Goal: Transaction & Acquisition: Purchase product/service

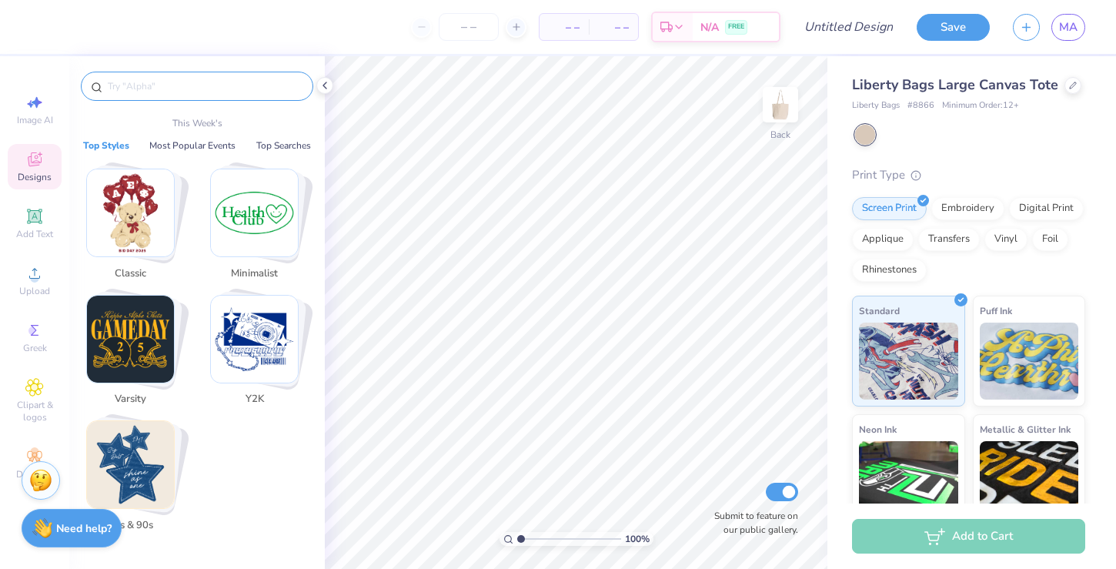
click at [252, 93] on input "text" at bounding box center [204, 86] width 197 height 15
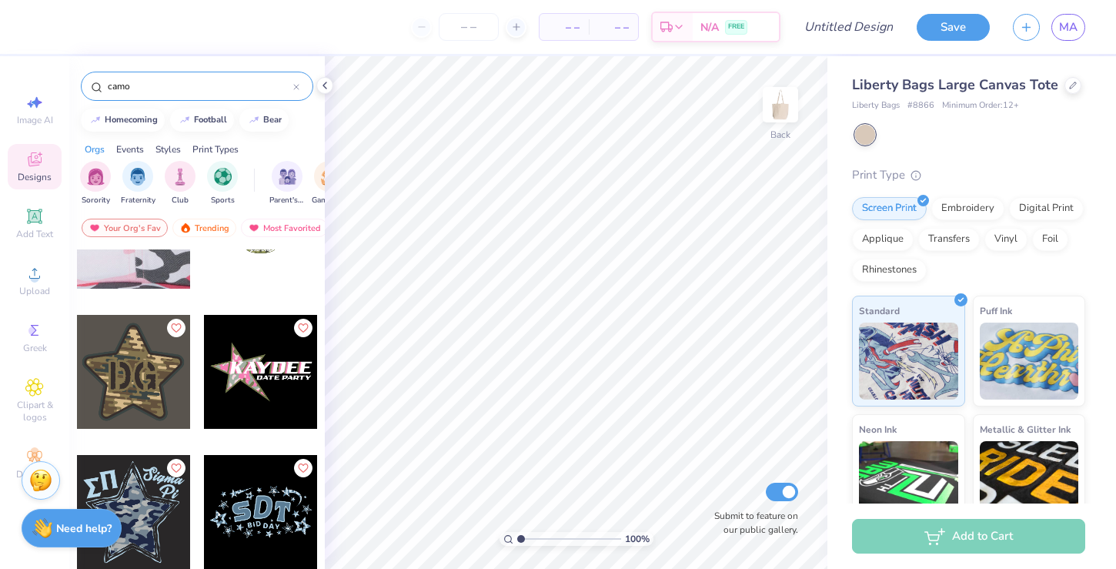
scroll to position [360, 0]
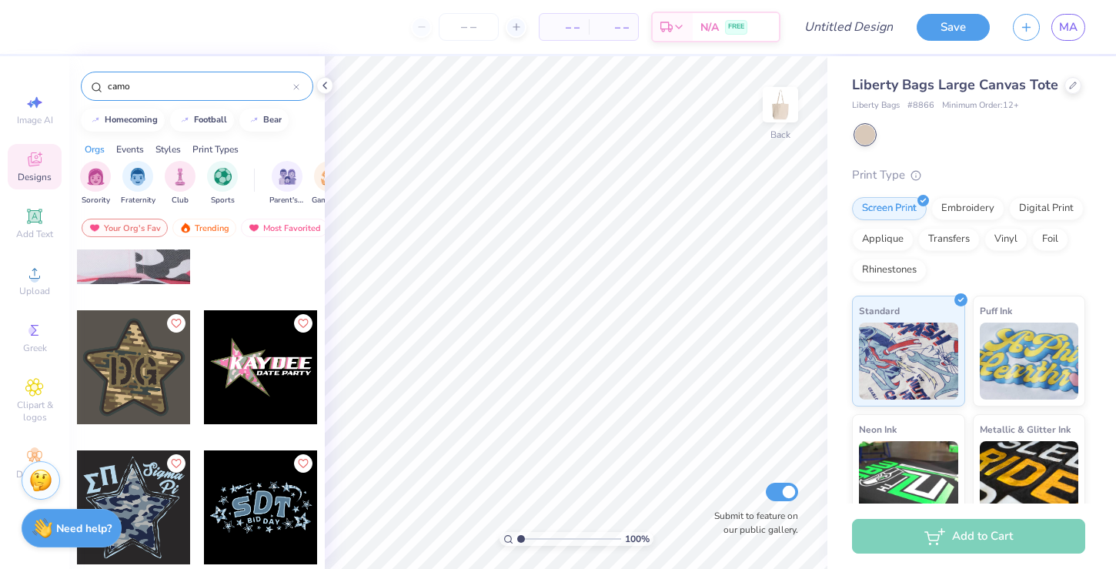
type input "camo"
click at [146, 378] on div at bounding box center [134, 367] width 114 height 114
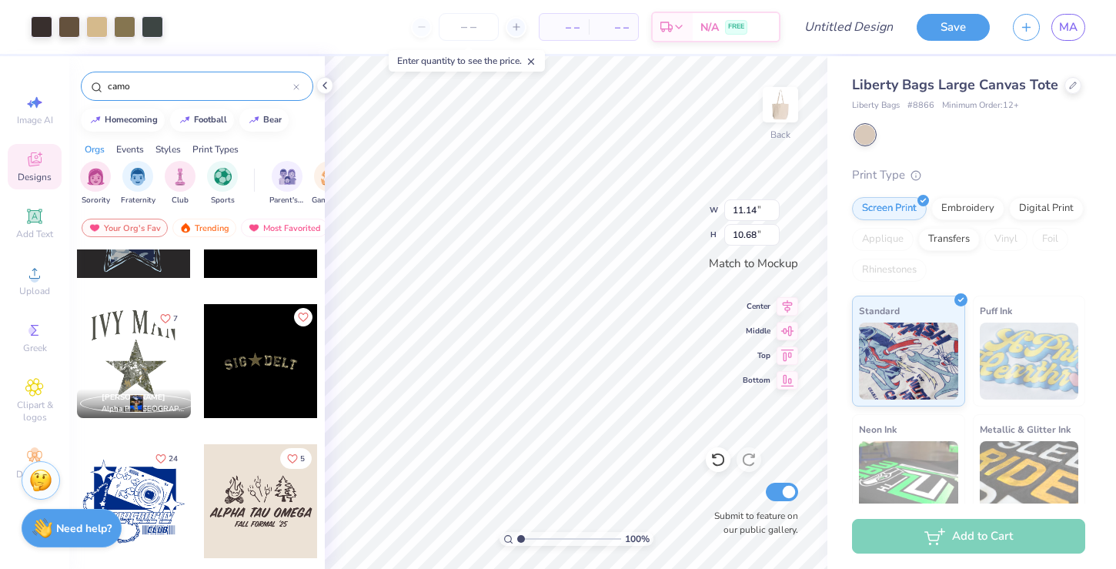
scroll to position [648, 0]
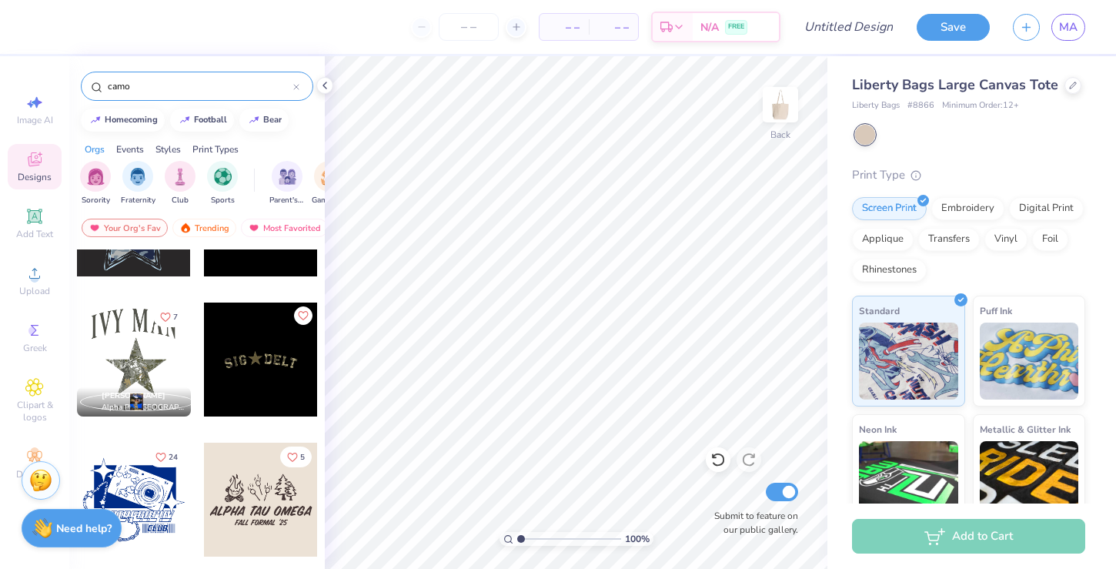
click at [256, 344] on div at bounding box center [261, 360] width 114 height 114
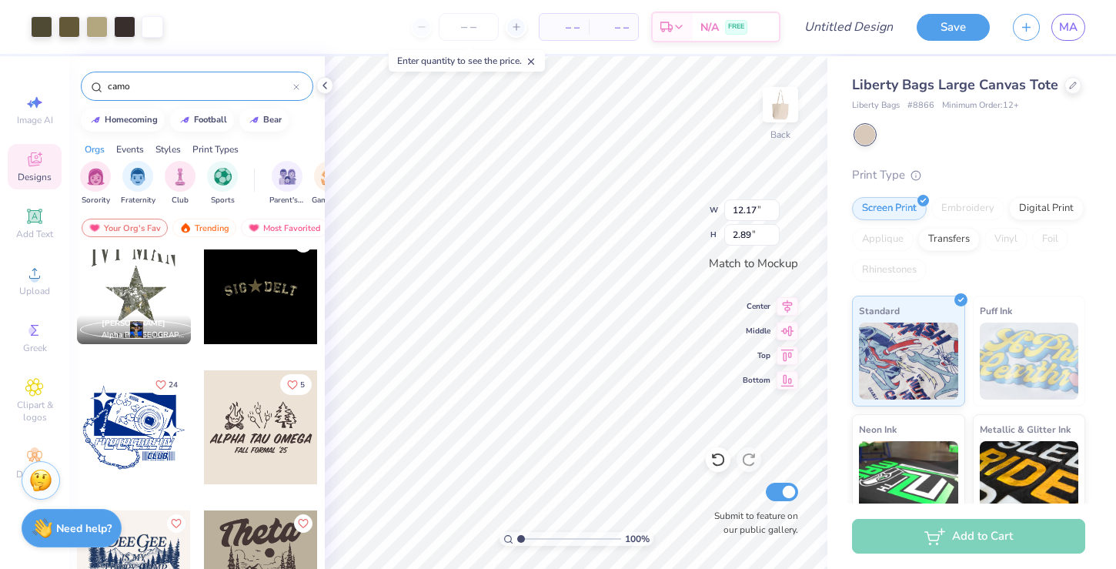
scroll to position [0, 0]
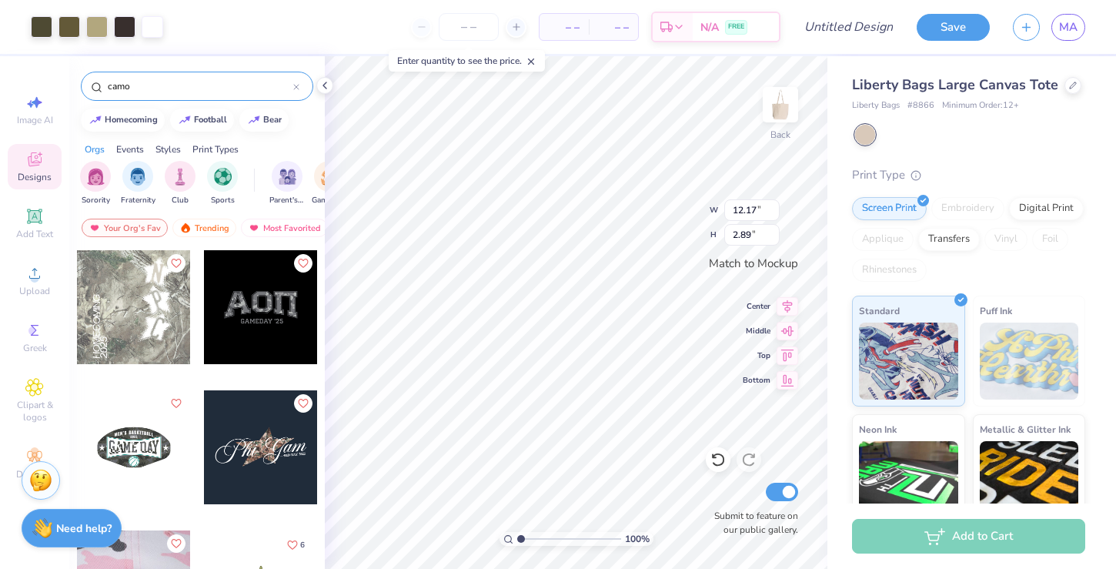
click at [145, 315] on div at bounding box center [134, 307] width 114 height 114
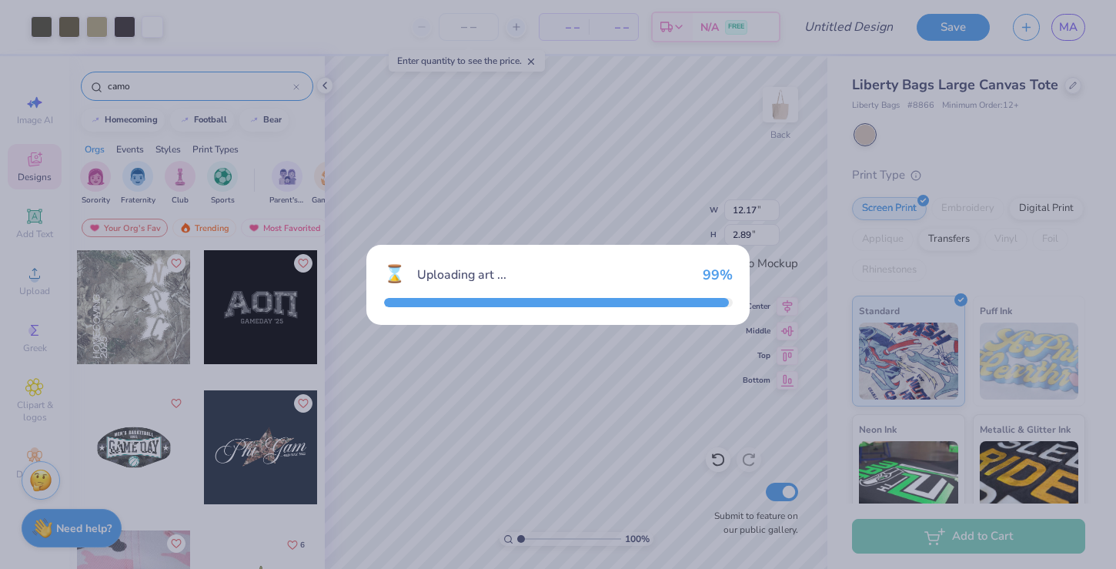
type input "10.35"
type input "12.94"
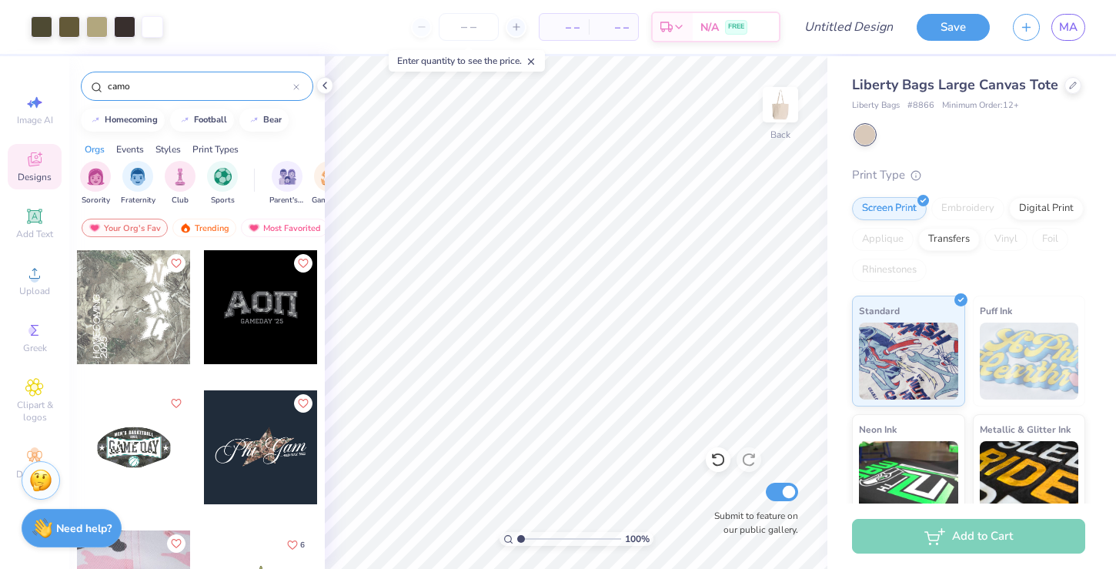
click at [261, 287] on div at bounding box center [261, 307] width 114 height 114
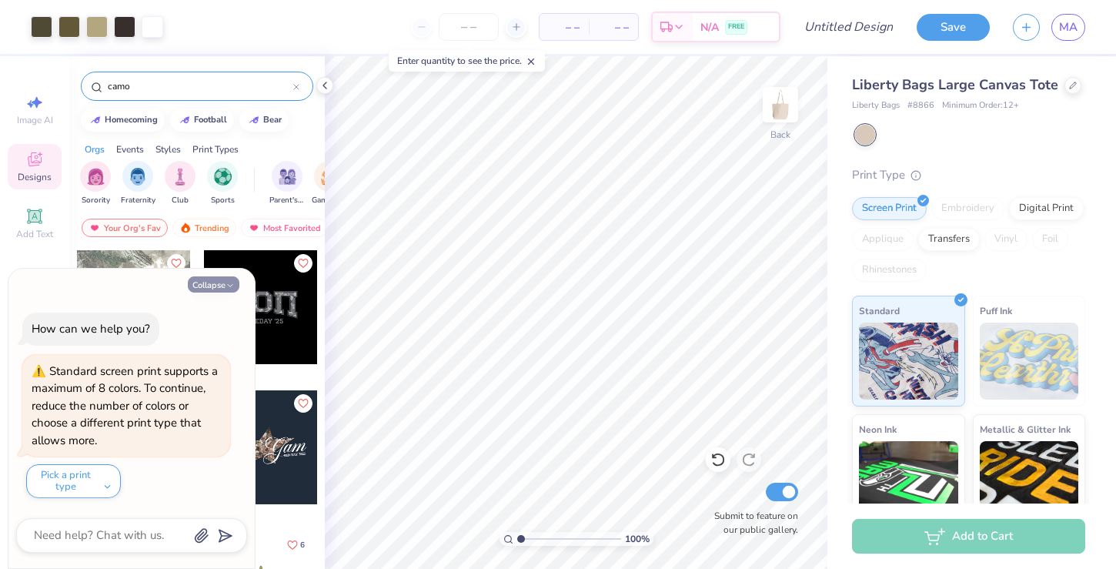
click at [226, 278] on button "Collapse" at bounding box center [214, 284] width 52 height 16
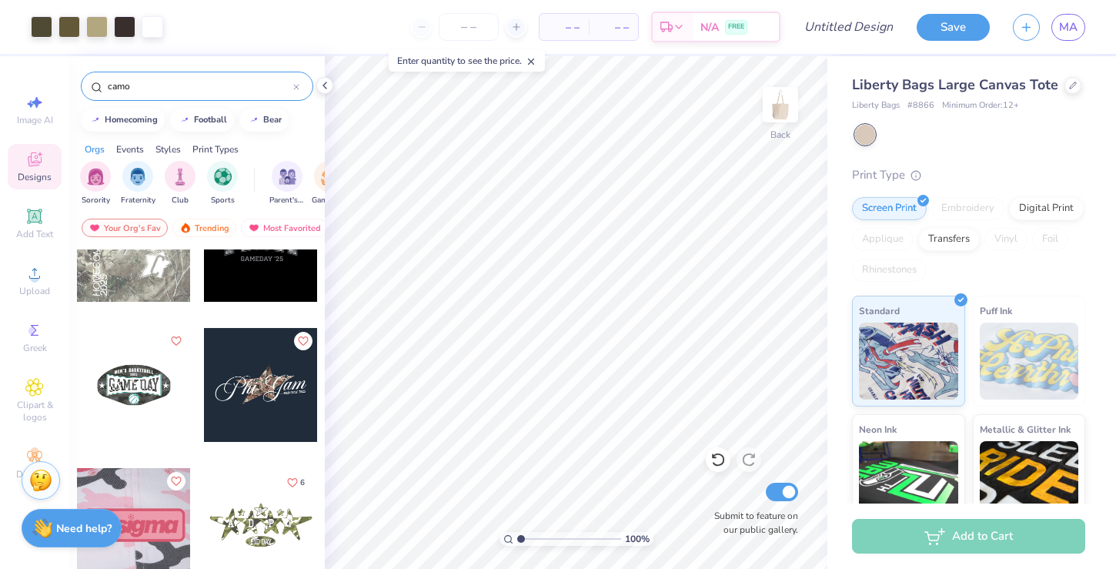
scroll to position [62, 0]
click at [242, 404] on div at bounding box center [261, 386] width 114 height 114
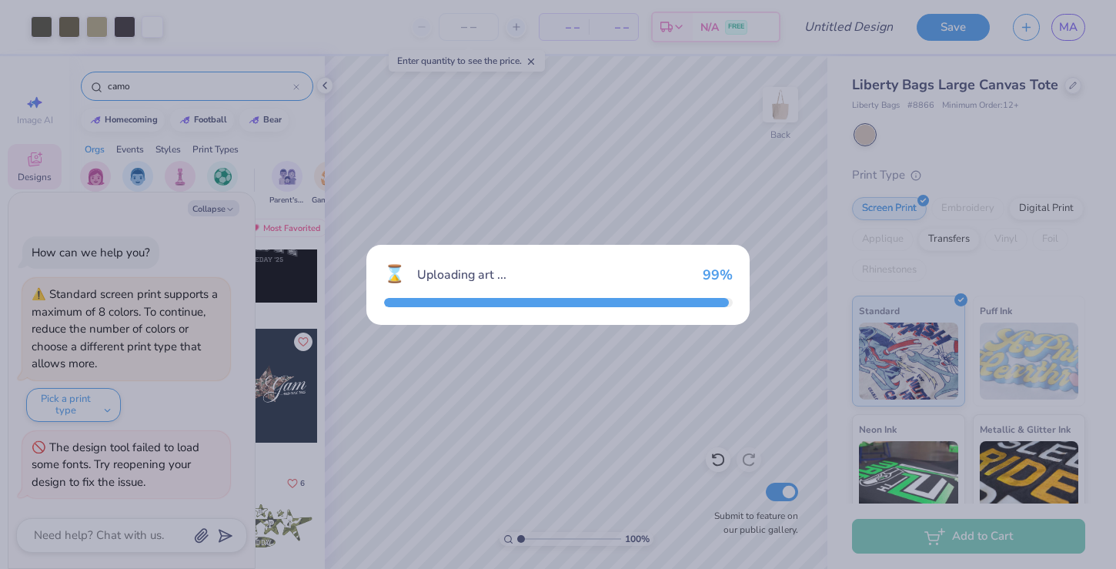
scroll to position [67, 0]
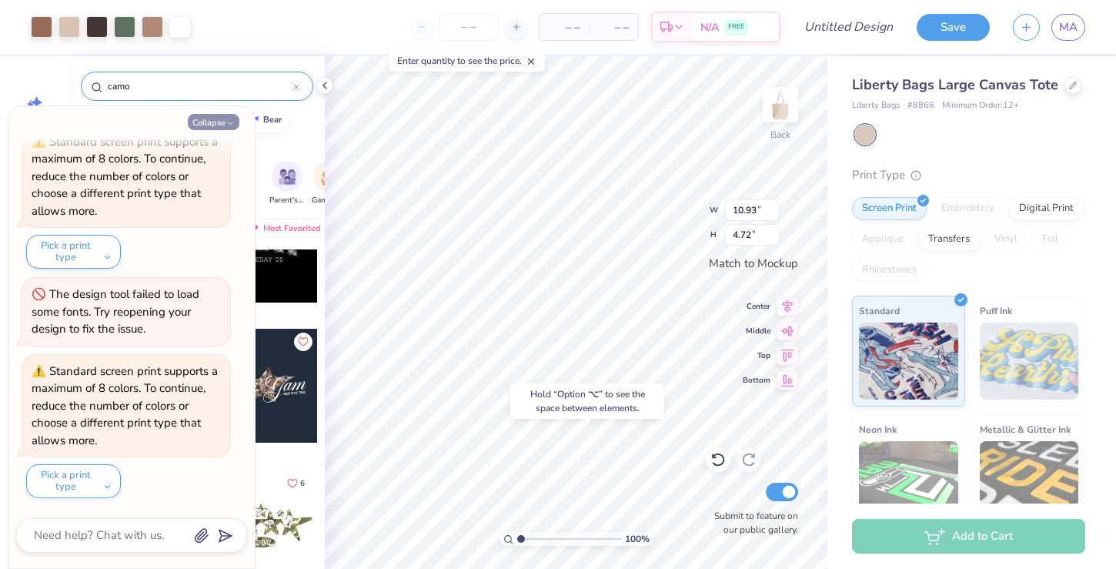
click at [216, 125] on button "Collapse" at bounding box center [214, 122] width 52 height 16
type textarea "x"
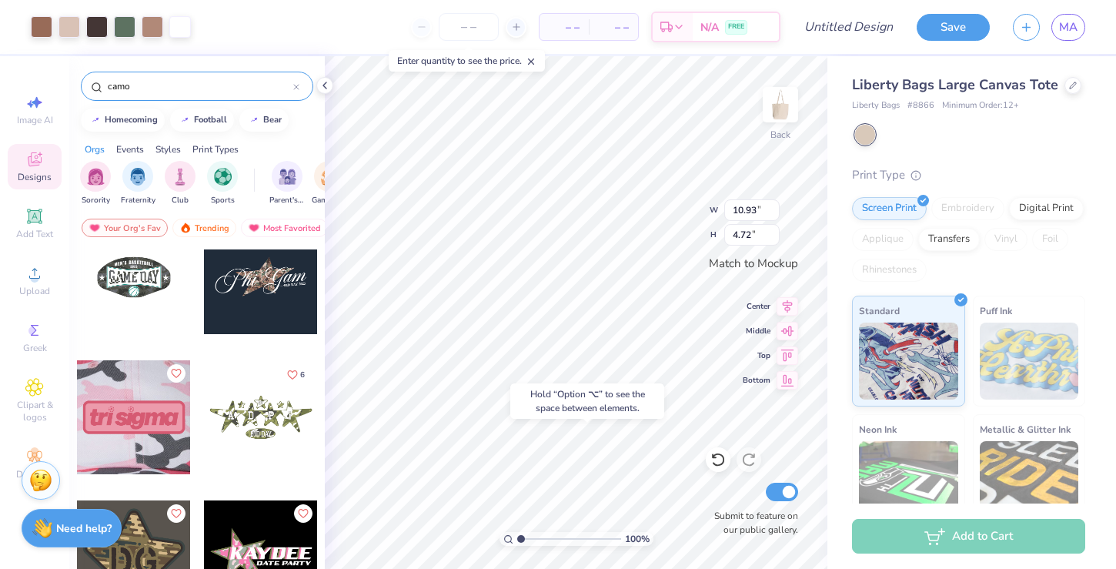
scroll to position [177, 0]
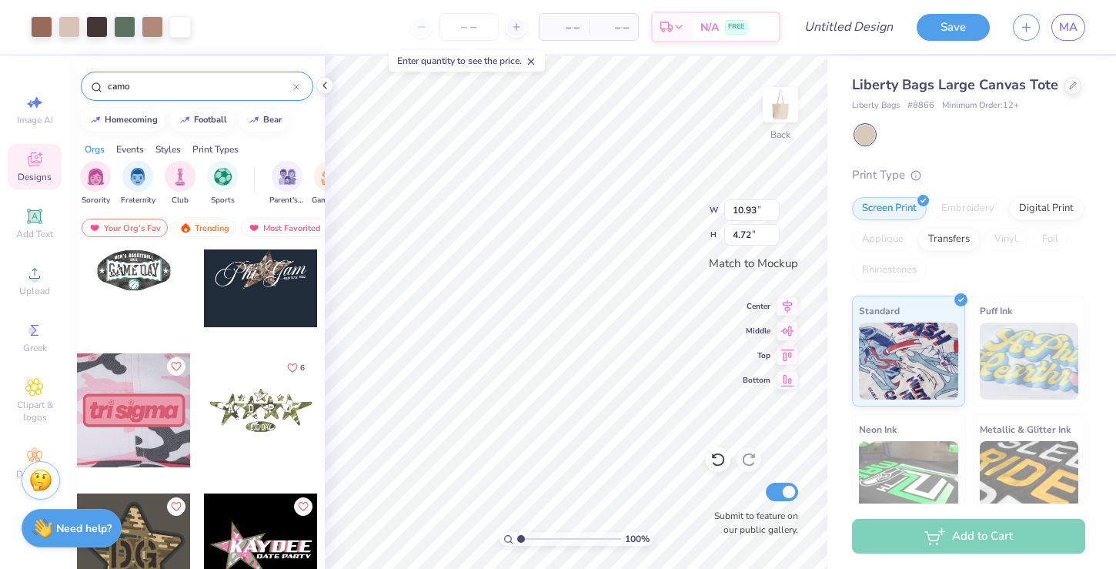
type input "12.17"
type input "2.89"
type input "10.93"
type input "4.72"
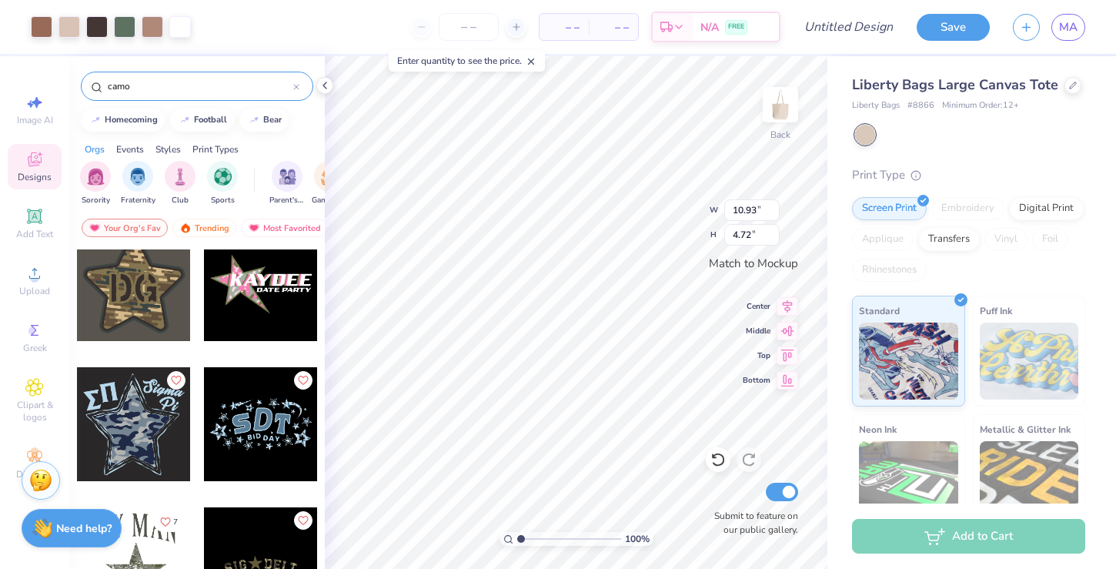
scroll to position [420, 0]
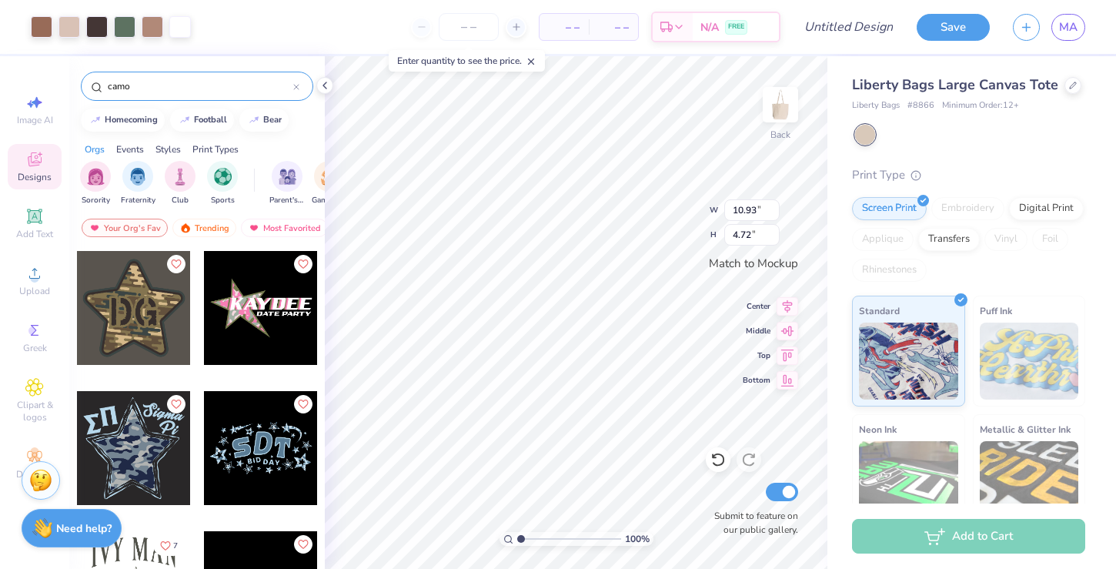
type input "12.17"
type input "2.89"
type input "10.93"
type input "4.72"
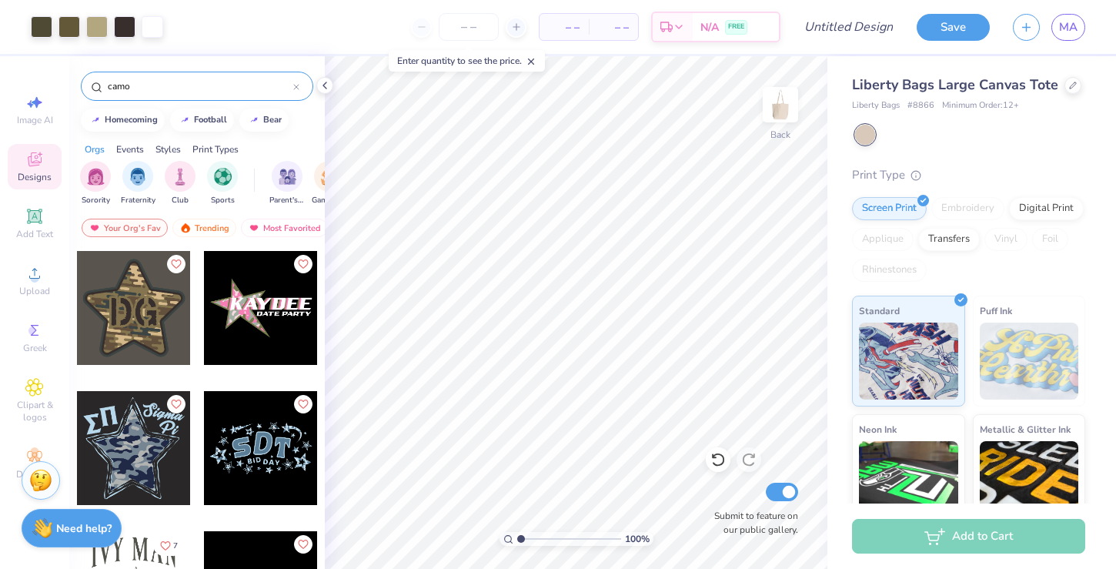
click at [142, 321] on div at bounding box center [134, 308] width 114 height 114
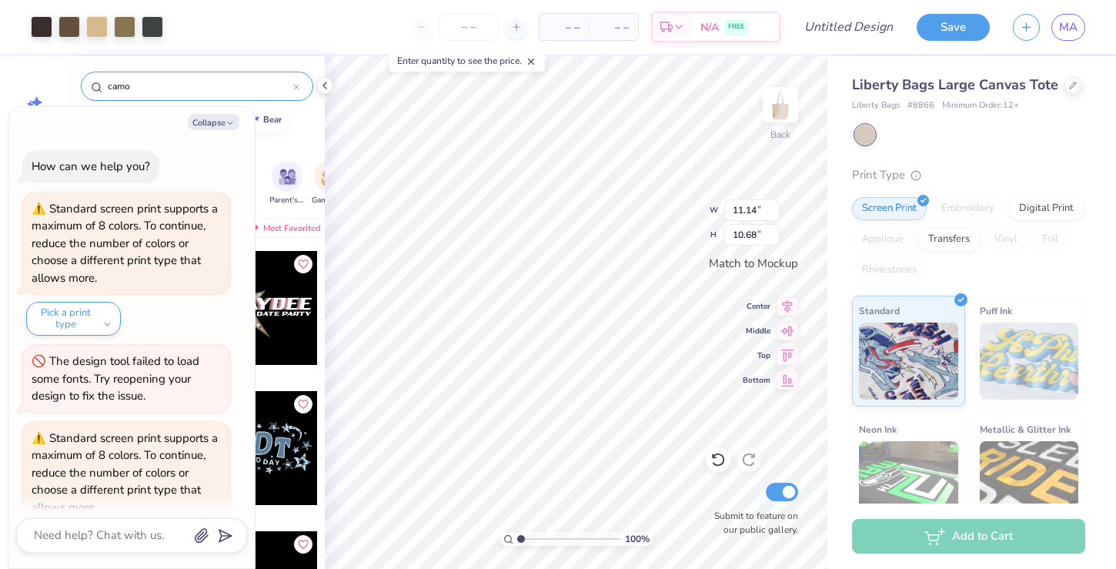
scroll to position [219, 0]
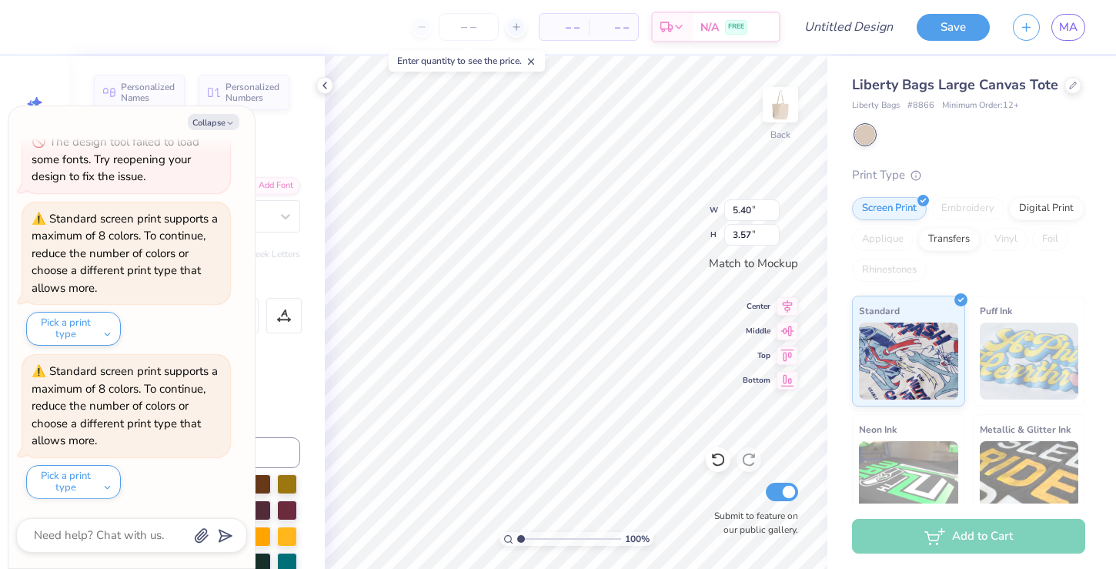
click at [222, 126] on button "Collapse" at bounding box center [214, 122] width 52 height 16
type textarea "x"
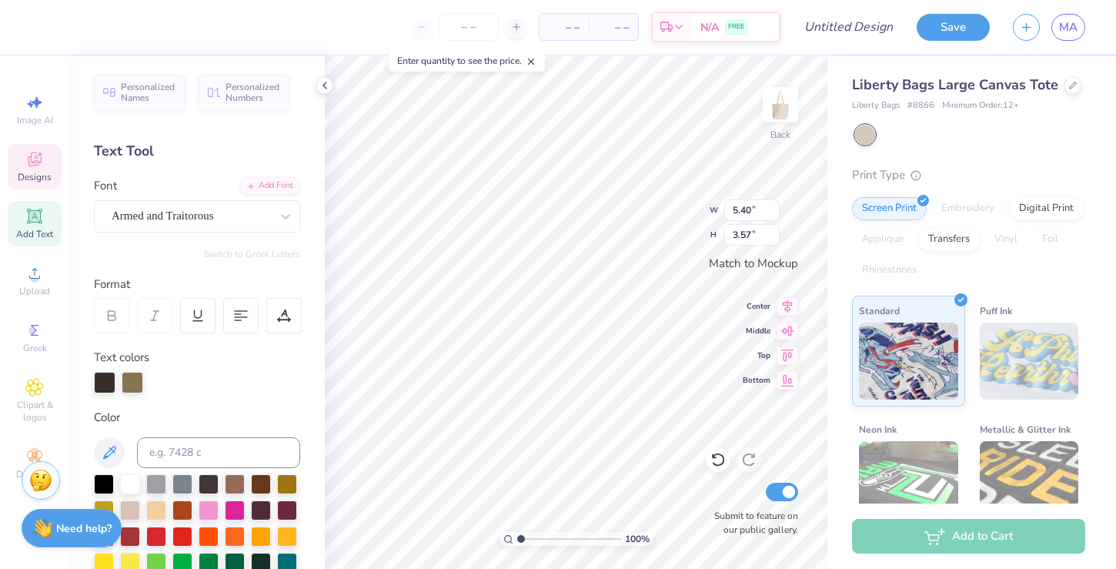
scroll to position [1, 0]
type textarea "ALPHA XI"
click at [788, 326] on icon at bounding box center [787, 329] width 13 height 10
type input "13.76"
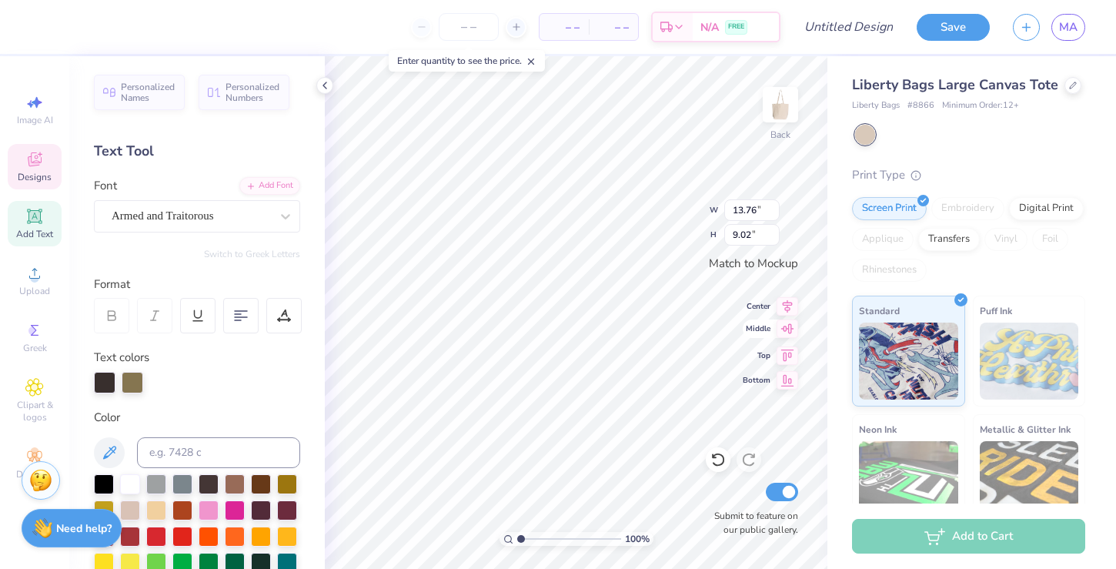
type input "9.02"
click at [788, 326] on icon at bounding box center [787, 329] width 13 height 10
click at [251, 309] on div at bounding box center [240, 315] width 35 height 35
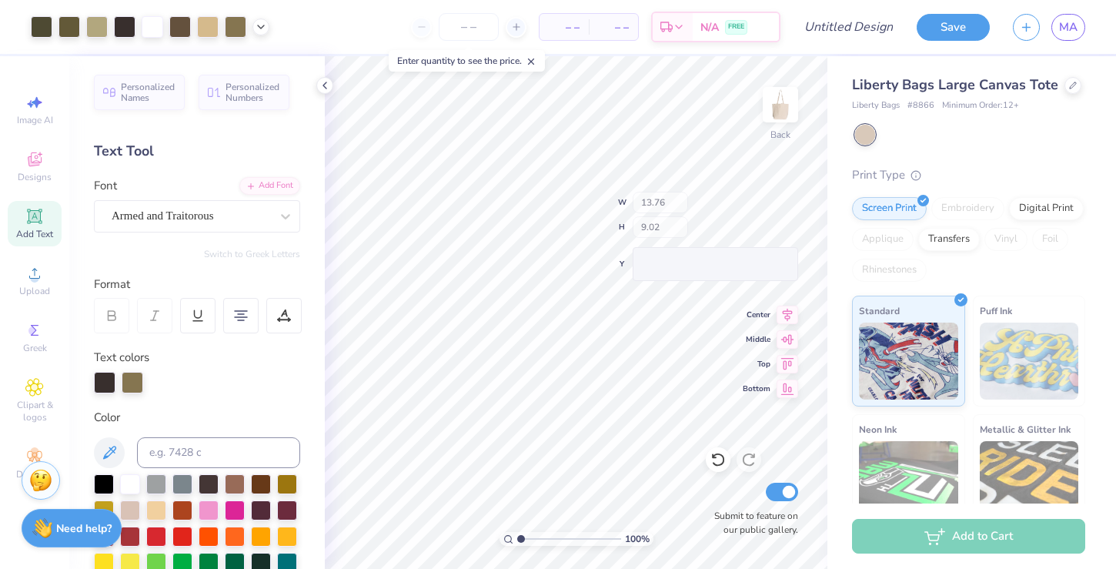
type input "13.62"
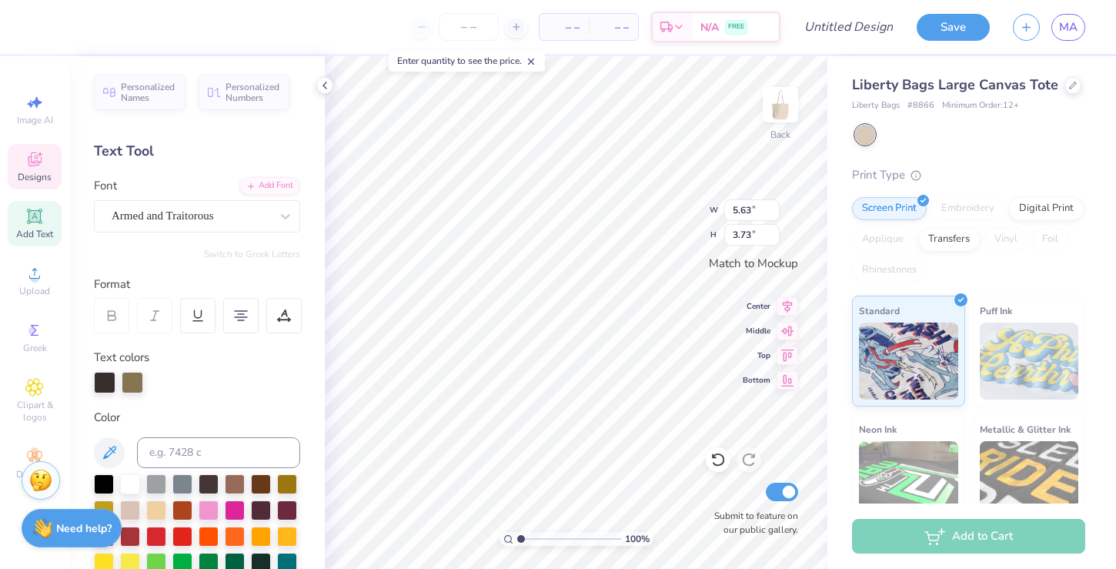
type input "5.63"
type input "3.73"
click at [94, 380] on div at bounding box center [105, 381] width 22 height 22
click at [109, 485] on div at bounding box center [104, 483] width 20 height 20
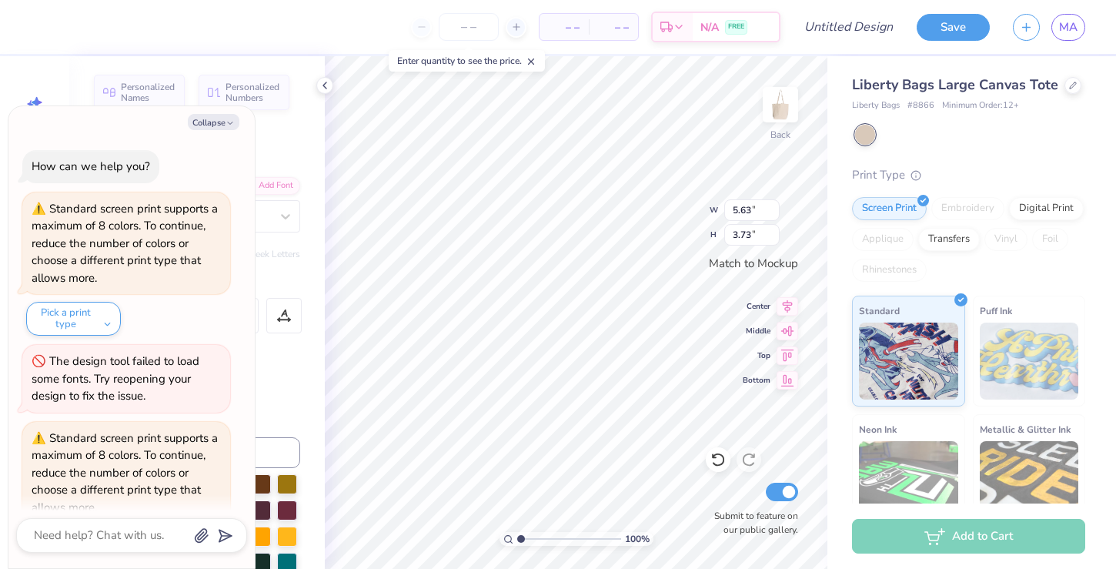
scroll to position [373, 0]
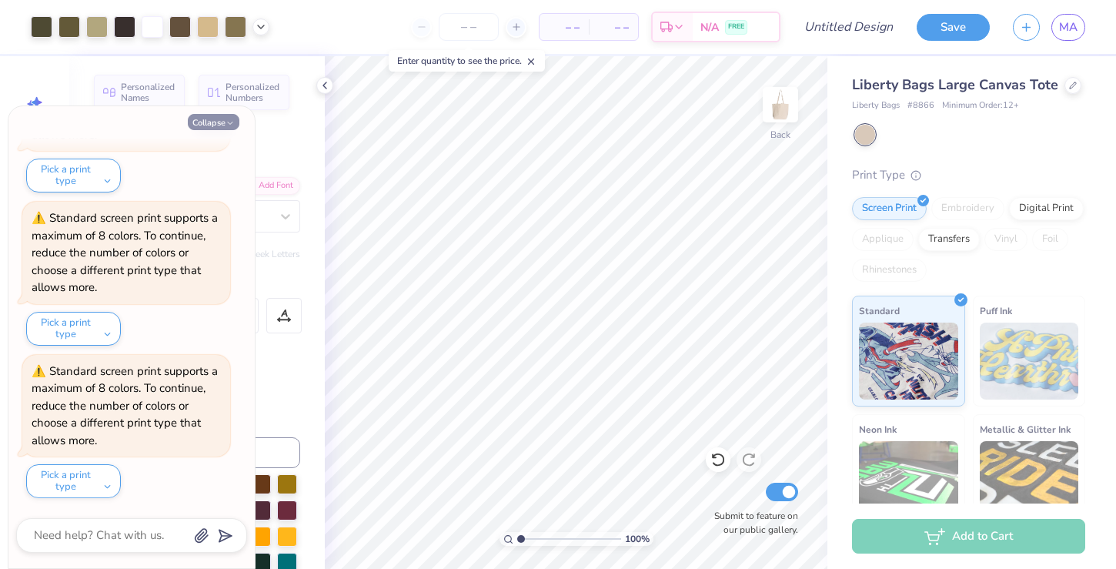
click at [200, 125] on button "Collapse" at bounding box center [214, 122] width 52 height 16
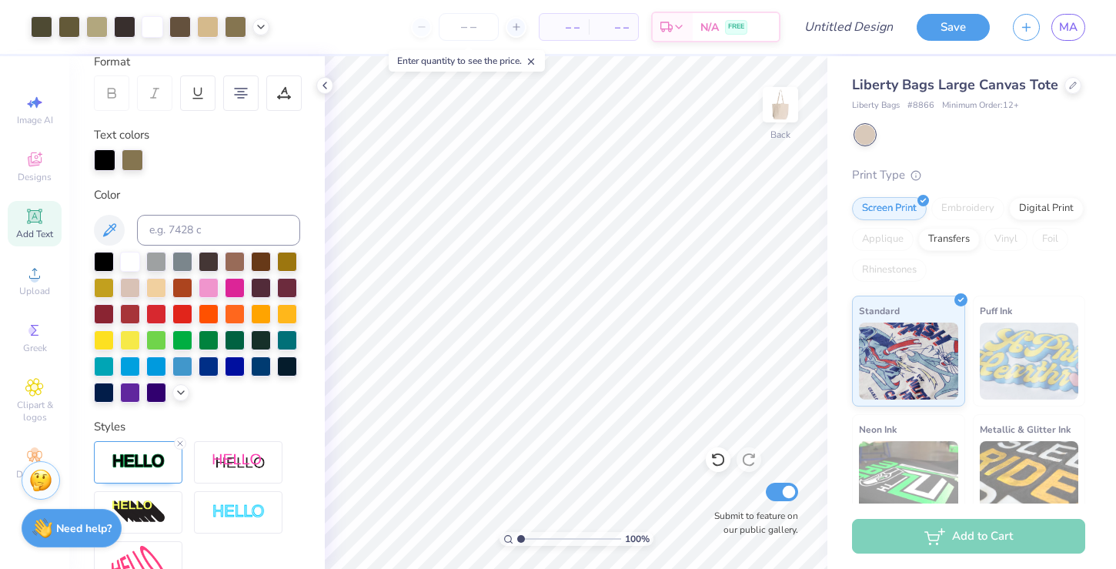
scroll to position [233, 0]
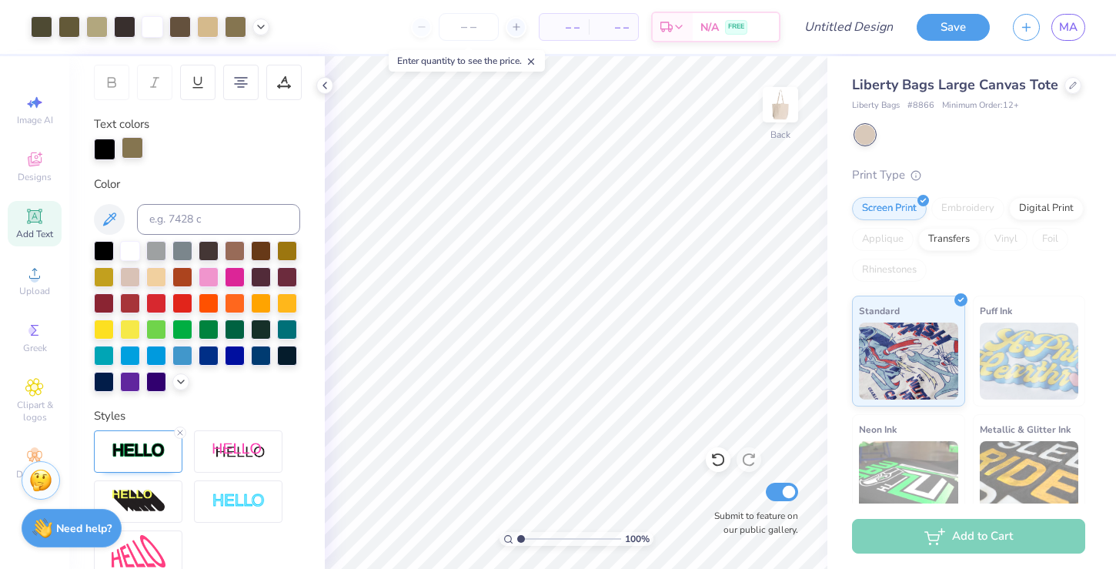
click at [134, 142] on div at bounding box center [133, 148] width 22 height 22
click at [97, 250] on div at bounding box center [104, 249] width 20 height 20
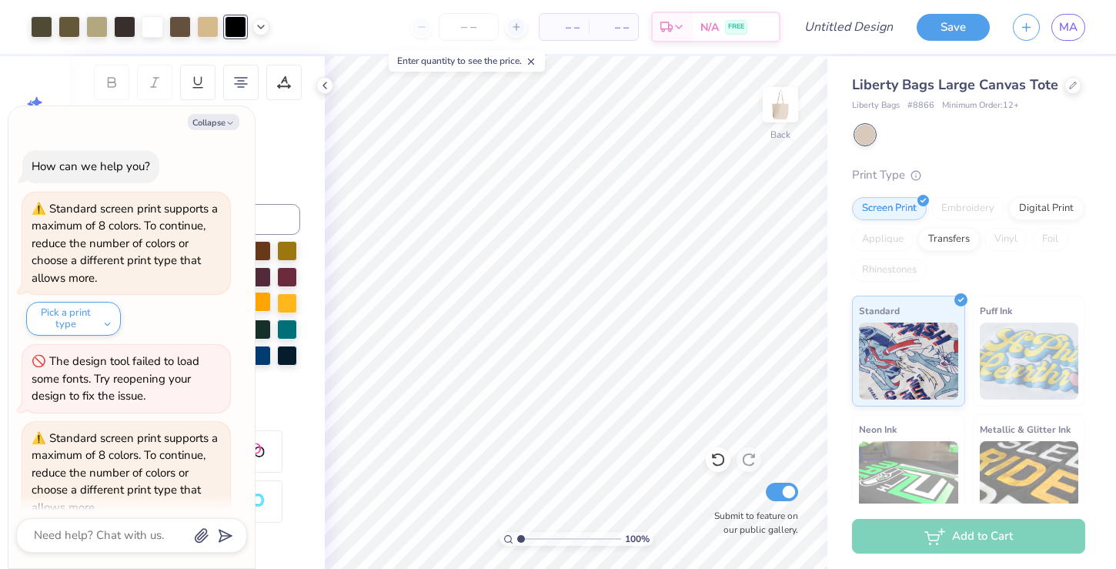
scroll to position [525, 0]
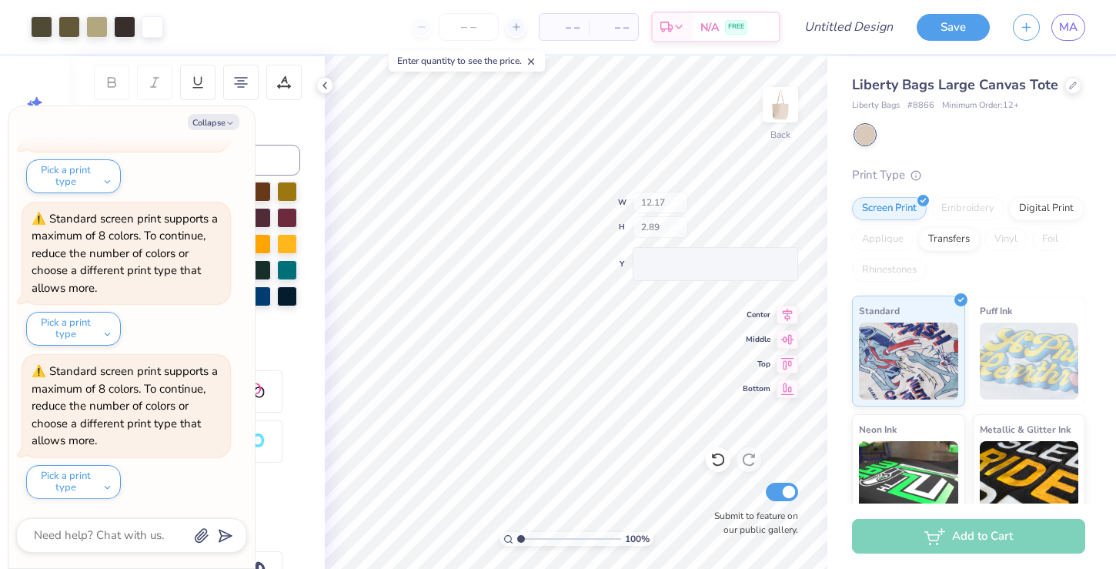
type textarea "x"
type input "12.16"
type input "2.40"
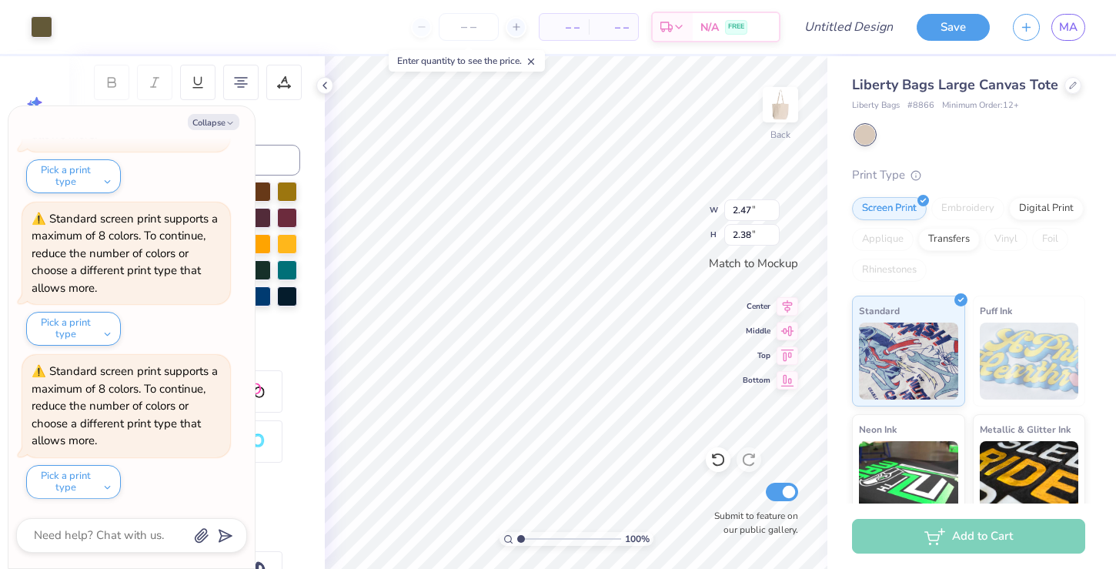
type textarea "x"
type input "12.17"
type input "2.40"
type textarea "x"
type input "12.17"
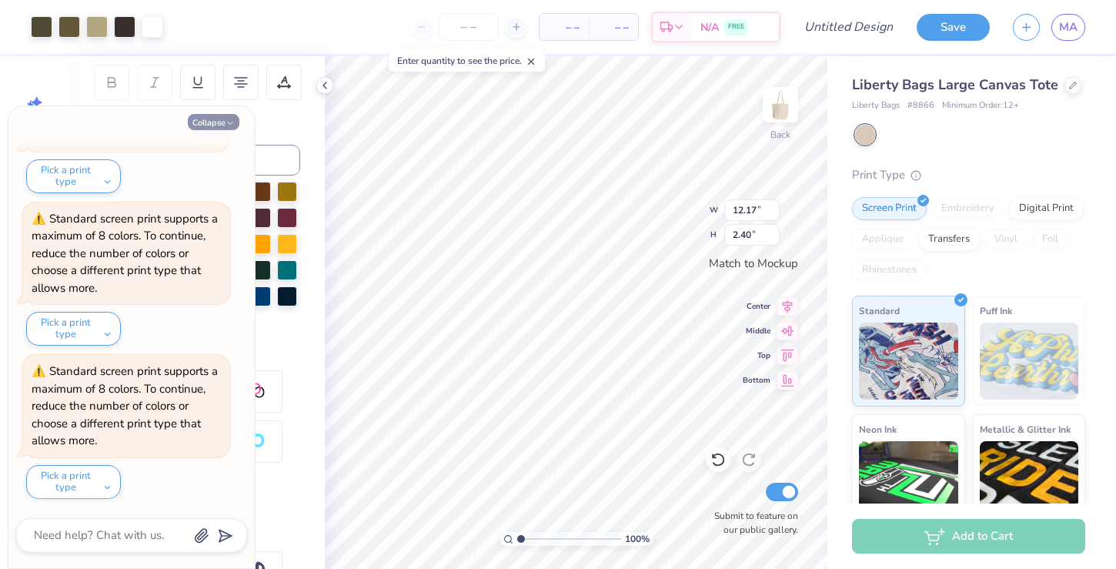
click at [225, 117] on button "Collapse" at bounding box center [214, 122] width 52 height 16
type textarea "x"
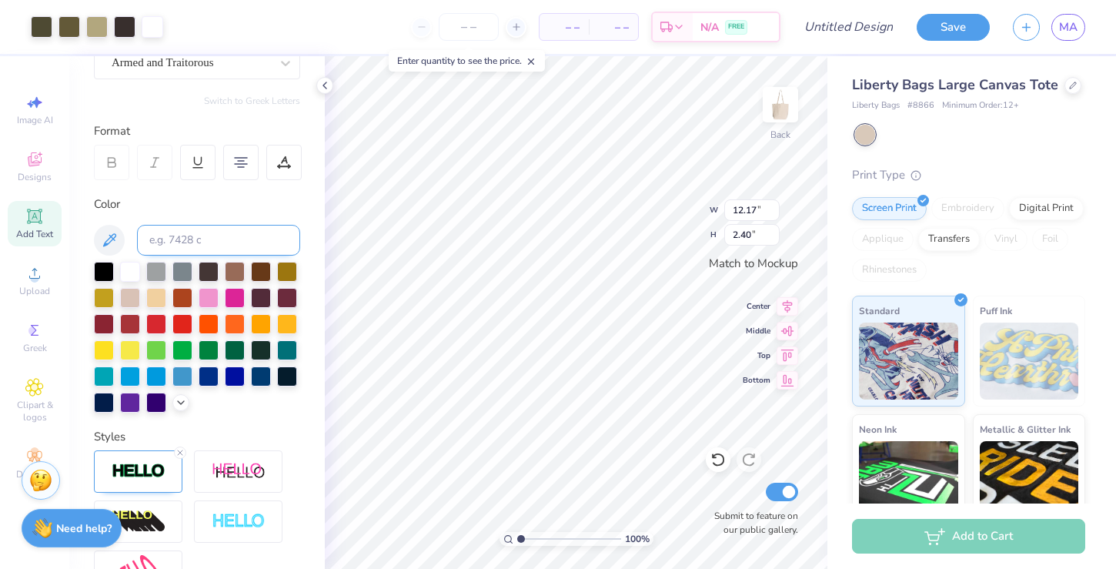
scroll to position [0, 0]
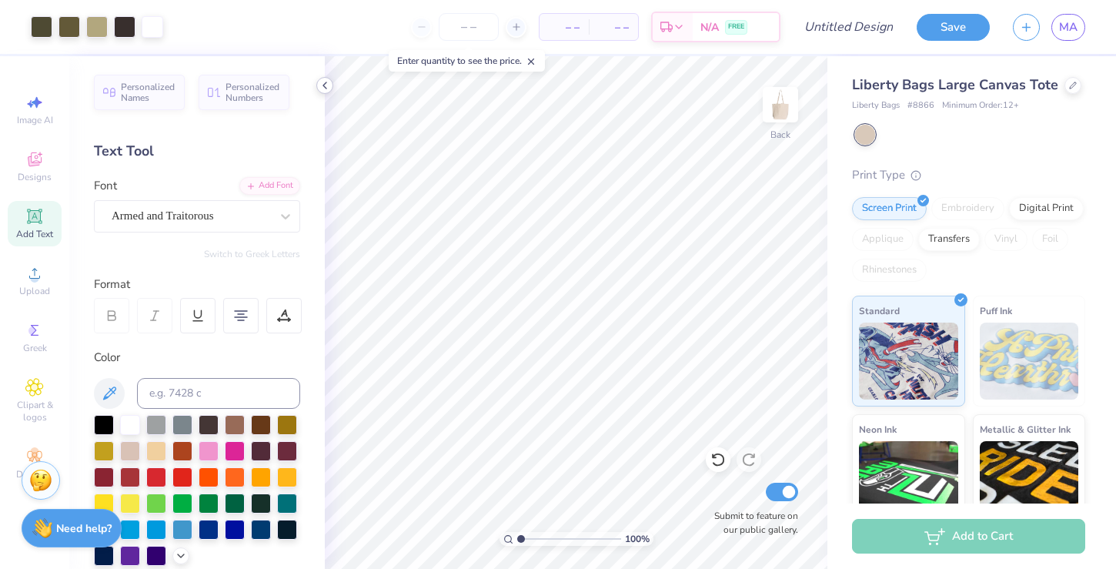
click at [317, 84] on div at bounding box center [324, 85] width 17 height 17
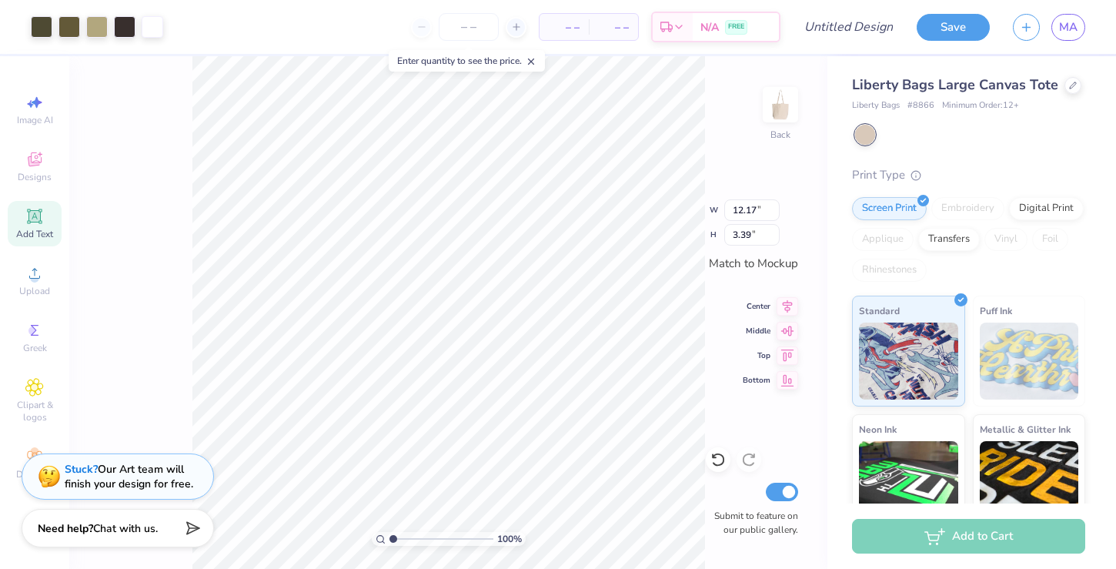
type input "12.07"
type input "3.37"
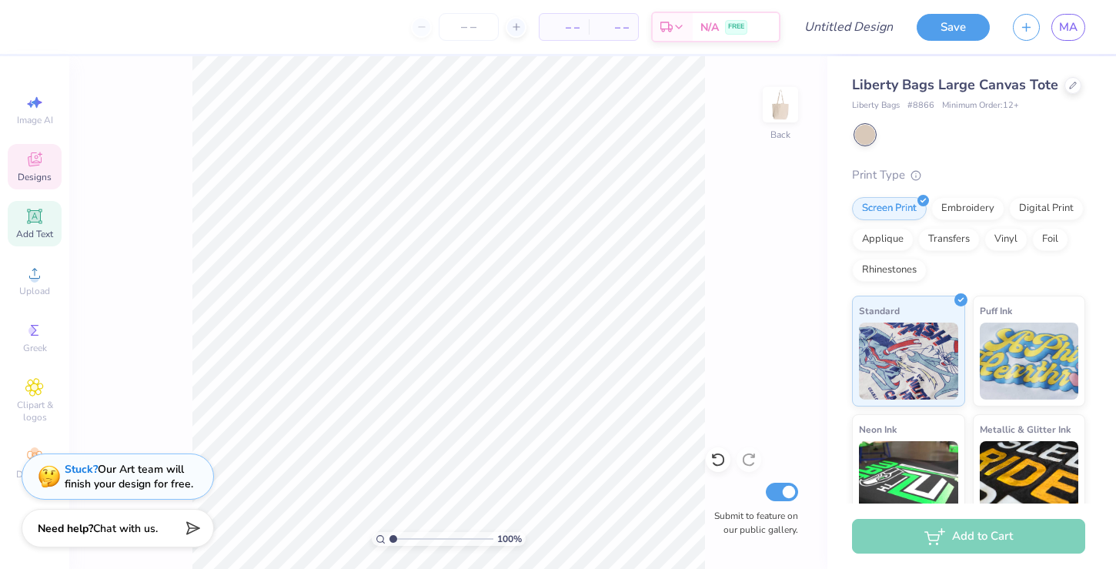
click at [49, 152] on div "Designs" at bounding box center [35, 166] width 54 height 45
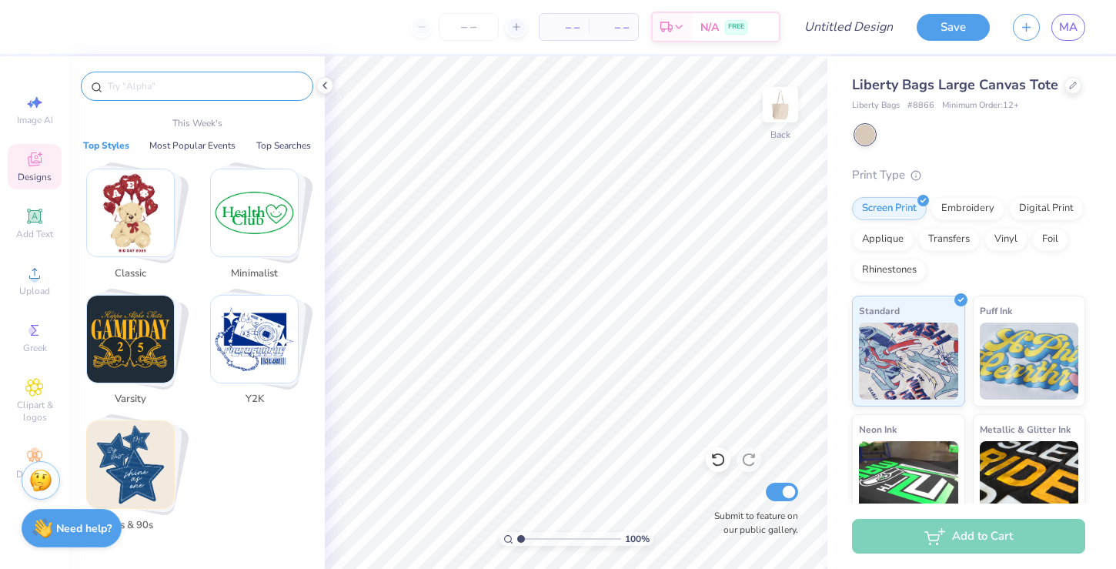
click at [197, 92] on input "text" at bounding box center [204, 86] width 197 height 15
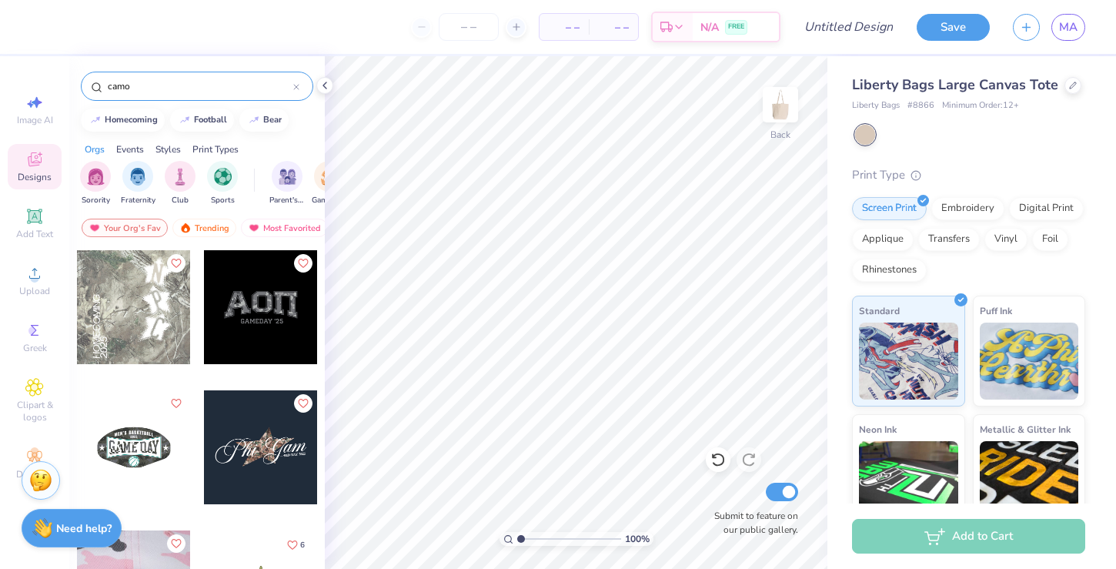
type input "camo"
click at [278, 309] on div at bounding box center [261, 307] width 114 height 114
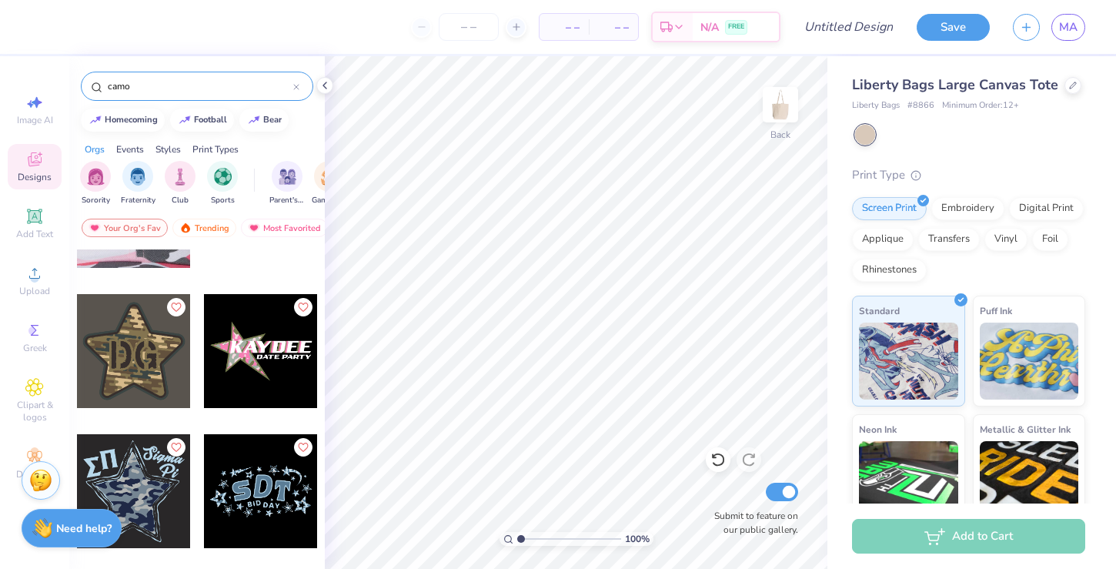
scroll to position [381, 0]
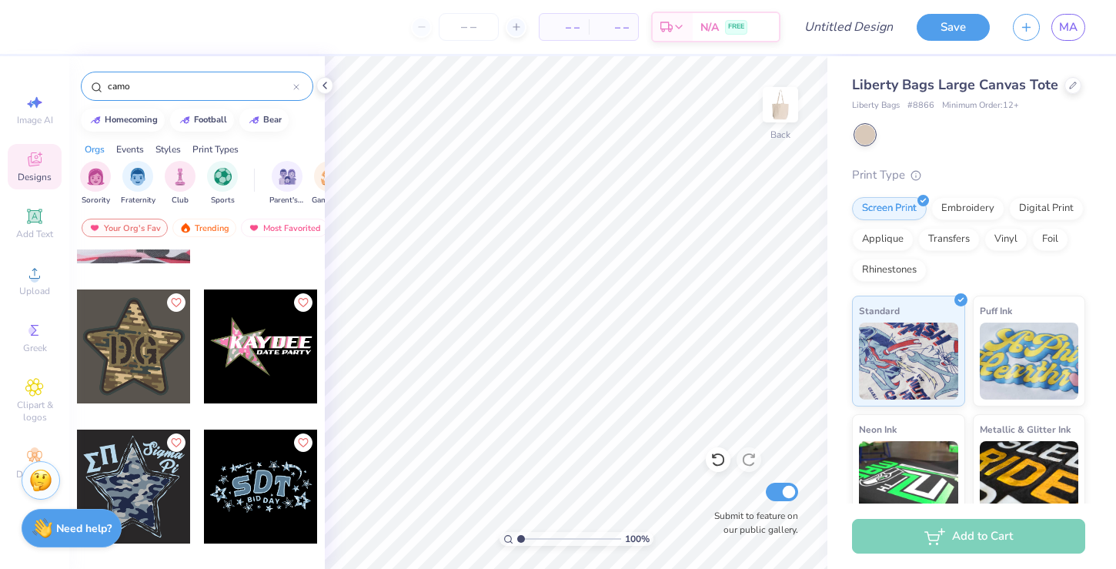
click at [269, 364] on div at bounding box center [261, 346] width 114 height 114
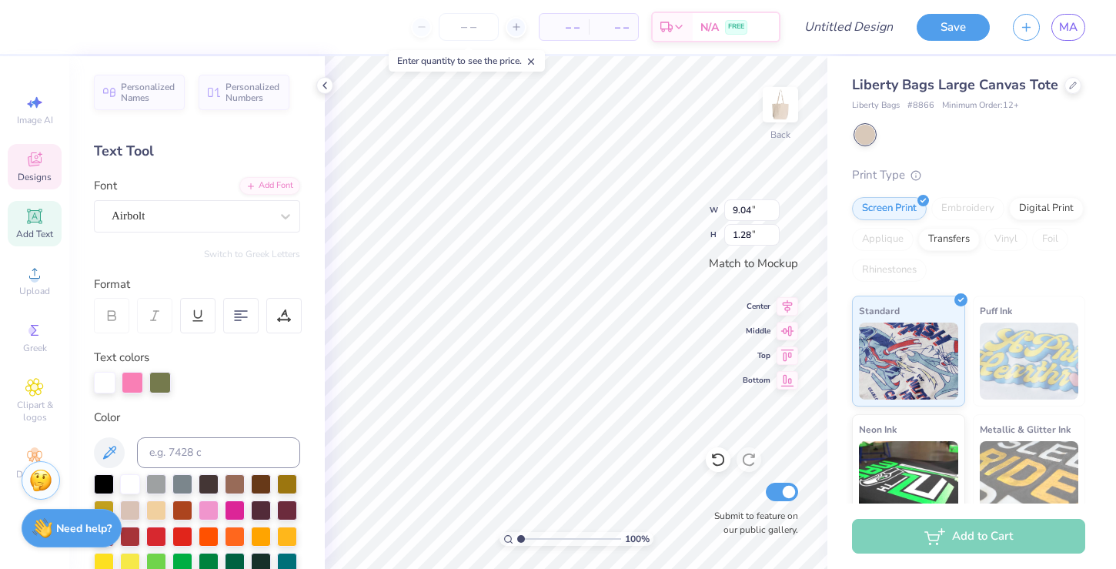
scroll to position [0, 2]
type textarea "ALPHA XI"
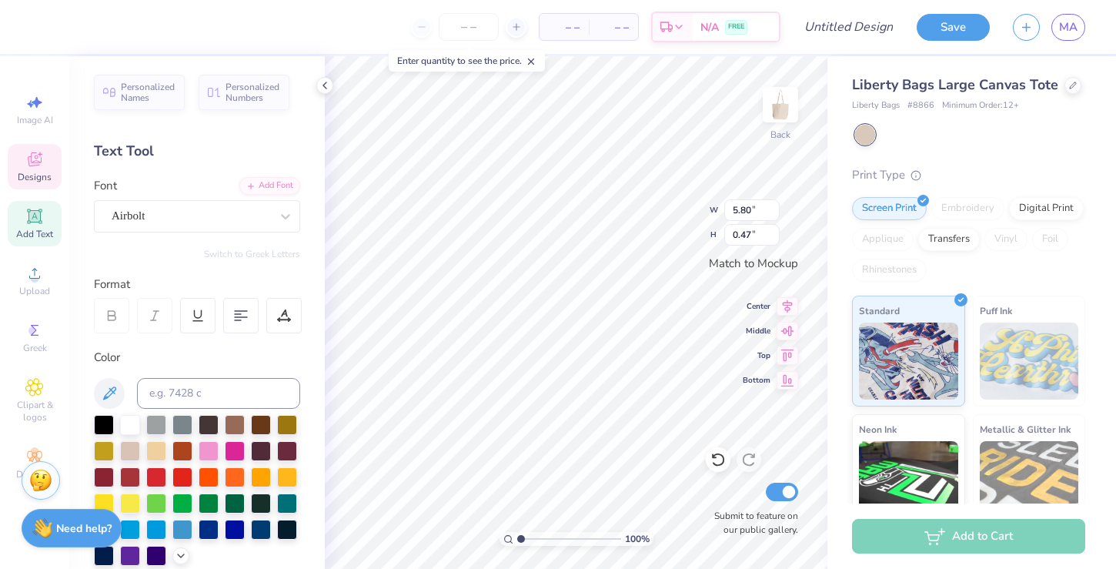
type input "5.80"
type input "0.47"
type textarea "BID DAY 2025"
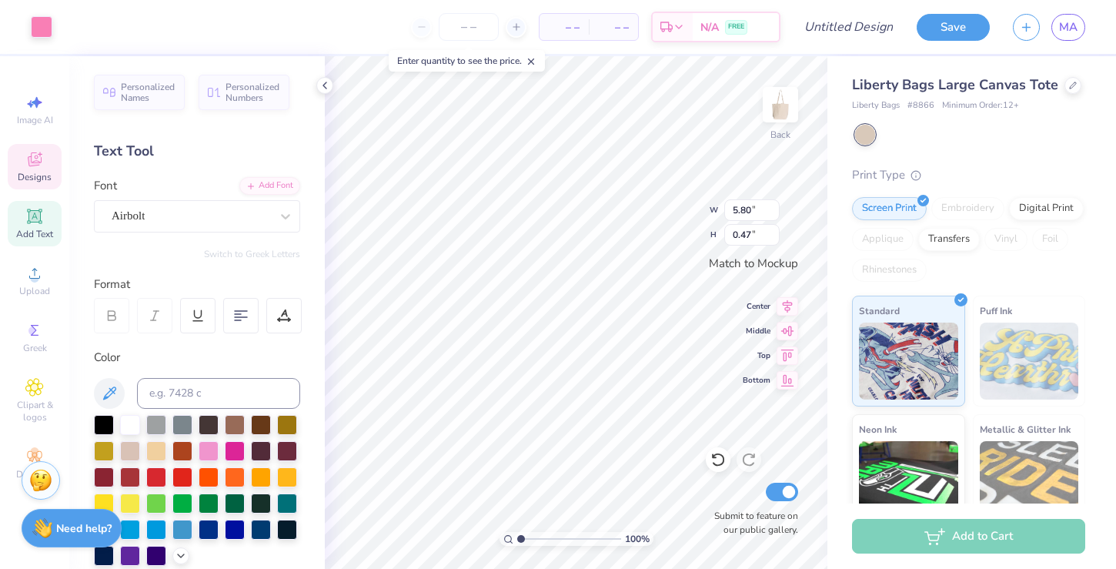
type input "5.42"
type input "5.23"
type input "10.86"
type input "1.27"
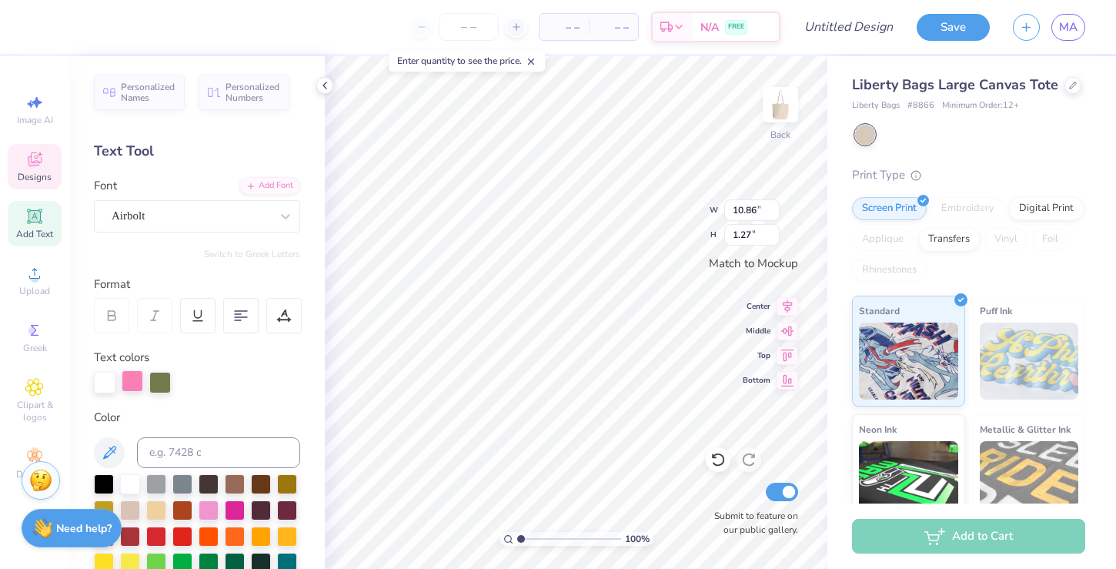
click at [134, 376] on div at bounding box center [133, 381] width 22 height 22
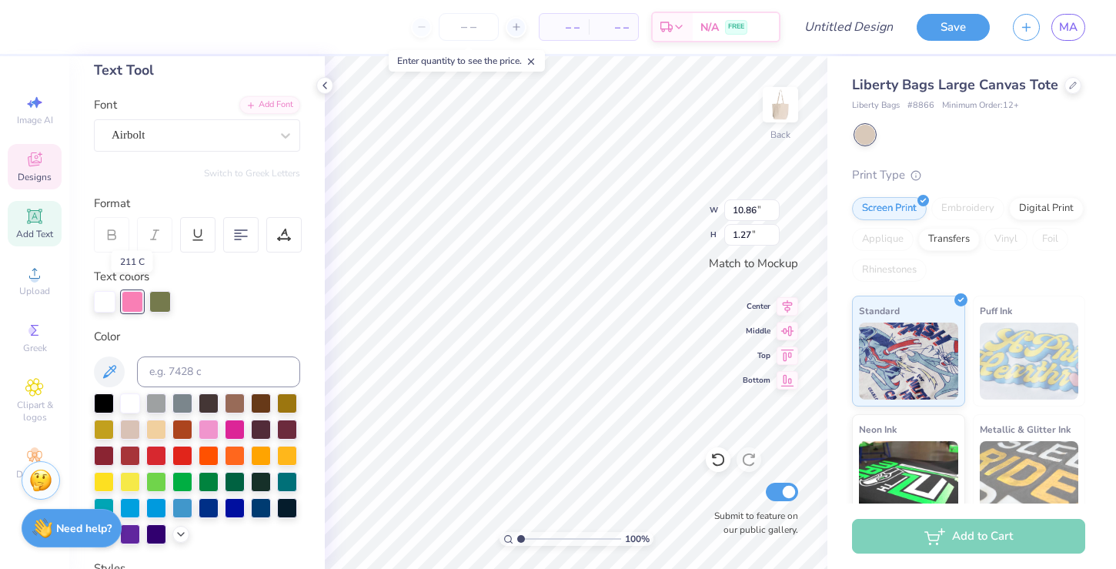
scroll to position [90, 0]
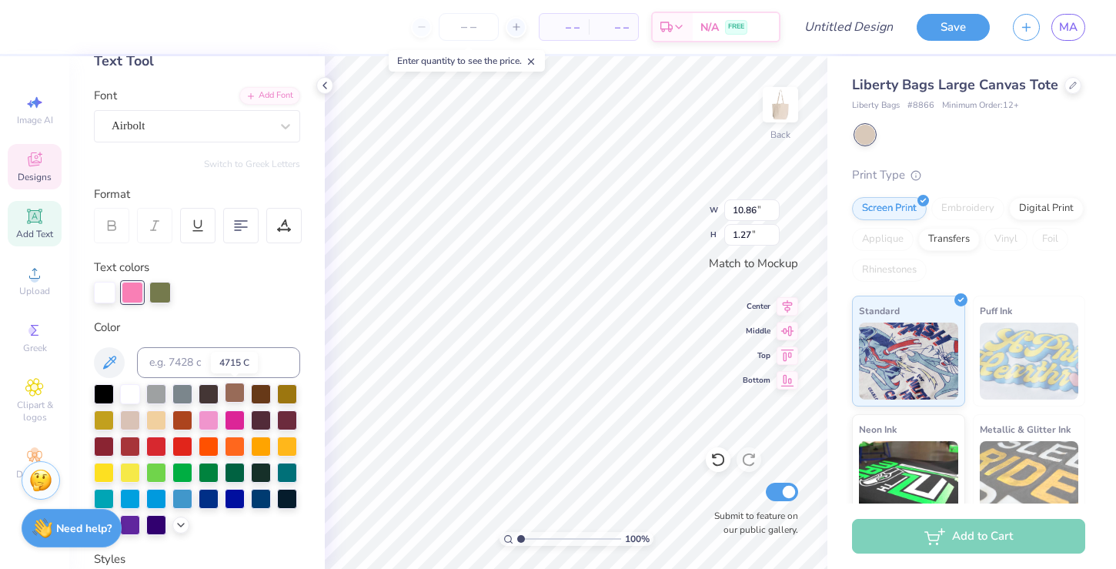
click at [236, 391] on div at bounding box center [235, 393] width 20 height 20
click at [256, 420] on div at bounding box center [261, 419] width 20 height 20
type input "6.41"
type input "6.30"
click at [262, 413] on div at bounding box center [261, 419] width 20 height 20
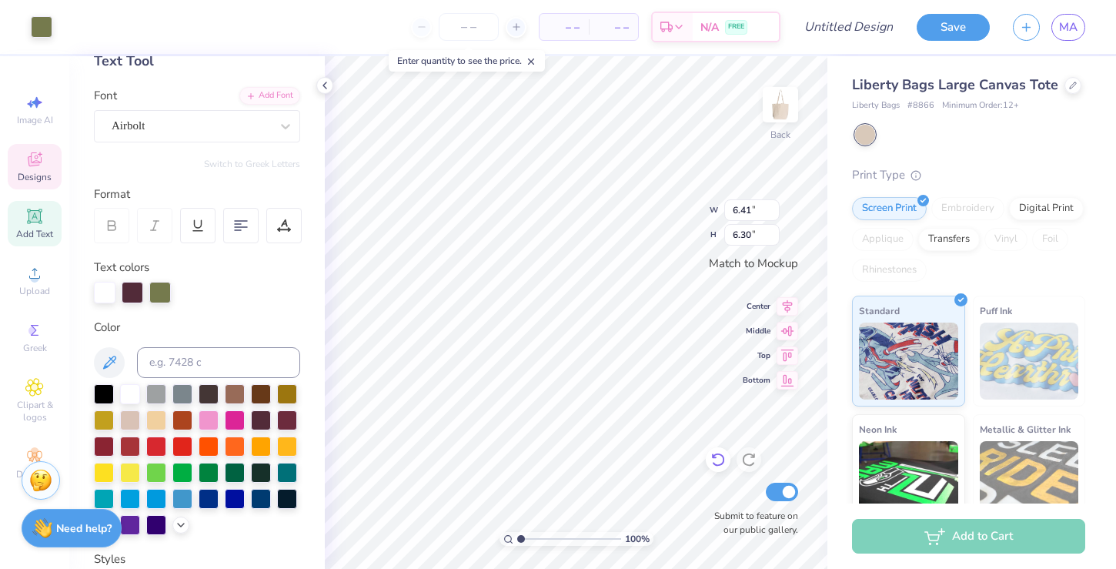
click at [714, 452] on icon at bounding box center [718, 459] width 15 height 15
click at [261, 415] on div at bounding box center [261, 419] width 20 height 20
click at [711, 460] on icon at bounding box center [718, 459] width 15 height 15
type input "5.42"
type input "5.28"
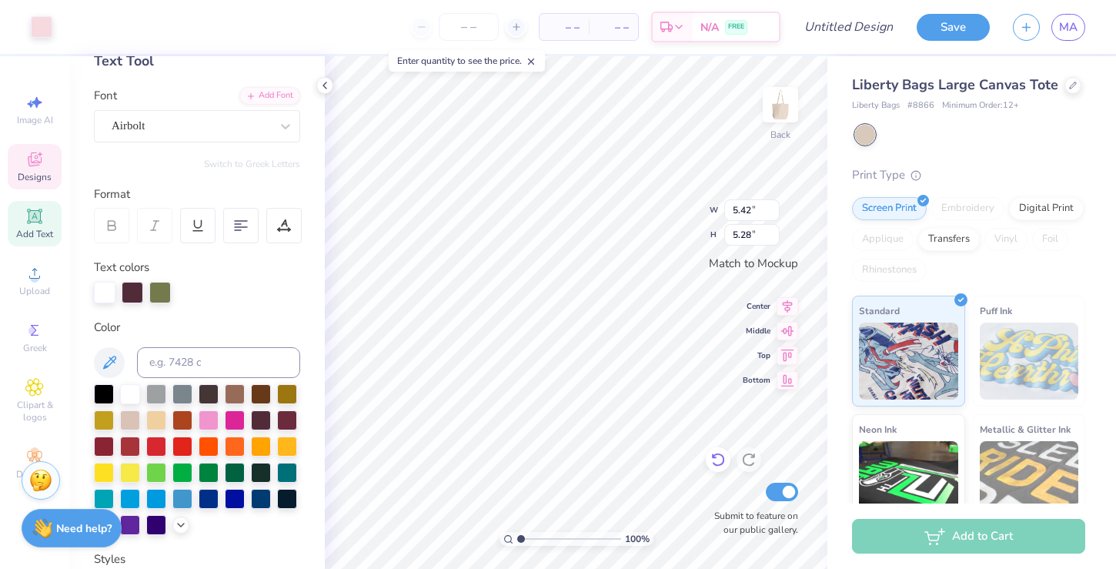
type input "4.74"
type input "3.48"
type input "3.07"
type input "4.64"
click at [263, 416] on div at bounding box center [261, 419] width 20 height 20
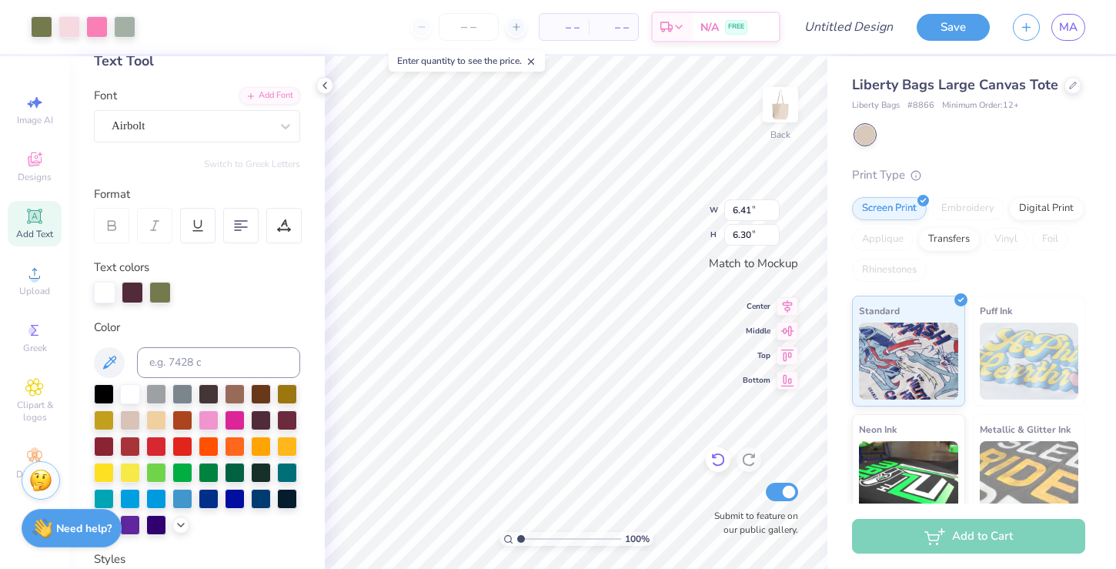
click at [711, 460] on icon at bounding box center [718, 459] width 15 height 15
click at [730, 463] on div at bounding box center [718, 459] width 25 height 25
click at [724, 463] on icon at bounding box center [718, 459] width 15 height 15
click at [722, 461] on icon at bounding box center [718, 459] width 15 height 15
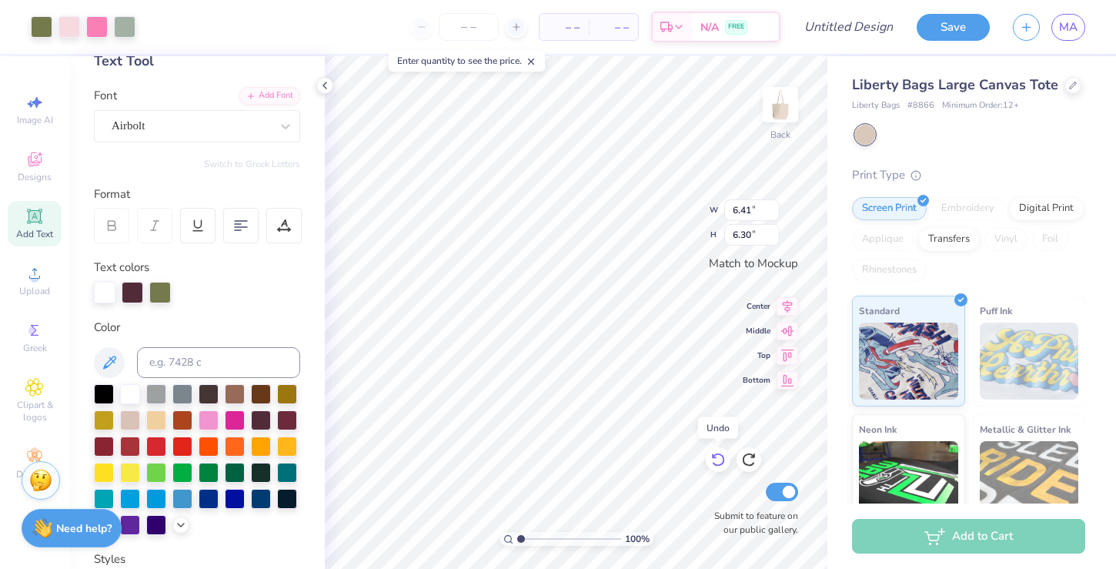
click at [722, 461] on icon at bounding box center [718, 459] width 15 height 15
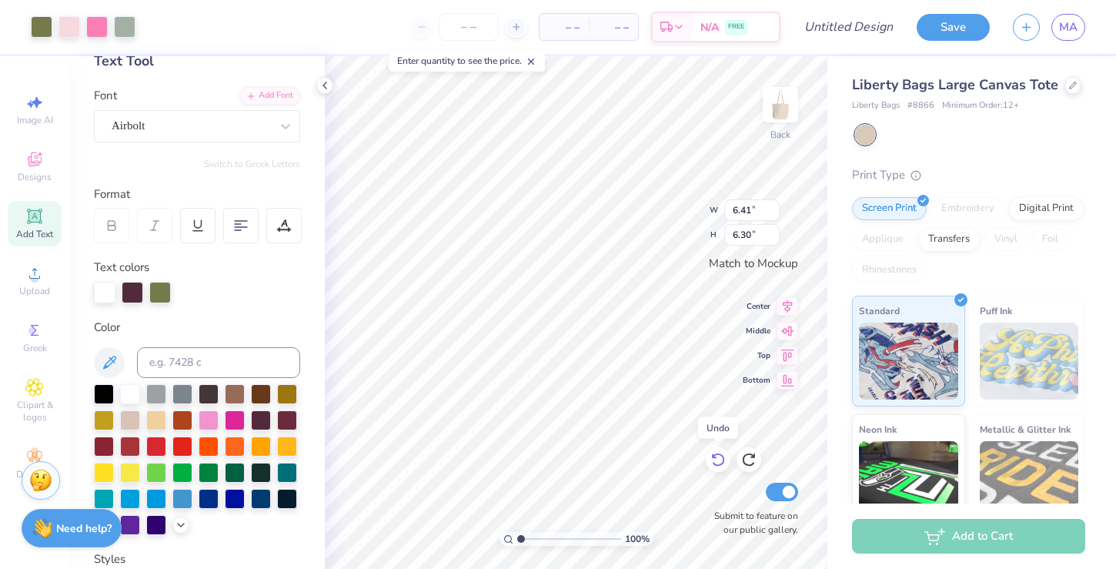
click at [722, 461] on icon at bounding box center [718, 459] width 15 height 15
click at [751, 466] on icon at bounding box center [748, 459] width 15 height 15
click at [747, 451] on div at bounding box center [749, 459] width 25 height 25
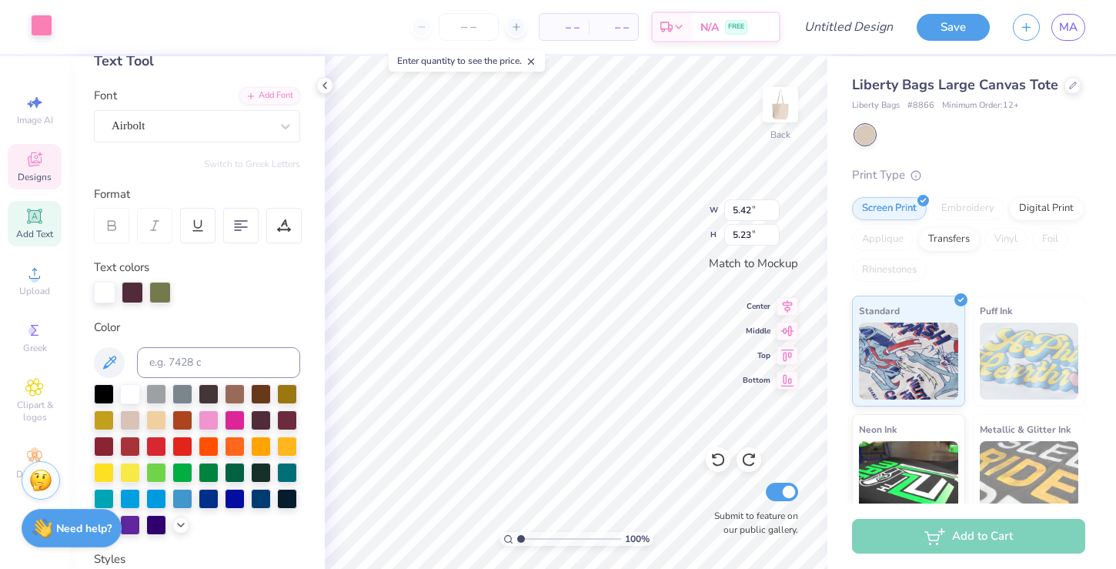
click at [46, 30] on div at bounding box center [42, 26] width 22 height 22
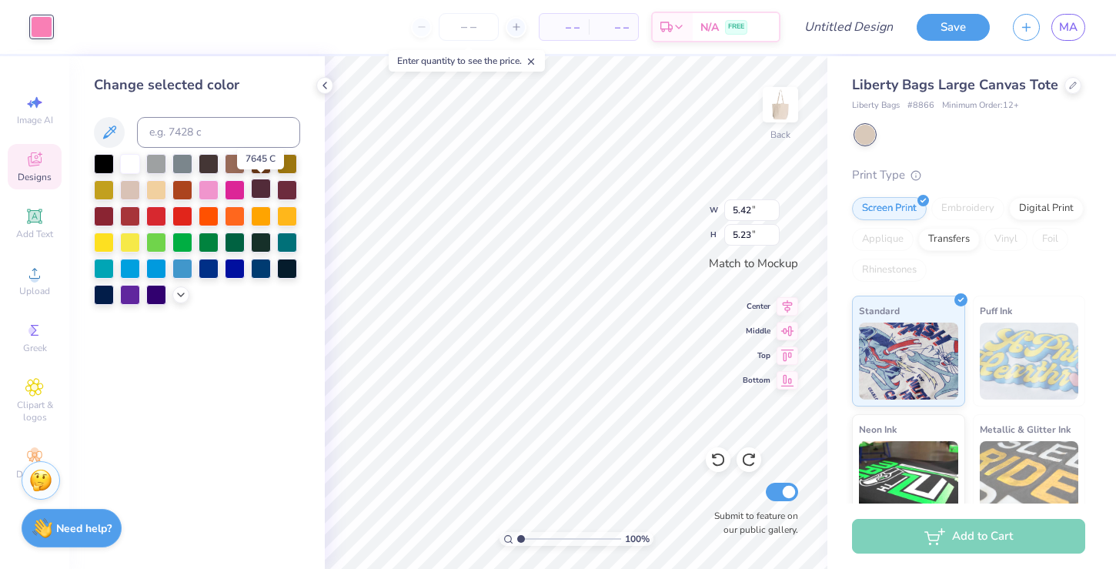
click at [262, 192] on div at bounding box center [261, 189] width 20 height 20
click at [324, 86] on polyline at bounding box center [324, 85] width 3 height 6
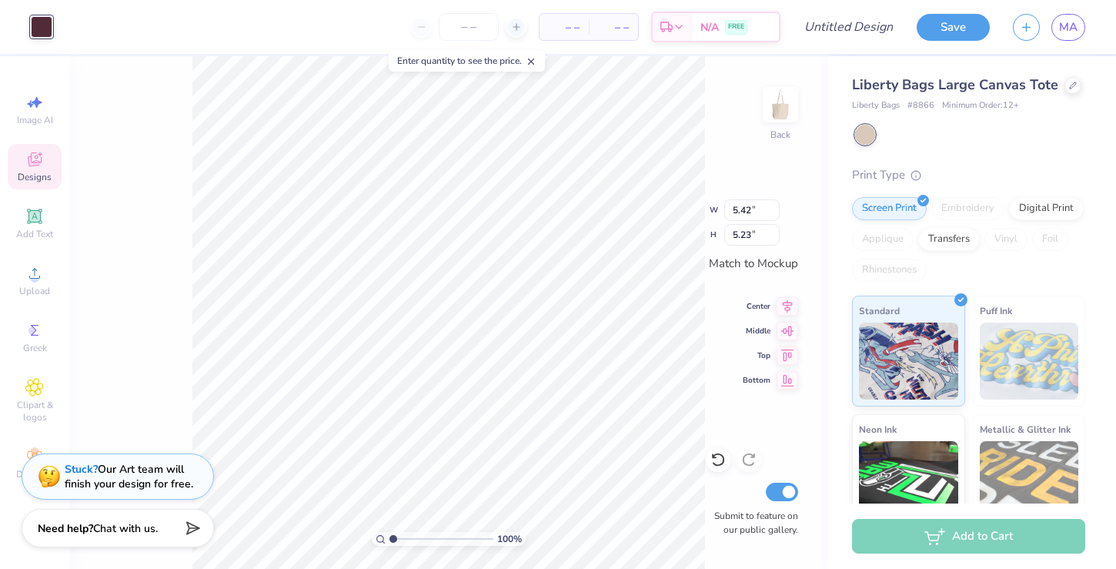
click at [41, 172] on span "Designs" at bounding box center [35, 177] width 34 height 12
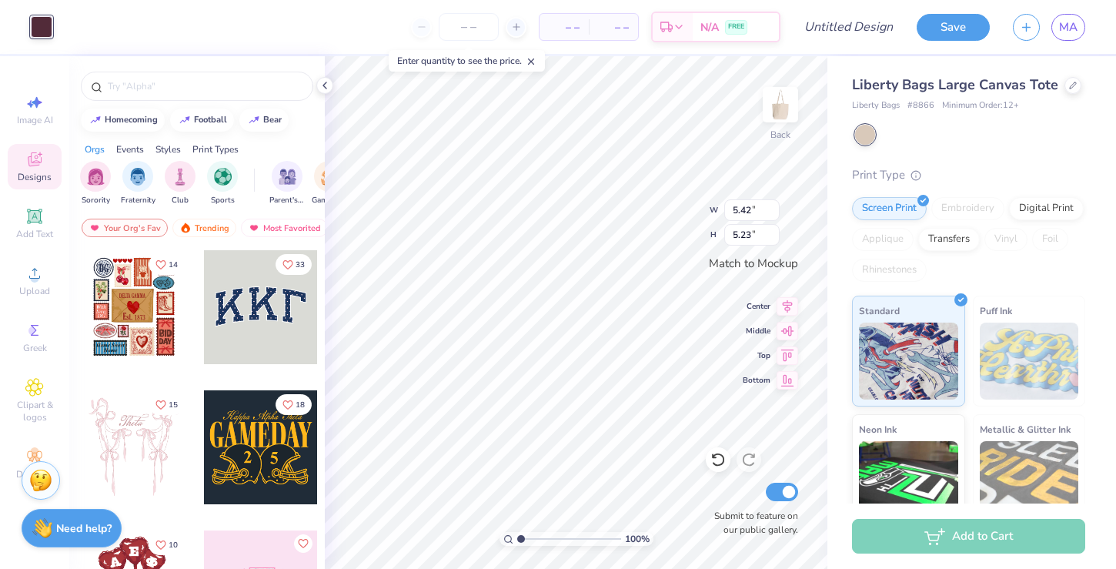
click at [40, 19] on div at bounding box center [42, 27] width 22 height 22
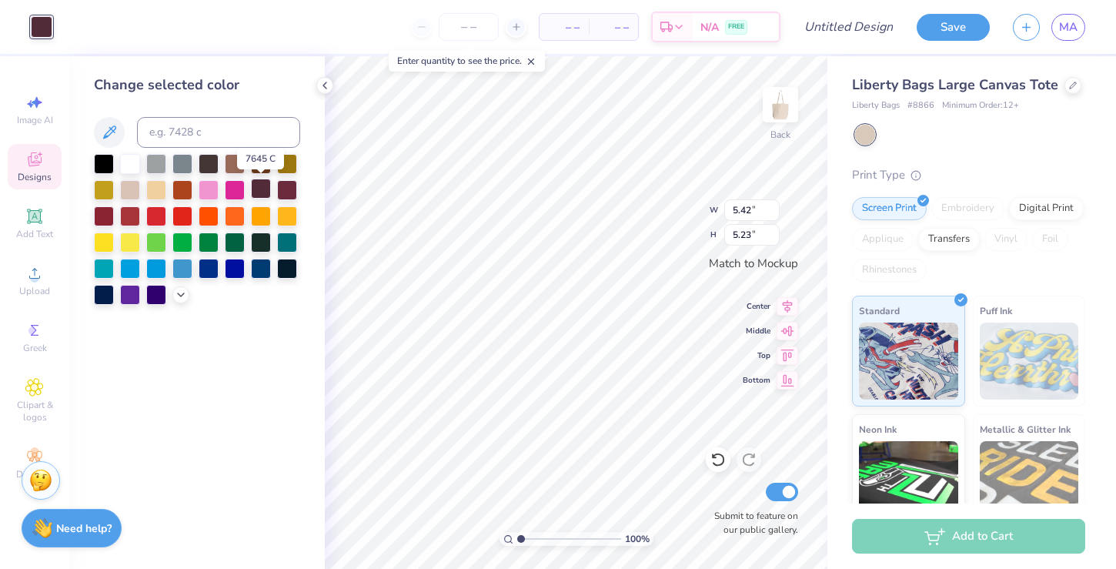
click at [251, 182] on div at bounding box center [261, 189] width 20 height 20
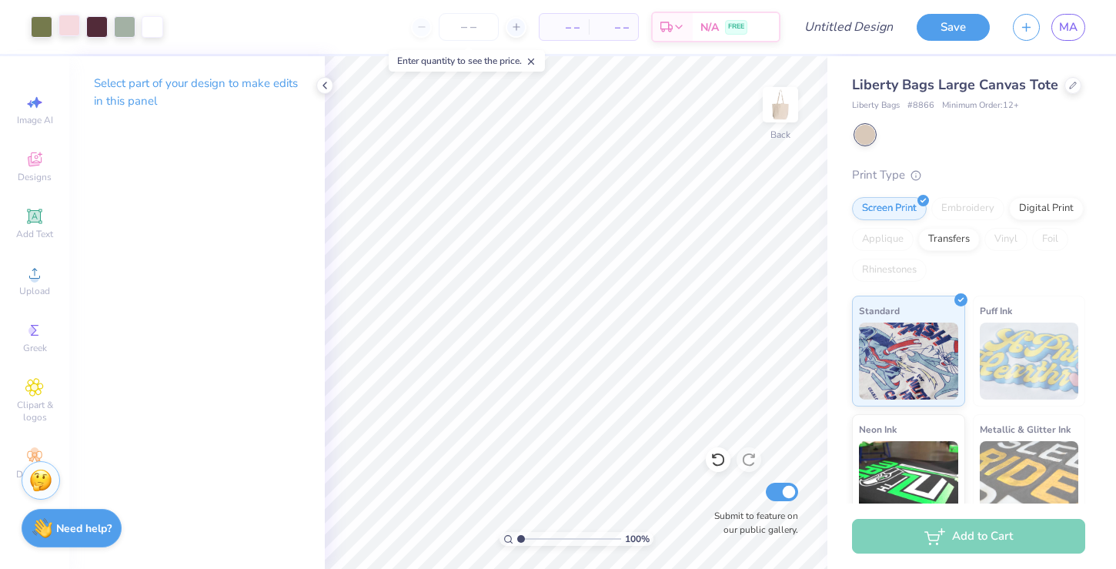
click at [71, 28] on div at bounding box center [70, 26] width 22 height 22
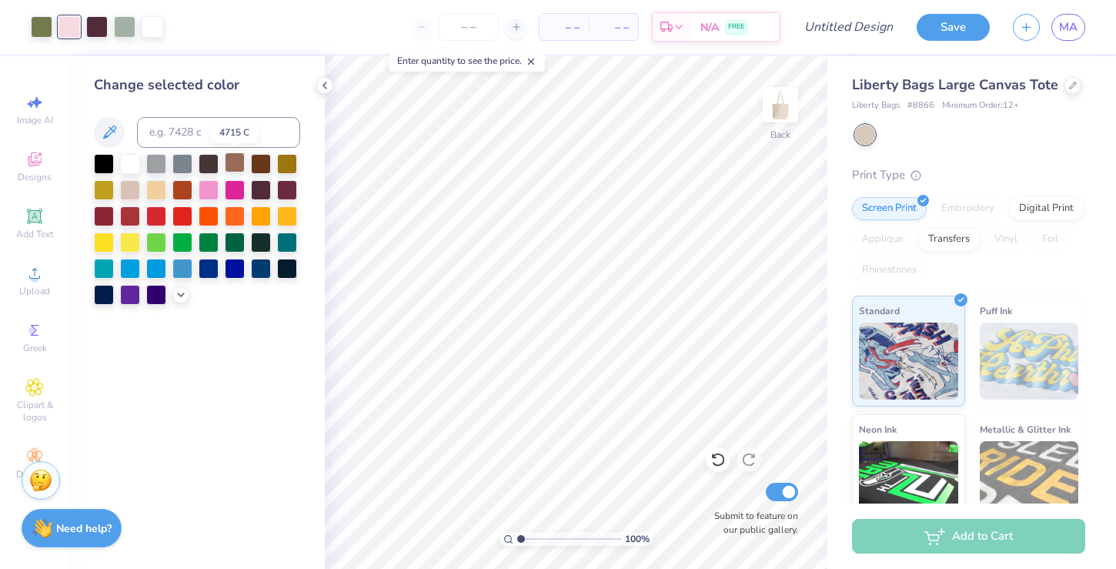
click at [238, 162] on div at bounding box center [235, 162] width 20 height 20
click at [139, 190] on div at bounding box center [130, 189] width 20 height 20
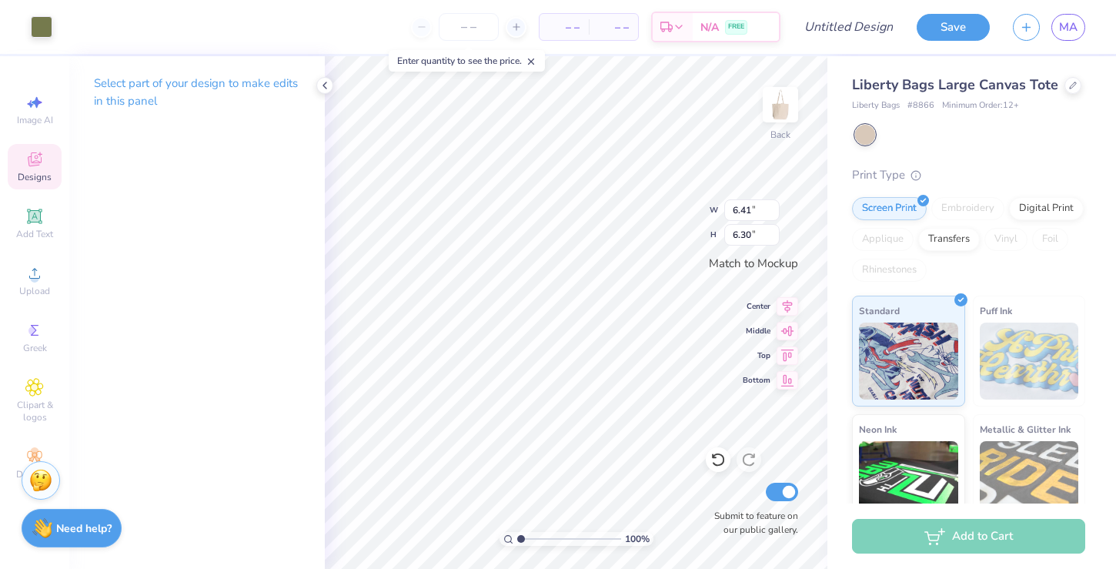
type input "4.74"
type input "3.48"
click at [716, 460] on icon at bounding box center [718, 459] width 15 height 15
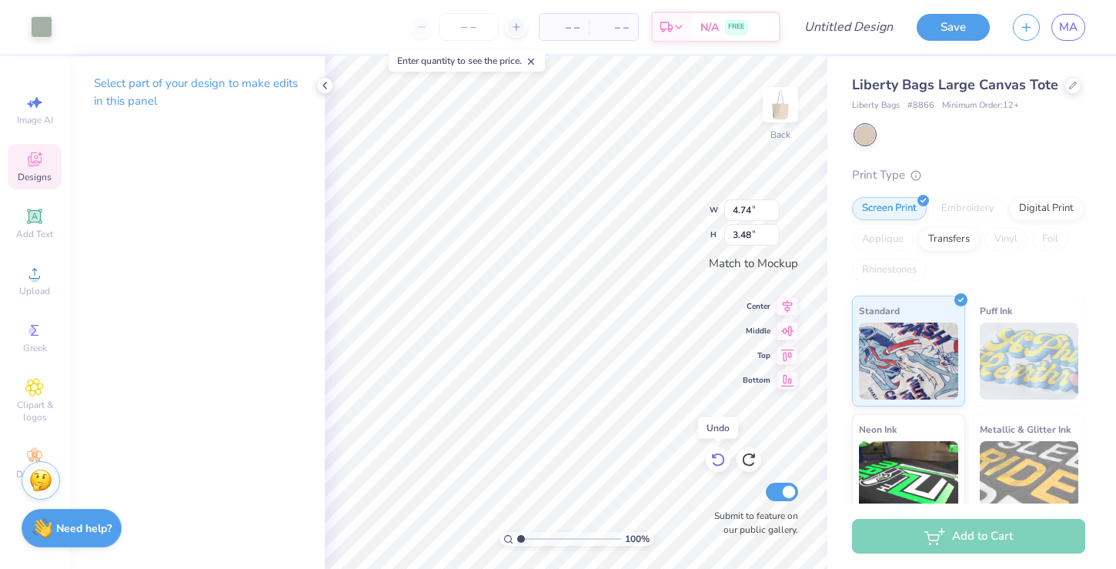
click at [716, 460] on icon at bounding box center [718, 459] width 15 height 15
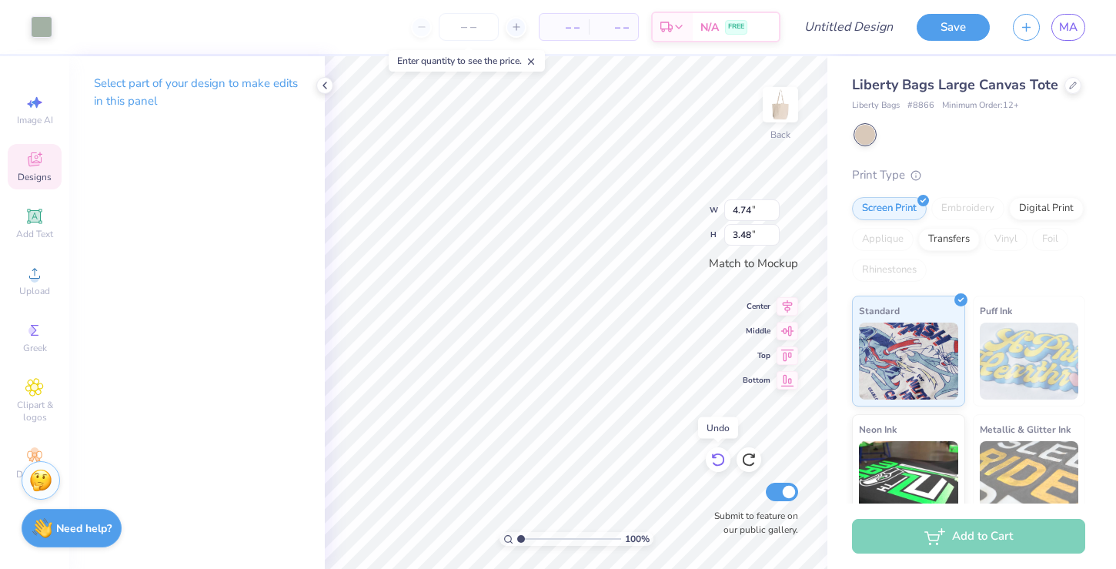
click at [716, 460] on icon at bounding box center [718, 459] width 15 height 15
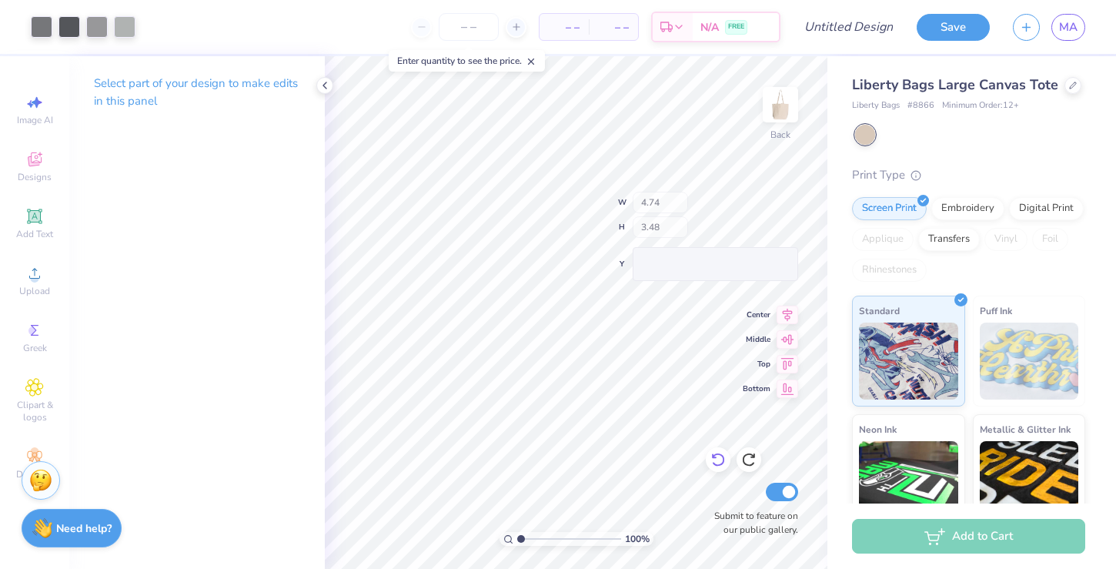
type input "10.85"
type input "6.30"
type input "9.28"
type input "4.13"
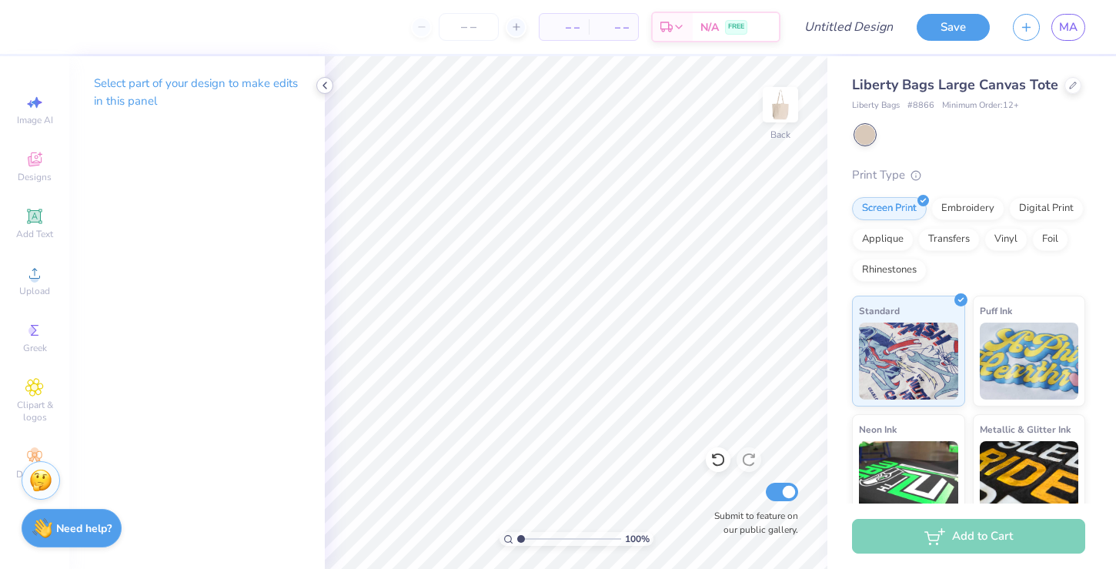
click at [327, 90] on icon at bounding box center [325, 85] width 12 height 12
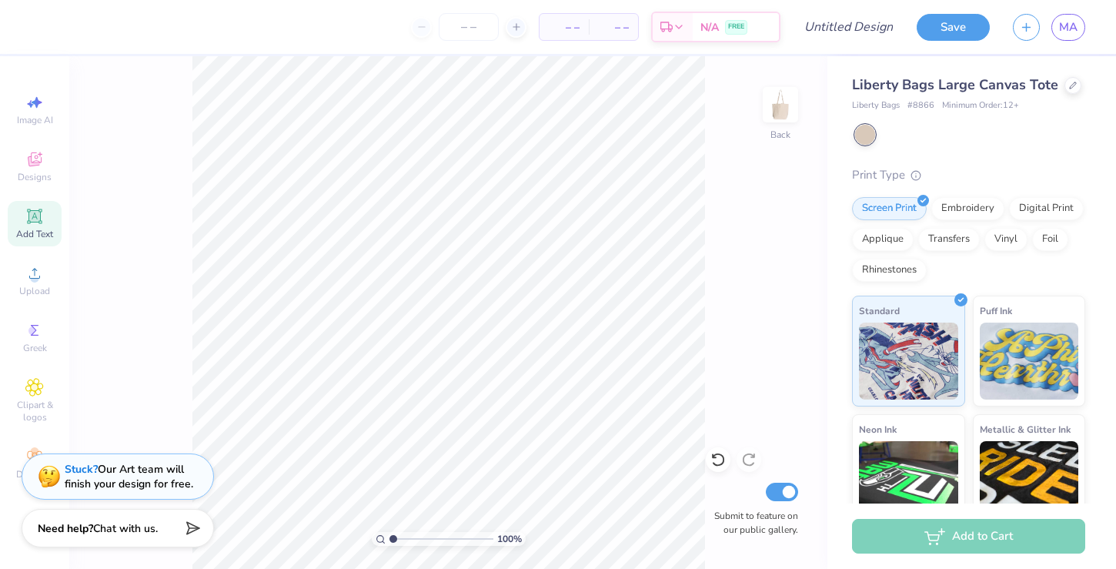
click at [28, 220] on icon at bounding box center [34, 216] width 18 height 18
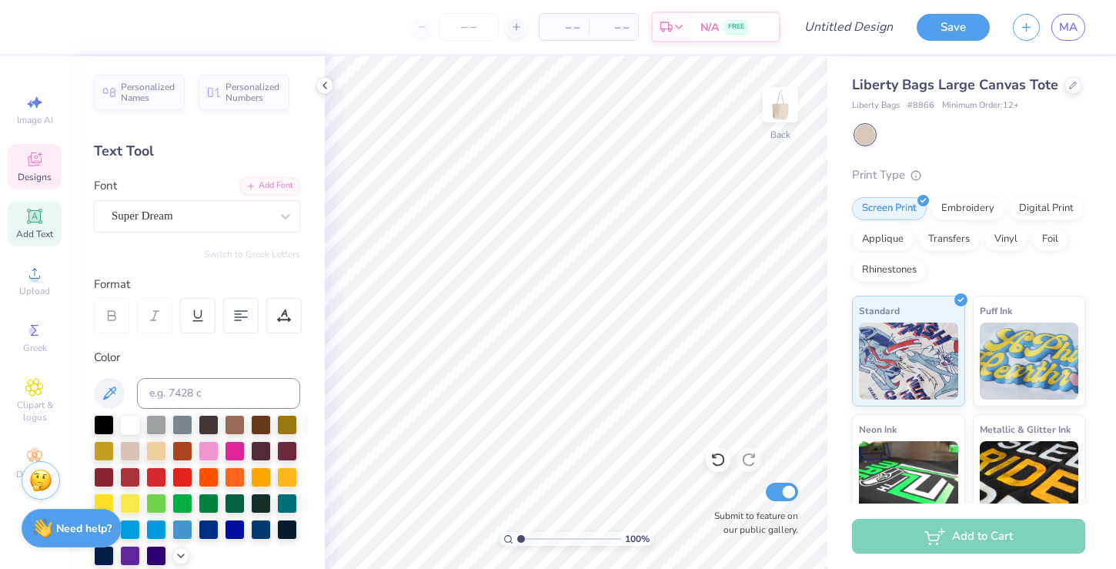
click at [34, 156] on icon at bounding box center [34, 159] width 18 height 18
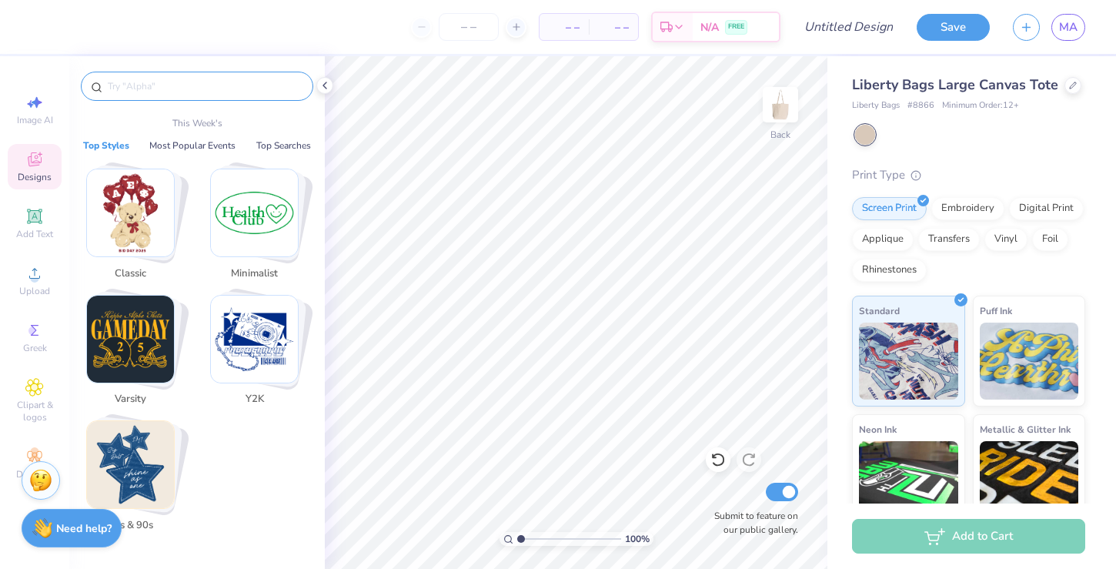
click at [210, 85] on input "text" at bounding box center [204, 86] width 197 height 15
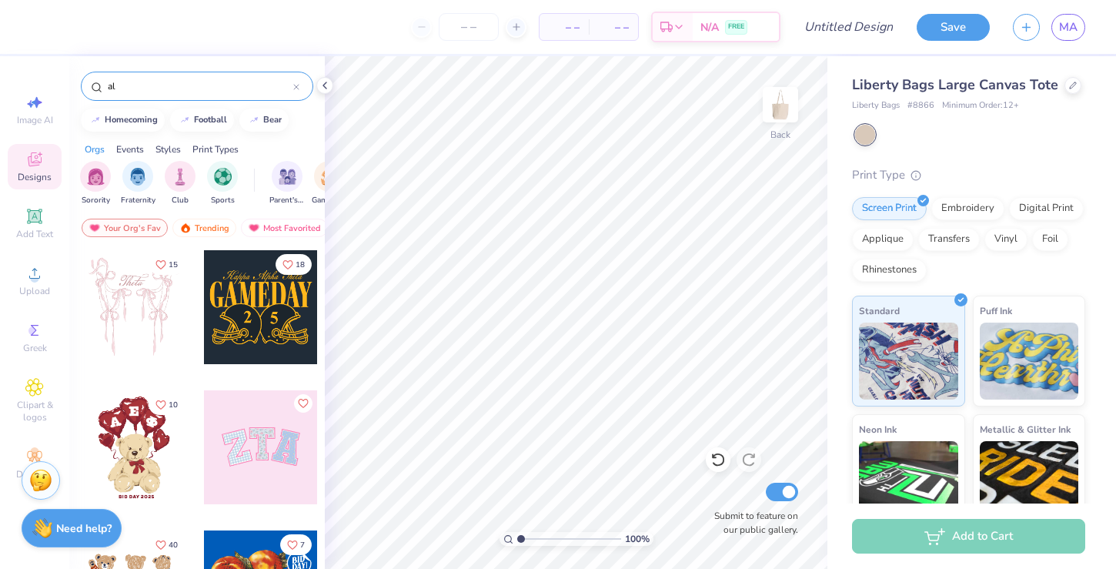
type input "a"
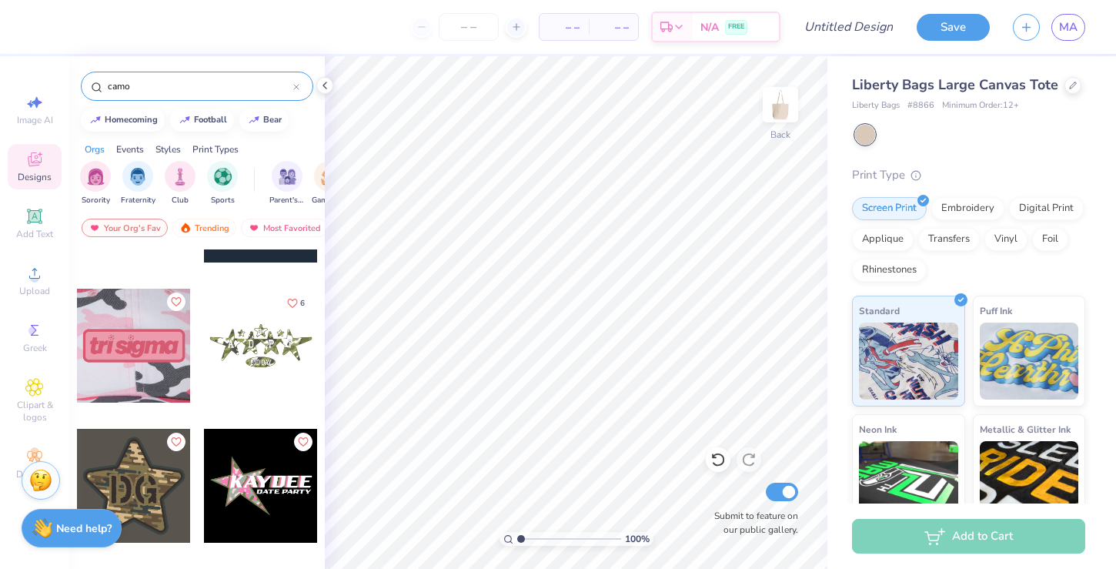
scroll to position [329, 0]
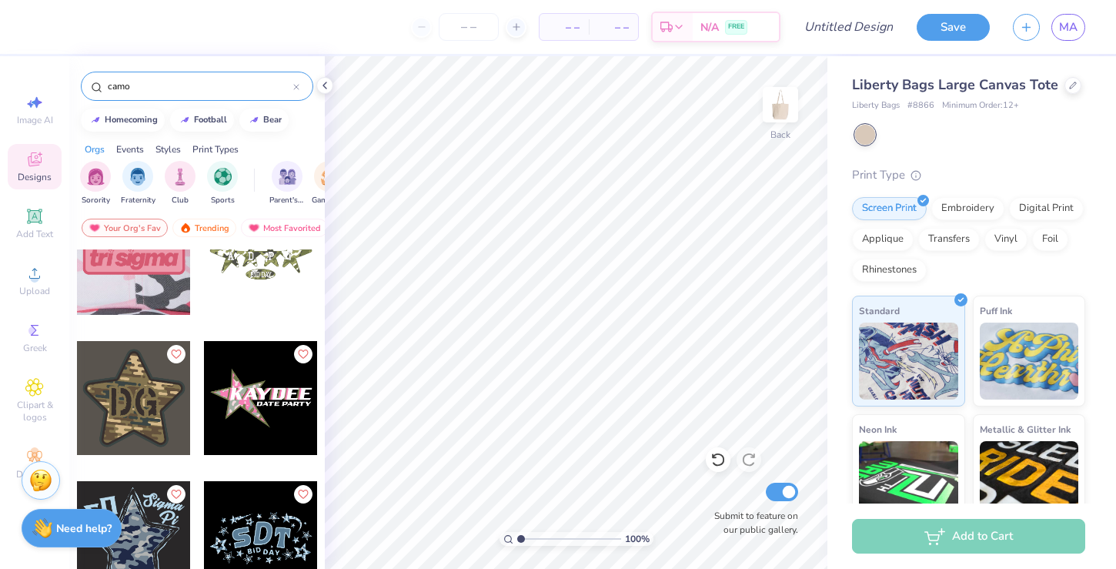
type input "camo"
click at [235, 412] on div at bounding box center [261, 398] width 114 height 114
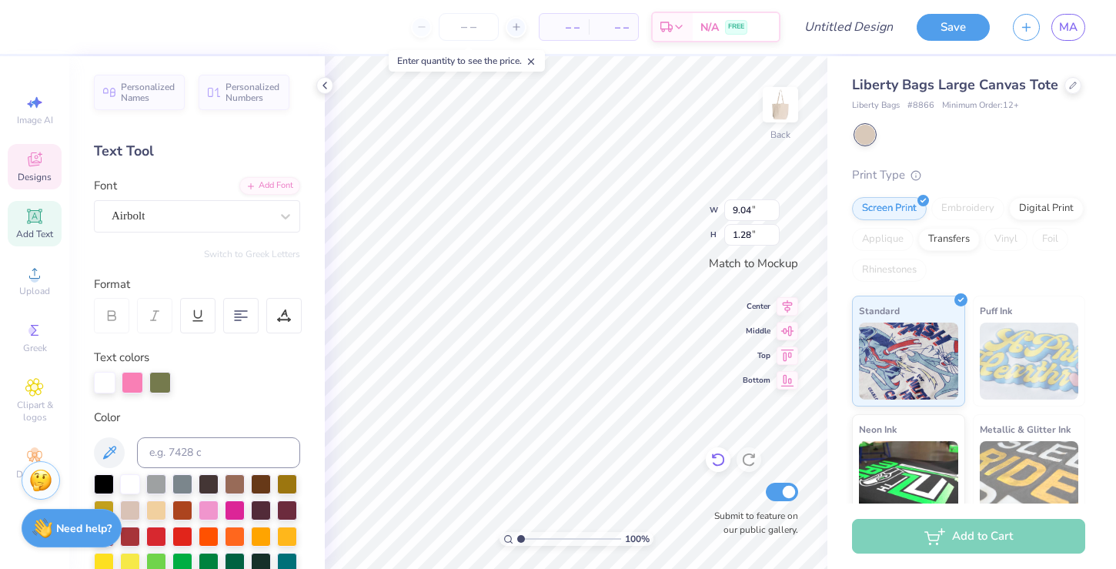
click at [719, 464] on icon at bounding box center [718, 459] width 15 height 15
click at [719, 461] on icon at bounding box center [718, 459] width 15 height 15
type textarea "ALPHA XI"
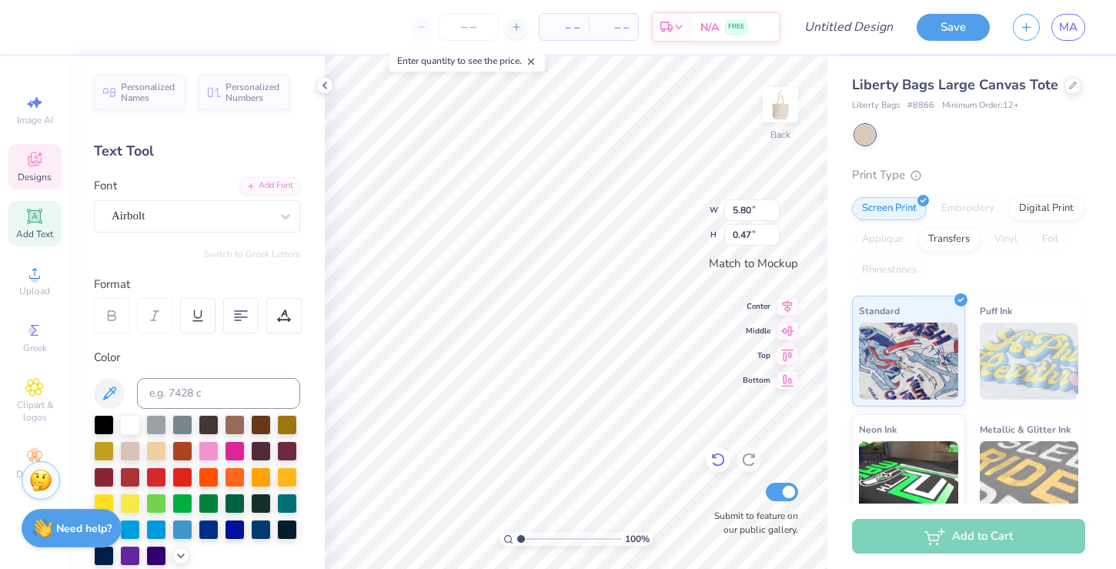
type input "5.80"
type input "0.47"
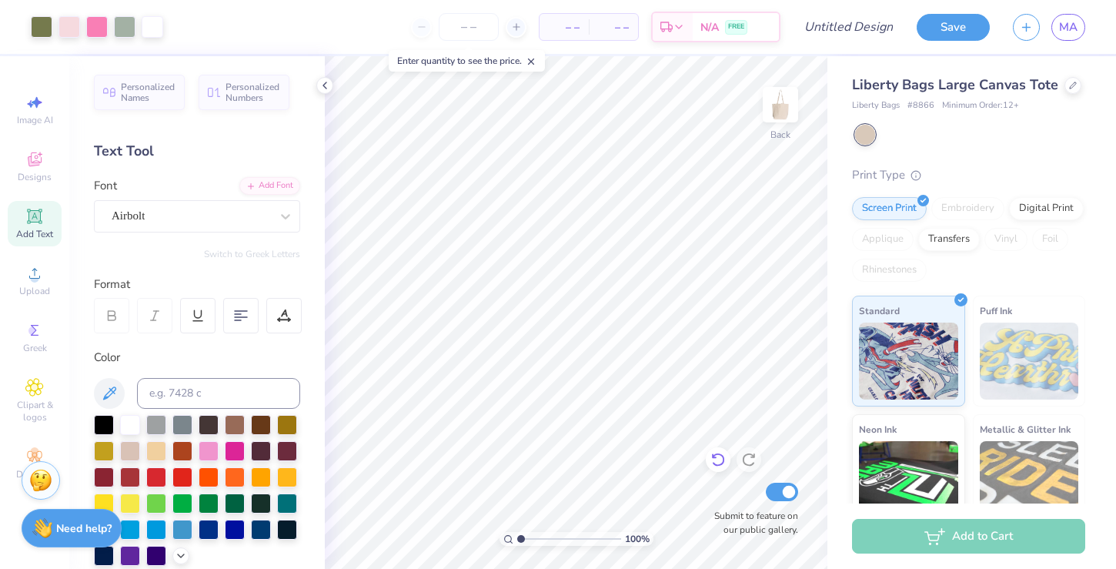
click at [711, 457] on icon at bounding box center [718, 459] width 15 height 15
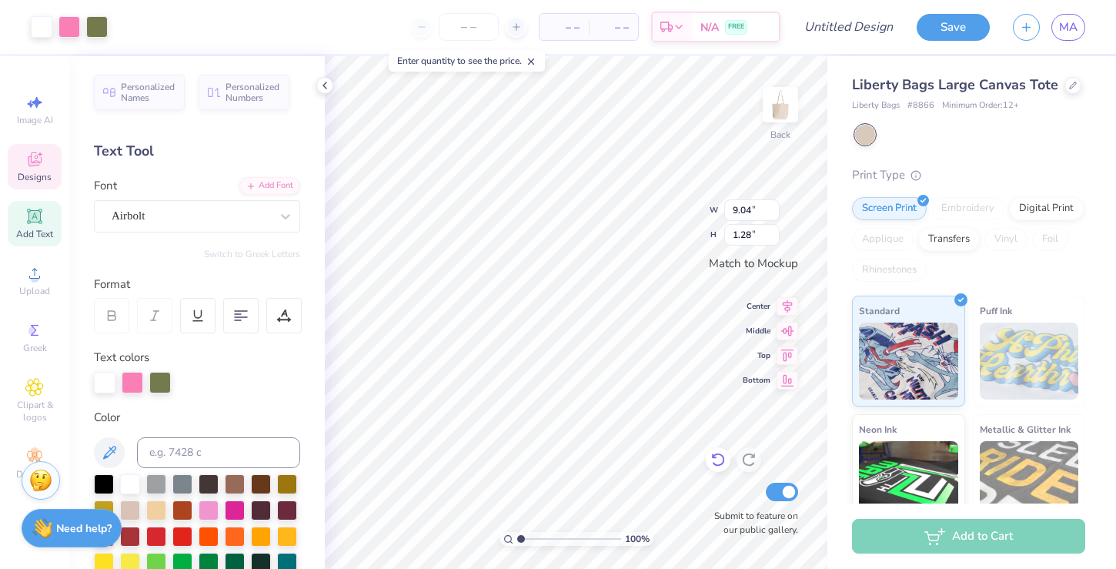
type input "9.04"
type input "1.28"
type textarea "ALPHA XI"
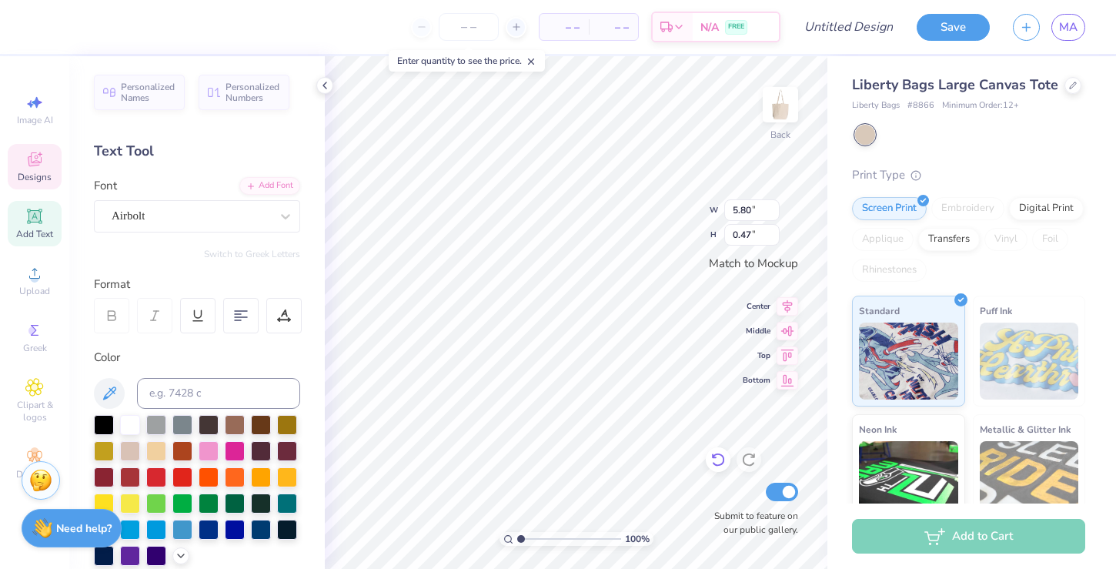
scroll to position [0, 0]
type textarea "BID DAY 2025"
type input "10.86"
type input "1.27"
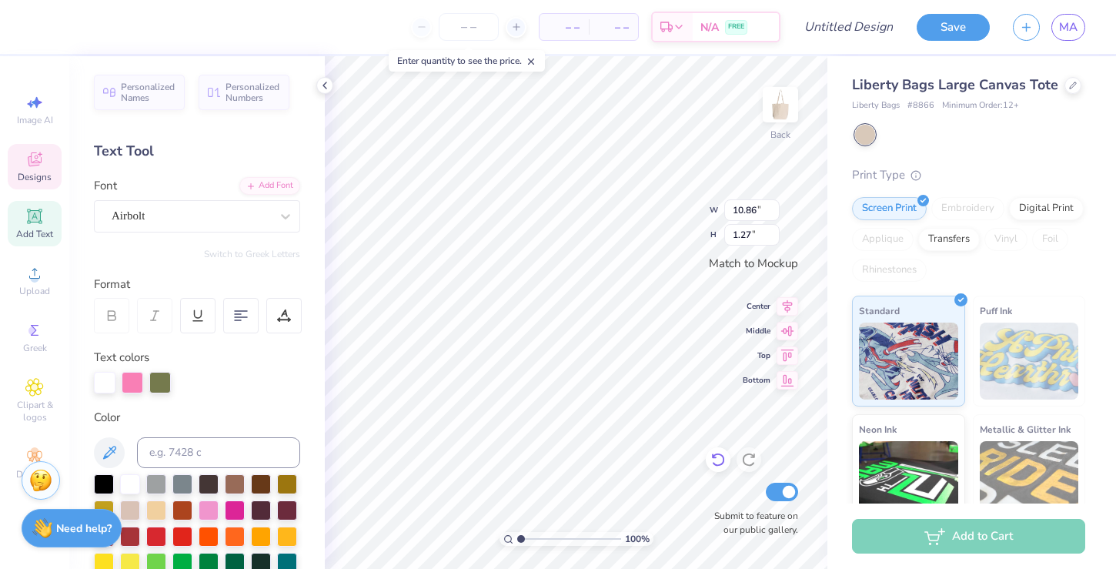
type input "6.58"
type input "0.56"
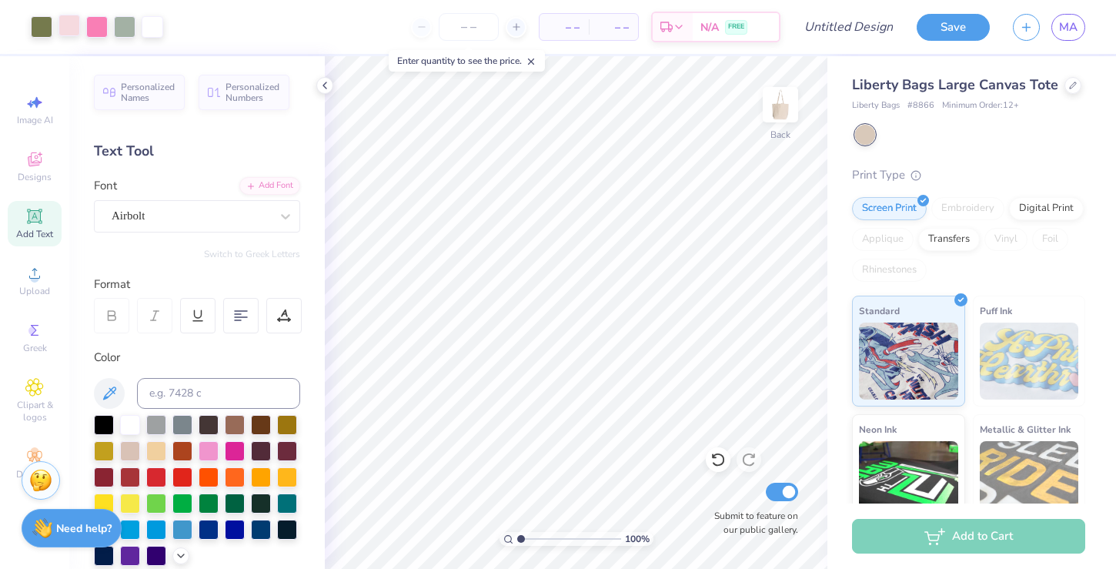
click at [68, 28] on div at bounding box center [70, 26] width 22 height 22
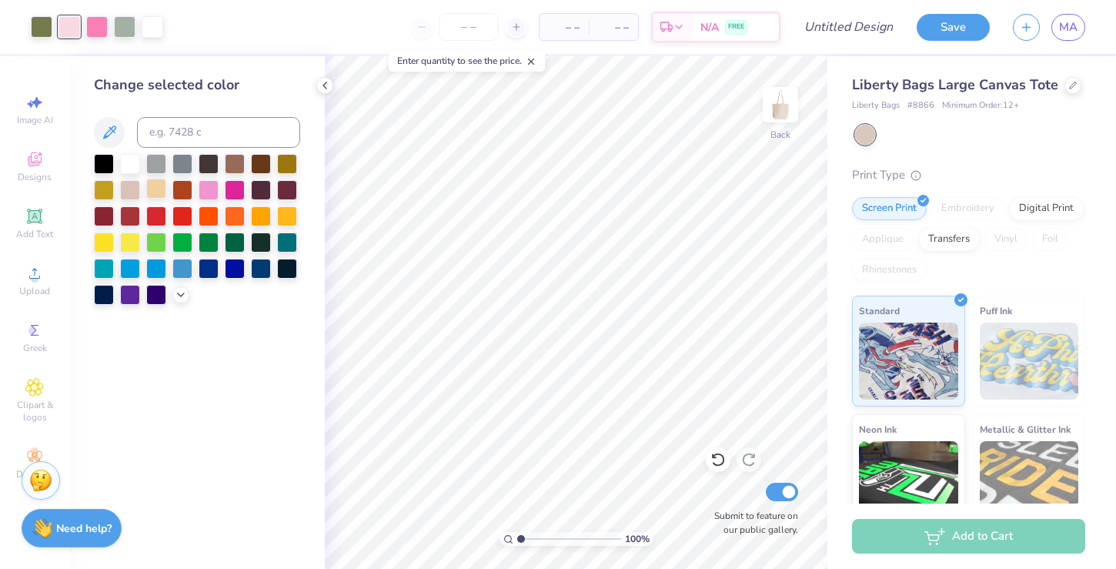
click at [157, 195] on div at bounding box center [156, 189] width 20 height 20
click at [92, 31] on div at bounding box center [97, 26] width 22 height 22
click at [257, 166] on div at bounding box center [261, 162] width 20 height 20
click at [259, 160] on div at bounding box center [261, 162] width 20 height 20
click at [260, 185] on div at bounding box center [261, 189] width 20 height 20
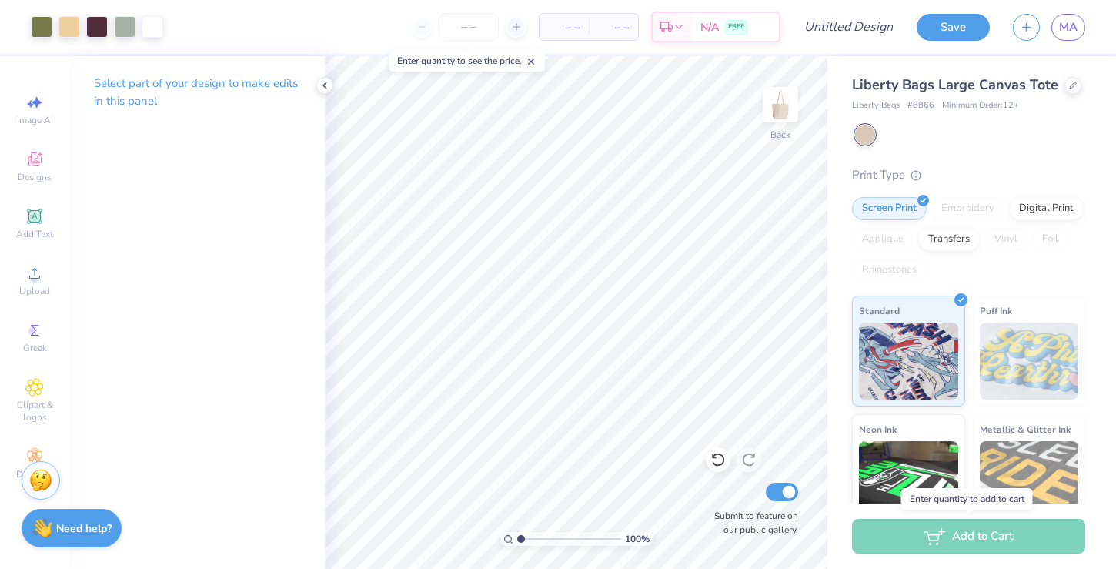
click at [935, 527] on div "Add to Cart" at bounding box center [968, 536] width 233 height 35
click at [939, 543] on div "Add to Cart" at bounding box center [968, 536] width 233 height 35
click at [872, 204] on div "Screen Print" at bounding box center [889, 206] width 75 height 23
click at [1042, 216] on div "Digital Print" at bounding box center [1046, 206] width 75 height 23
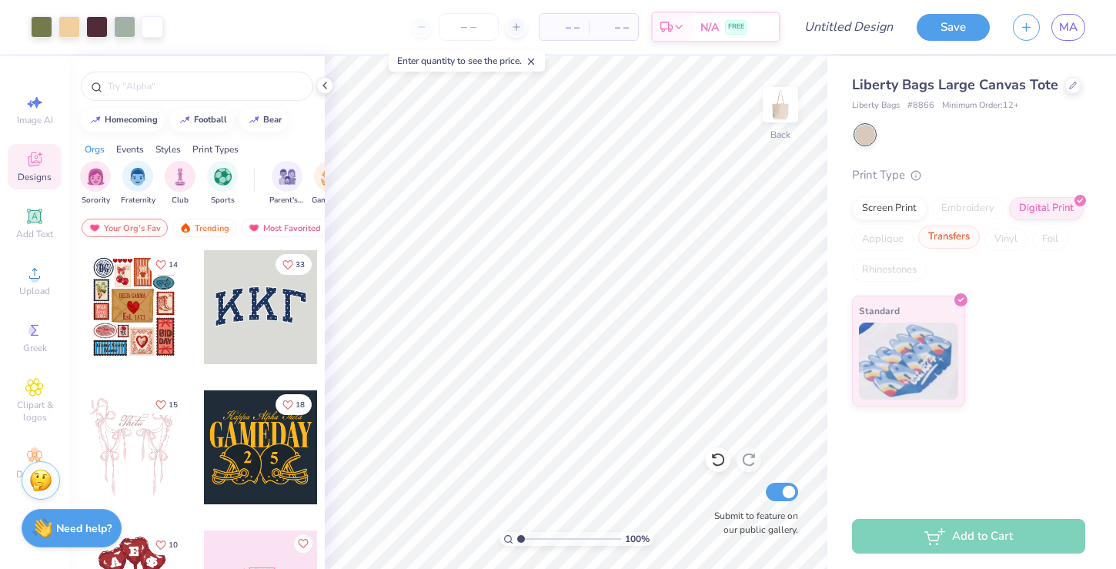
click at [952, 235] on div "Transfers" at bounding box center [949, 237] width 62 height 23
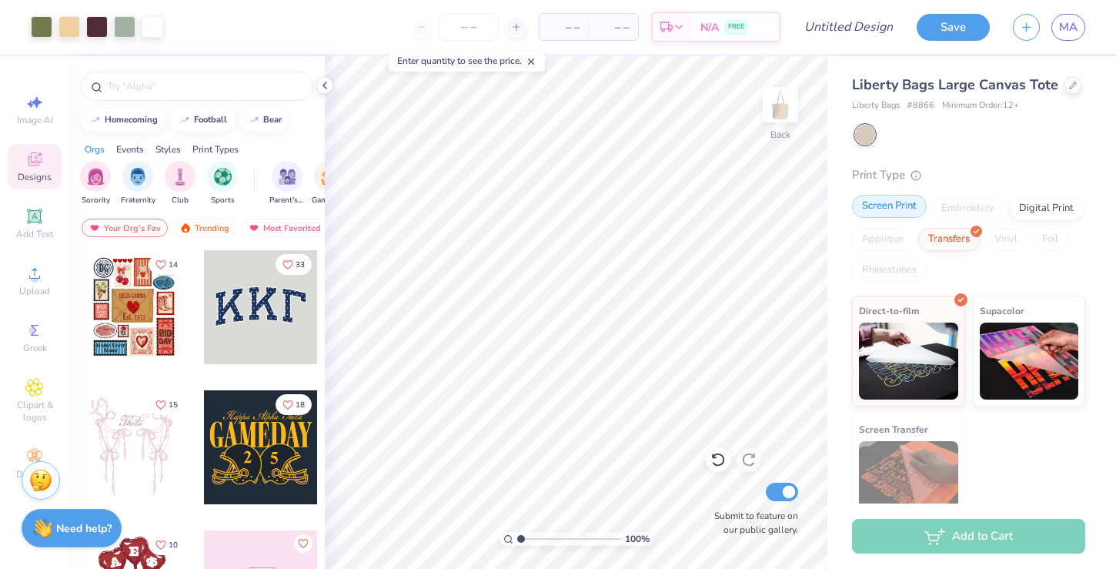
click at [886, 206] on div "Screen Print" at bounding box center [889, 206] width 75 height 23
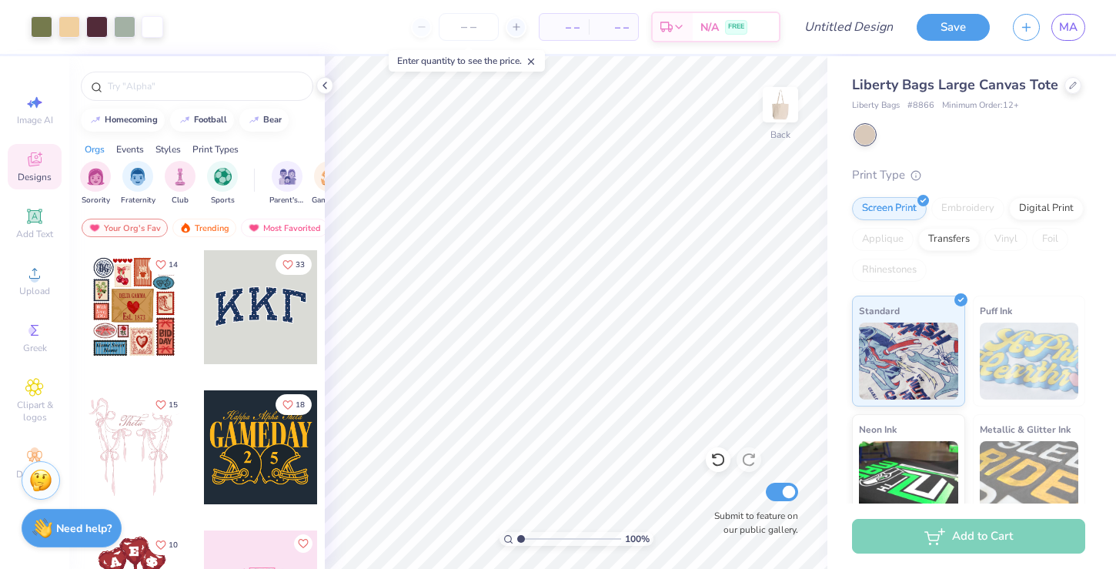
click at [958, 550] on div "Add to Cart" at bounding box center [968, 536] width 233 height 35
click at [923, 380] on img at bounding box center [908, 358] width 99 height 77
click at [941, 533] on div "Add to Cart" at bounding box center [968, 536] width 233 height 35
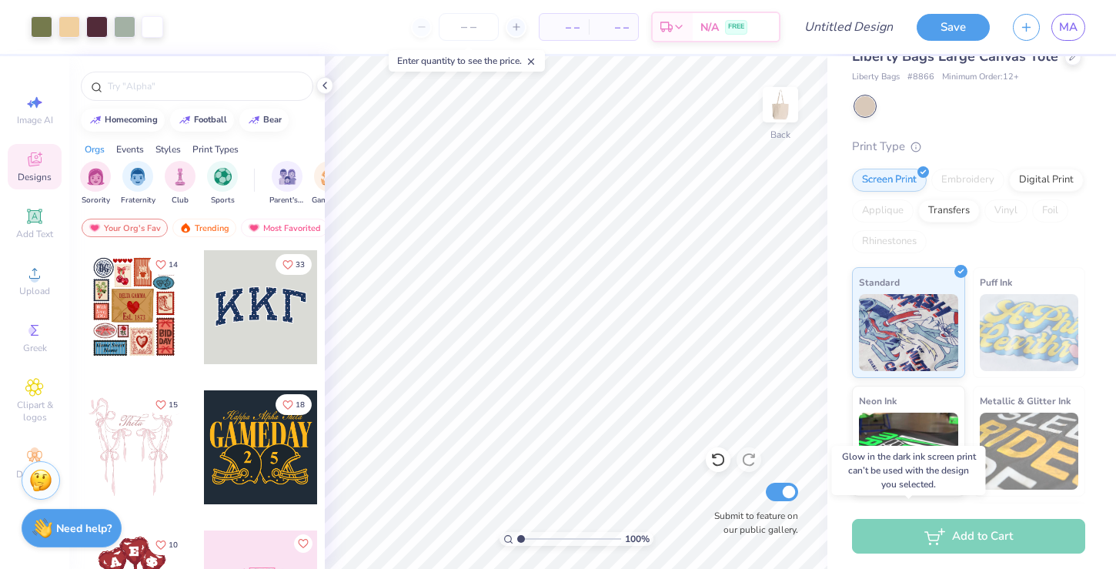
scroll to position [0, 0]
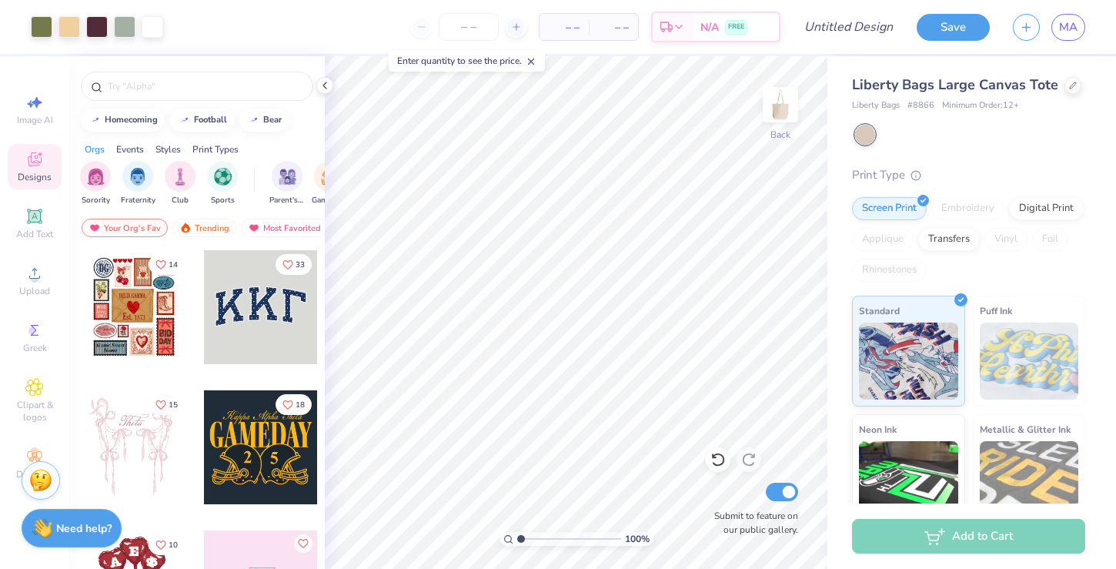
click at [456, 62] on div "Enter quantity to see the price." at bounding box center [467, 61] width 156 height 22
click at [557, 19] on span "– –" at bounding box center [564, 27] width 31 height 16
click at [566, 21] on span "– –" at bounding box center [564, 27] width 31 height 16
click at [473, 21] on input "number" at bounding box center [469, 27] width 60 height 28
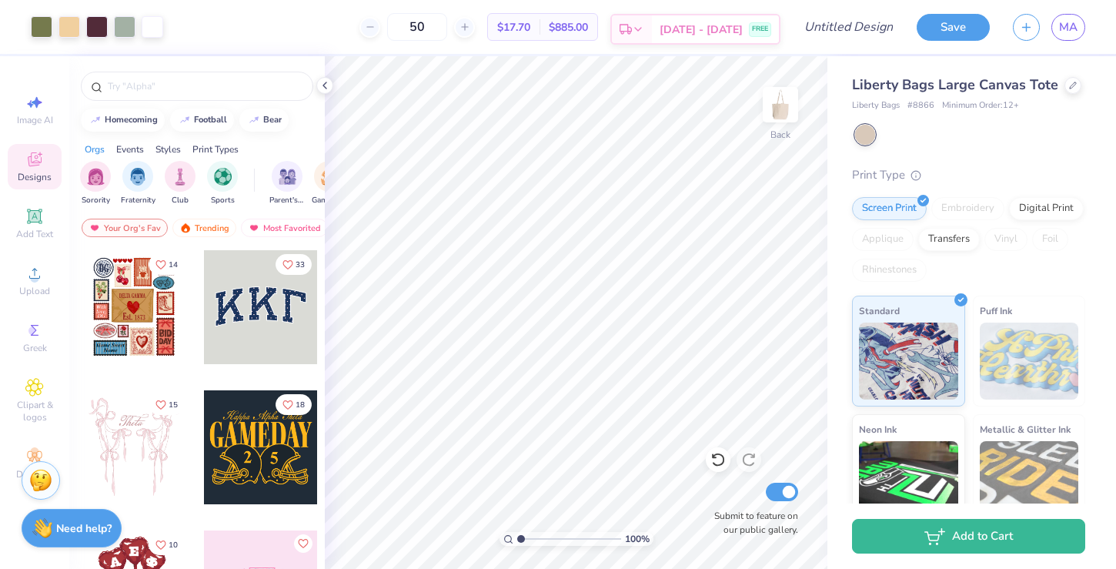
type input "50"
click at [644, 23] on icon at bounding box center [638, 29] width 12 height 12
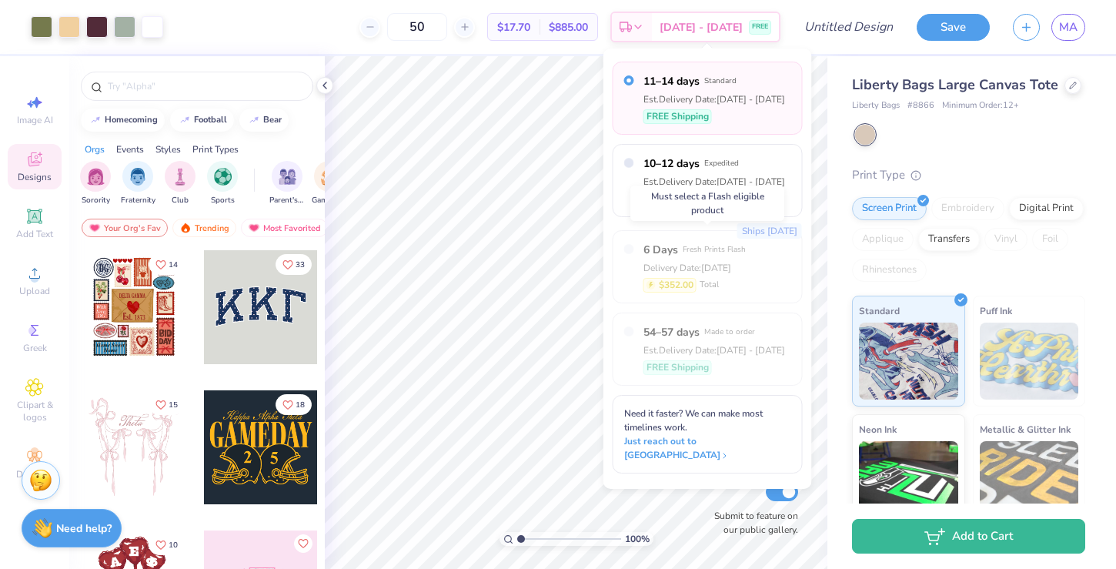
click at [687, 251] on span "Fresh Prints Flash" at bounding box center [714, 249] width 63 height 11
click at [693, 267] on div "Delivery Date: Sep 13" at bounding box center [695, 268] width 102 height 14
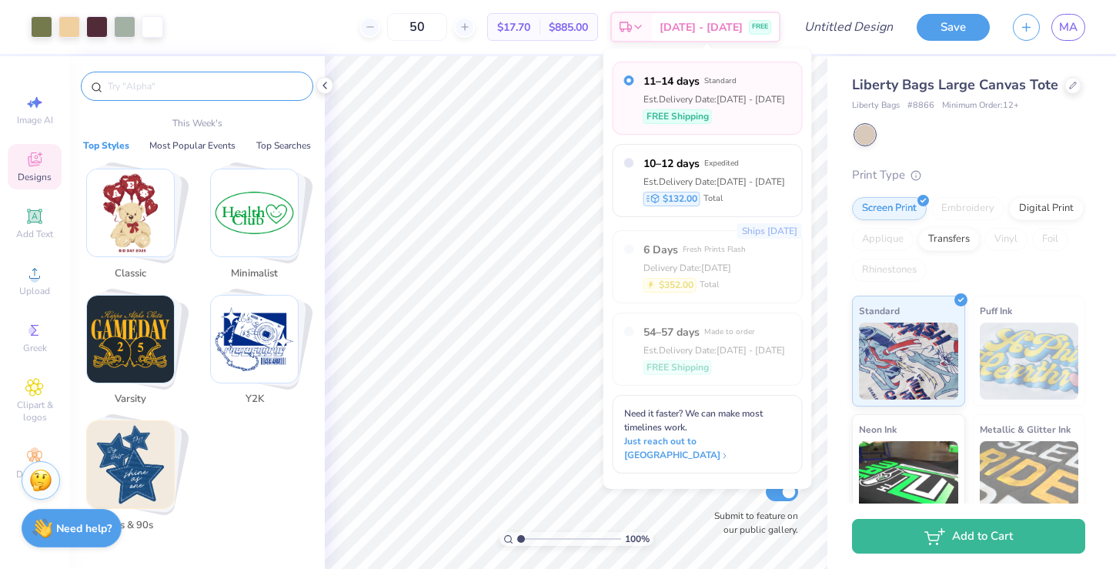
click at [214, 87] on input "text" at bounding box center [204, 86] width 197 height 15
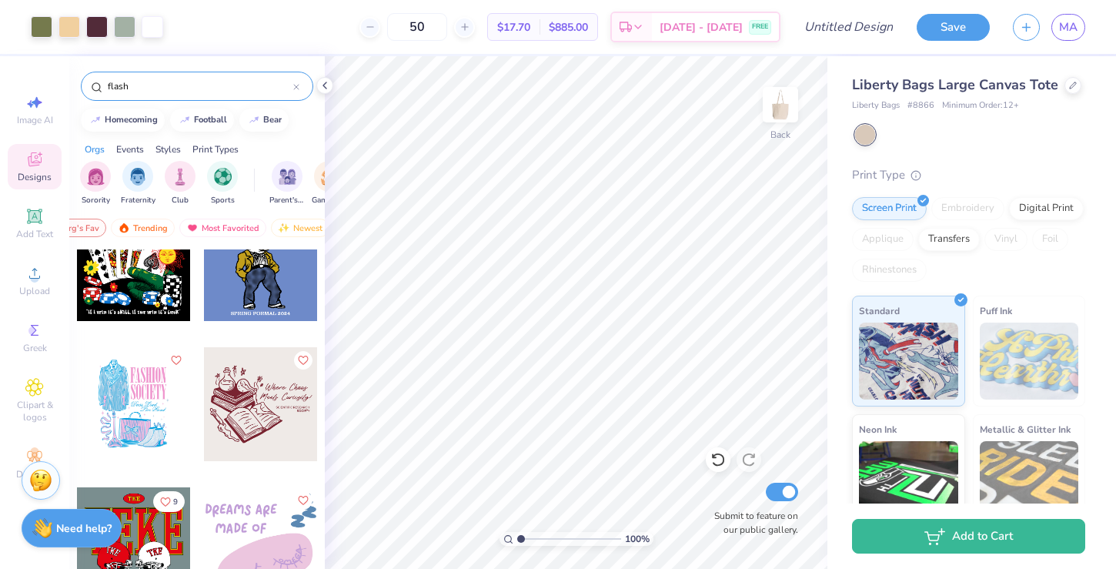
scroll to position [0, 89]
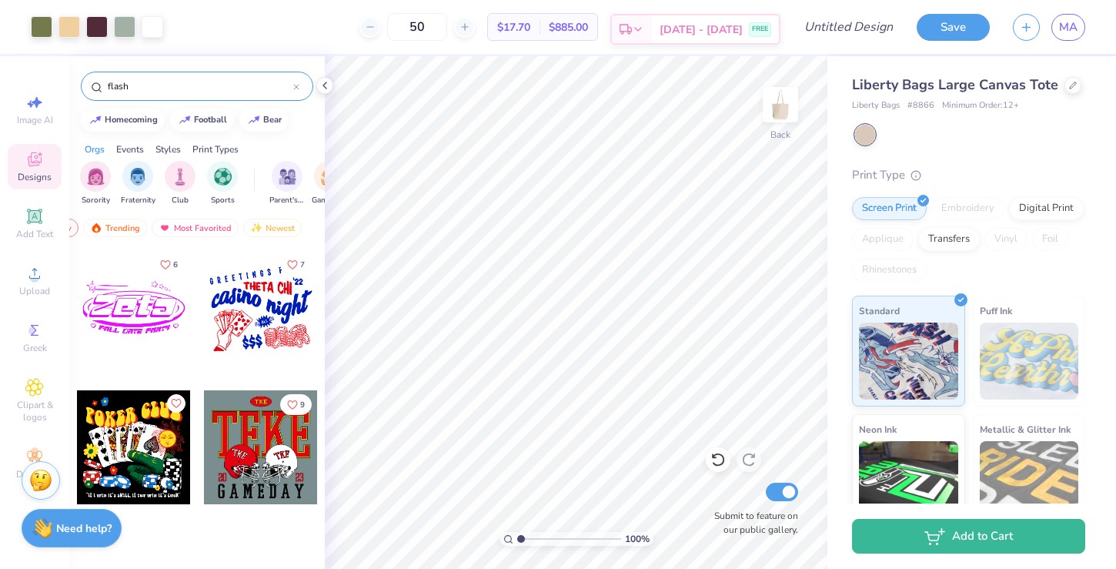
type input "flash"
click at [644, 32] on icon at bounding box center [638, 29] width 12 height 12
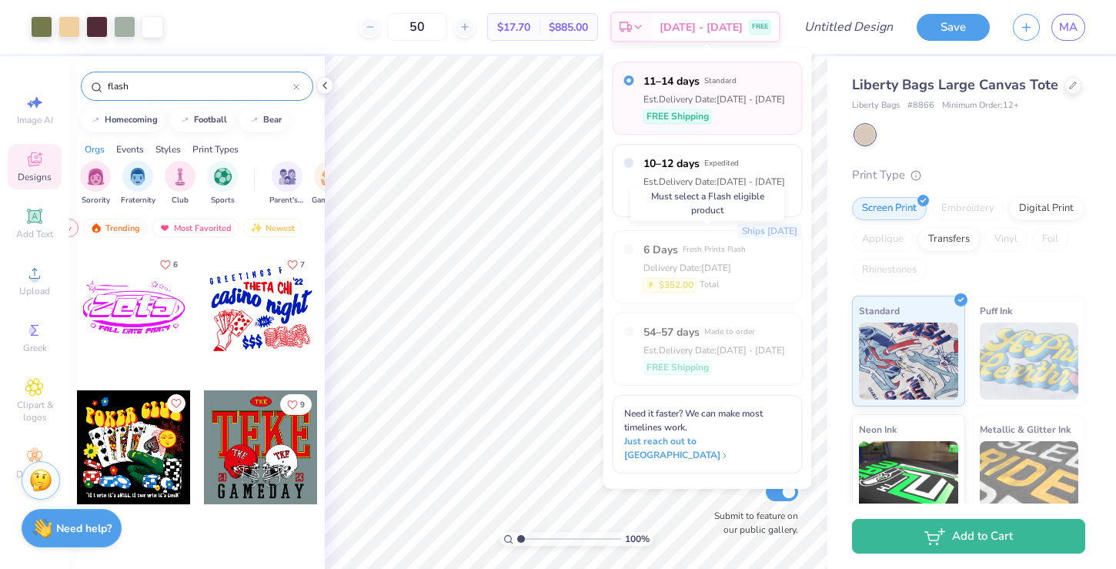
click at [667, 253] on span "6 Days" at bounding box center [661, 250] width 35 height 16
click at [666, 263] on div "Delivery Date: Sep 13" at bounding box center [695, 268] width 102 height 14
click at [958, 251] on div "Screen Print Embroidery Digital Print Applique Transfers Vinyl Foil Rhinestones" at bounding box center [968, 239] width 233 height 85
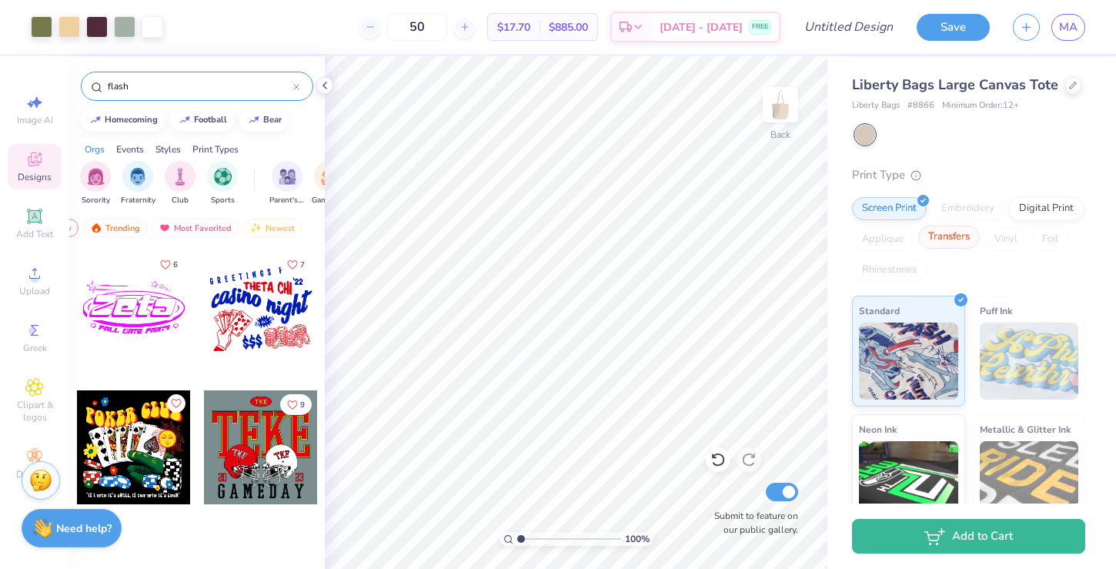
click at [958, 249] on div "Transfers" at bounding box center [949, 237] width 62 height 23
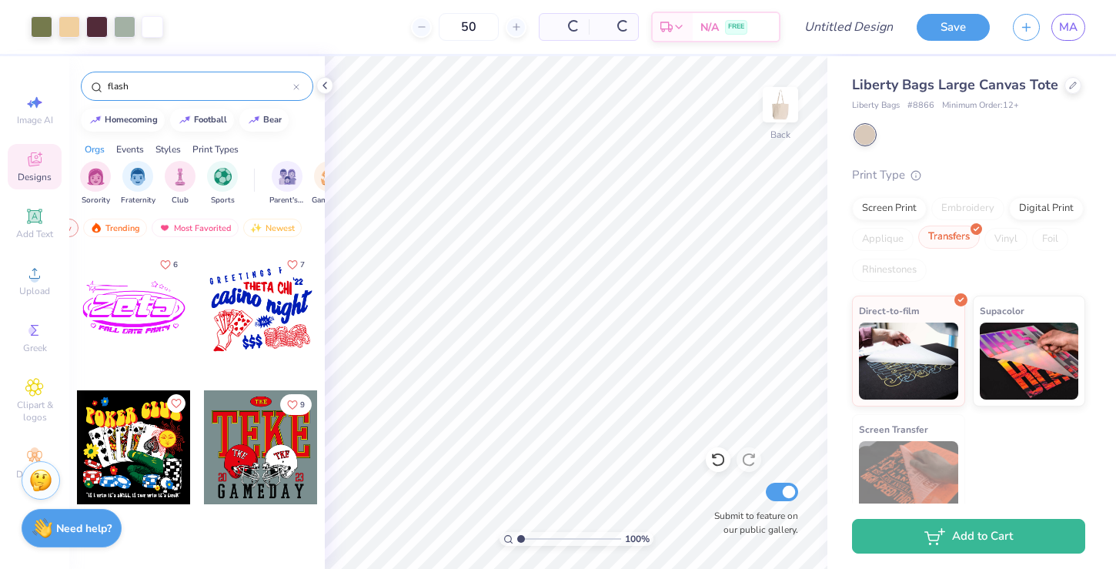
click at [961, 227] on div "Transfers" at bounding box center [949, 237] width 62 height 23
click at [906, 214] on div "Screen Print" at bounding box center [889, 206] width 75 height 23
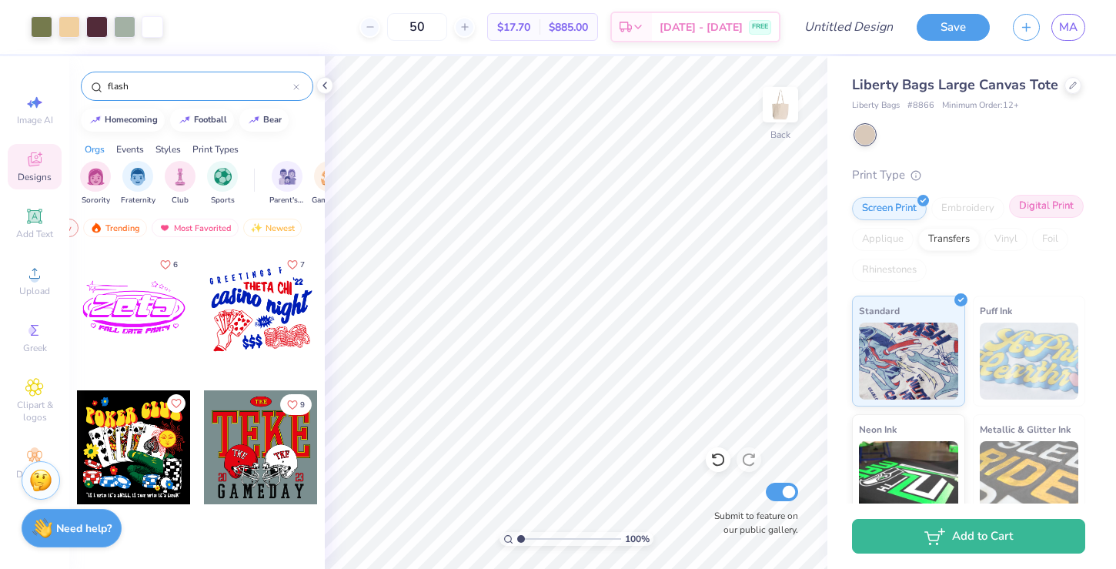
click at [1022, 206] on div "Digital Print" at bounding box center [1046, 206] width 75 height 23
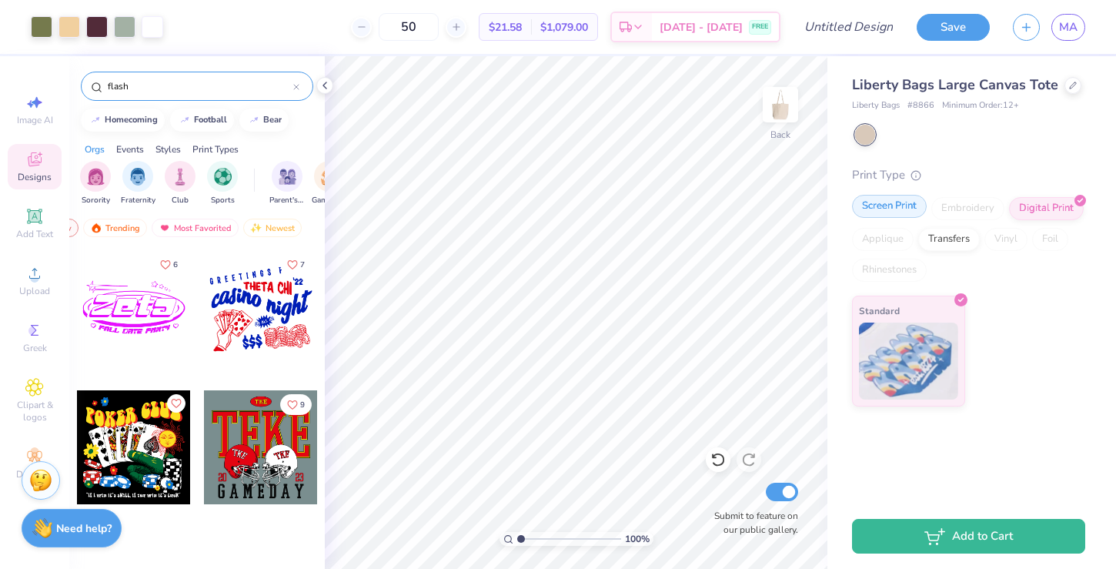
click at [891, 211] on div "Screen Print" at bounding box center [889, 206] width 75 height 23
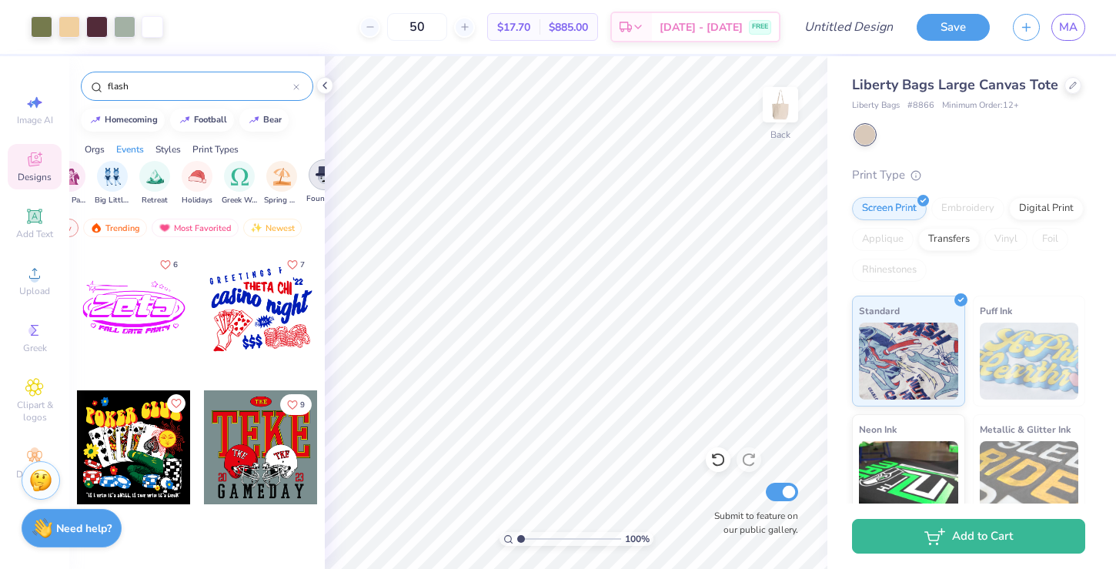
scroll to position [0, 517]
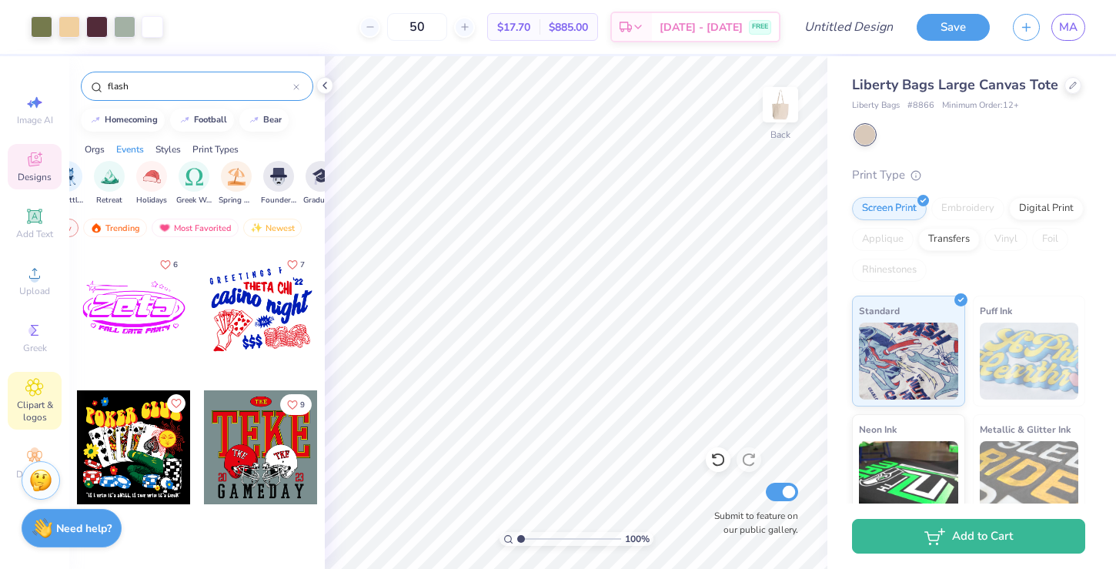
click at [43, 400] on span "Clipart & logos" at bounding box center [35, 411] width 54 height 25
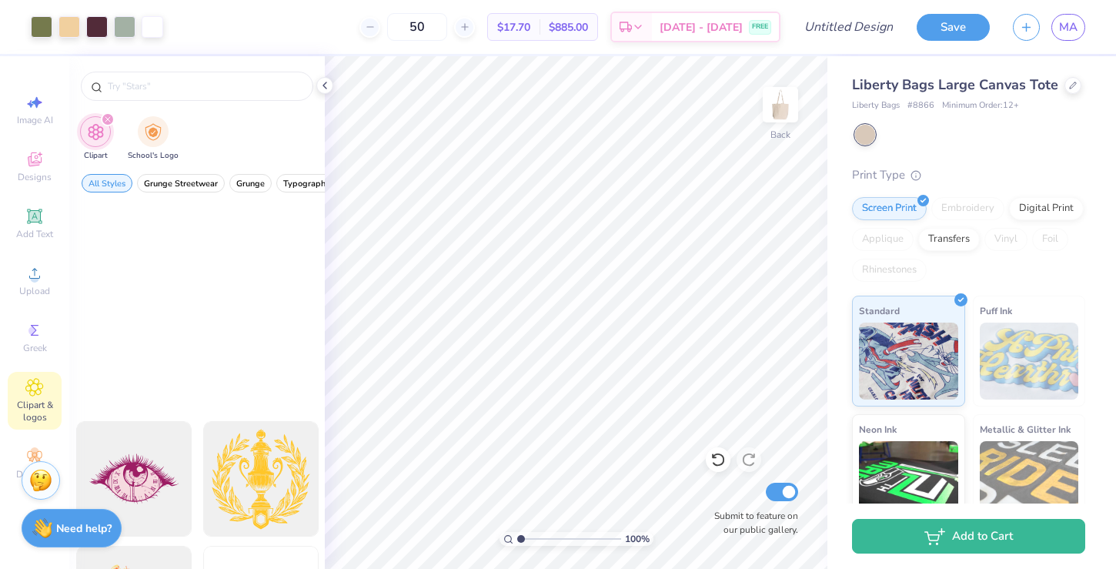
scroll to position [1368, 0]
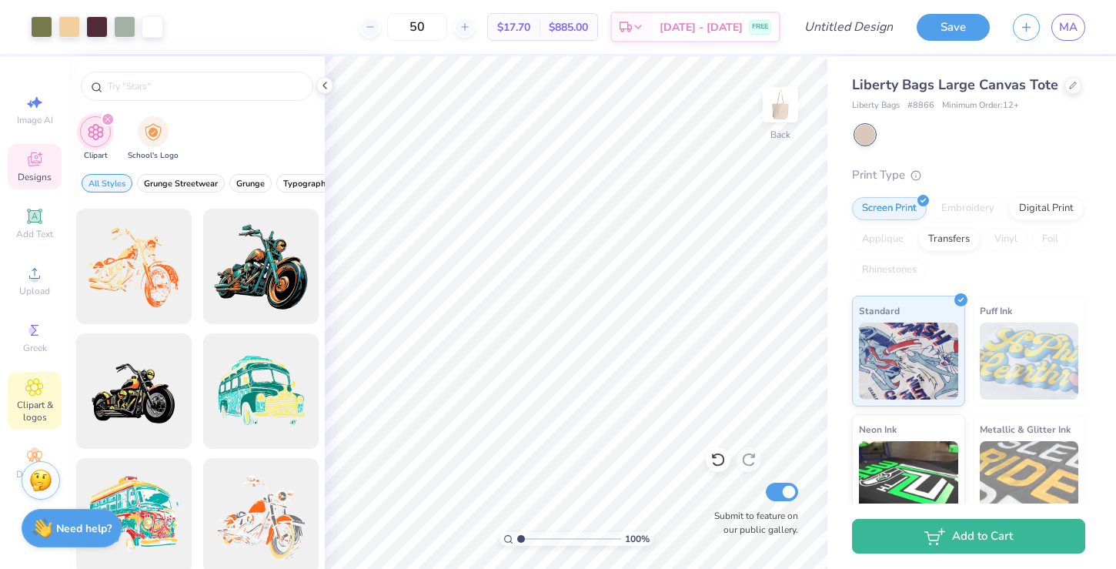
click at [29, 153] on icon at bounding box center [34, 159] width 18 height 18
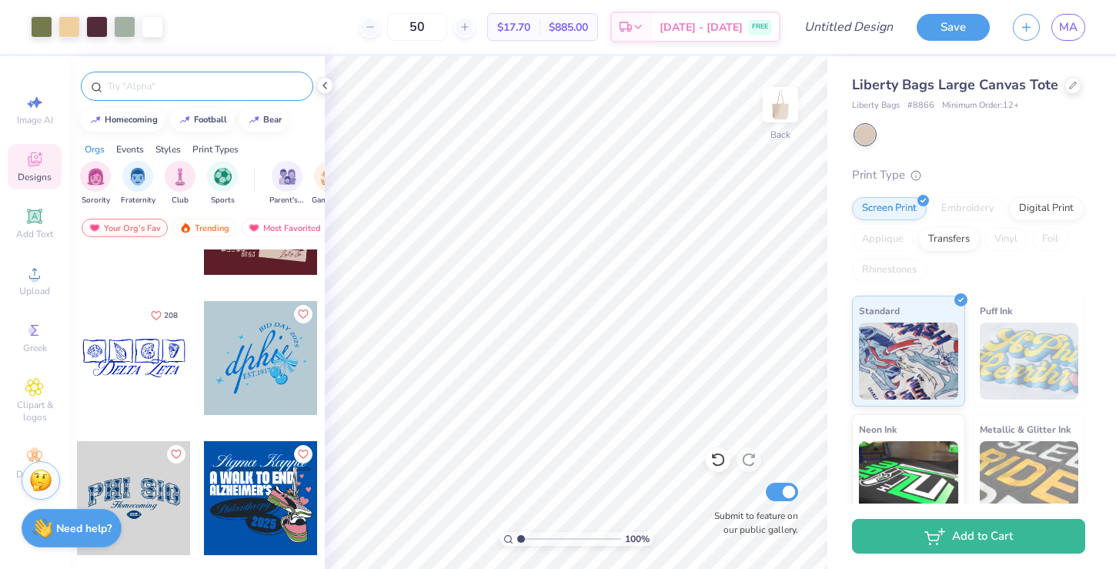
scroll to position [3314, 0]
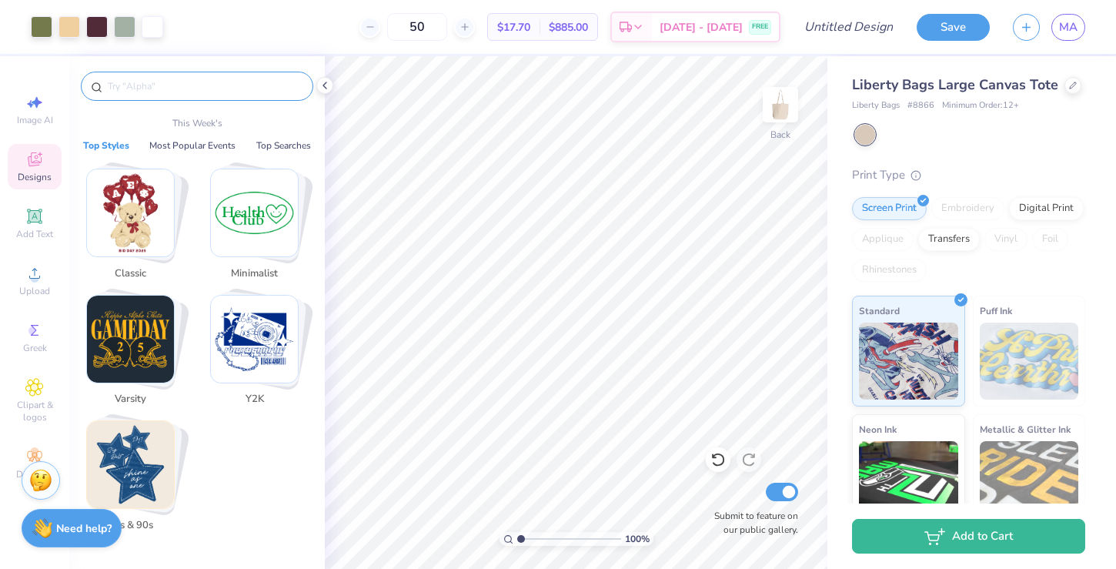
click at [195, 88] on input "text" at bounding box center [204, 86] width 197 height 15
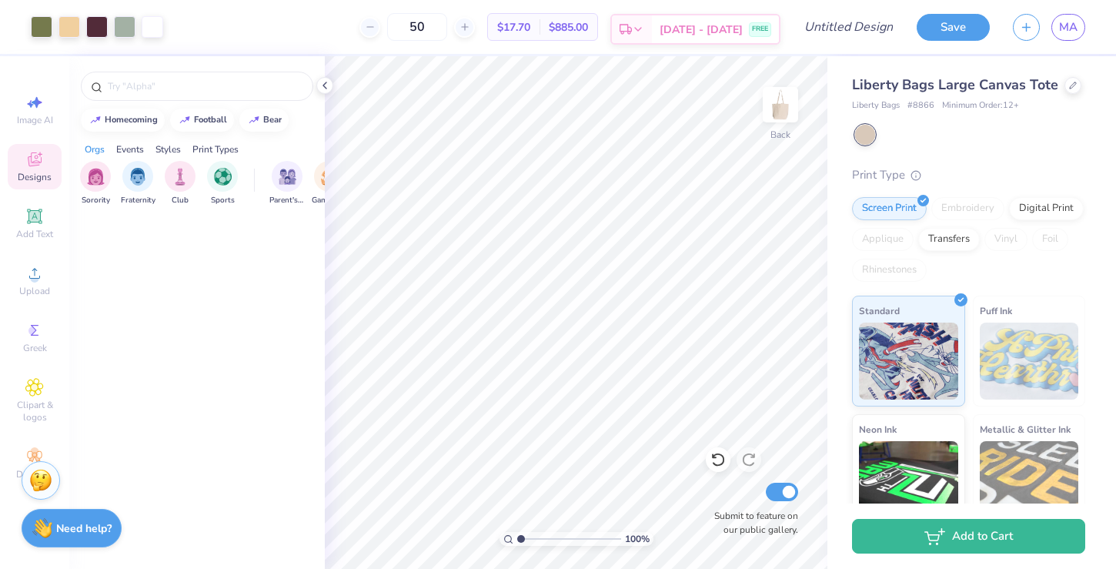
click at [688, 22] on span "[DATE] - [DATE]" at bounding box center [701, 30] width 83 height 16
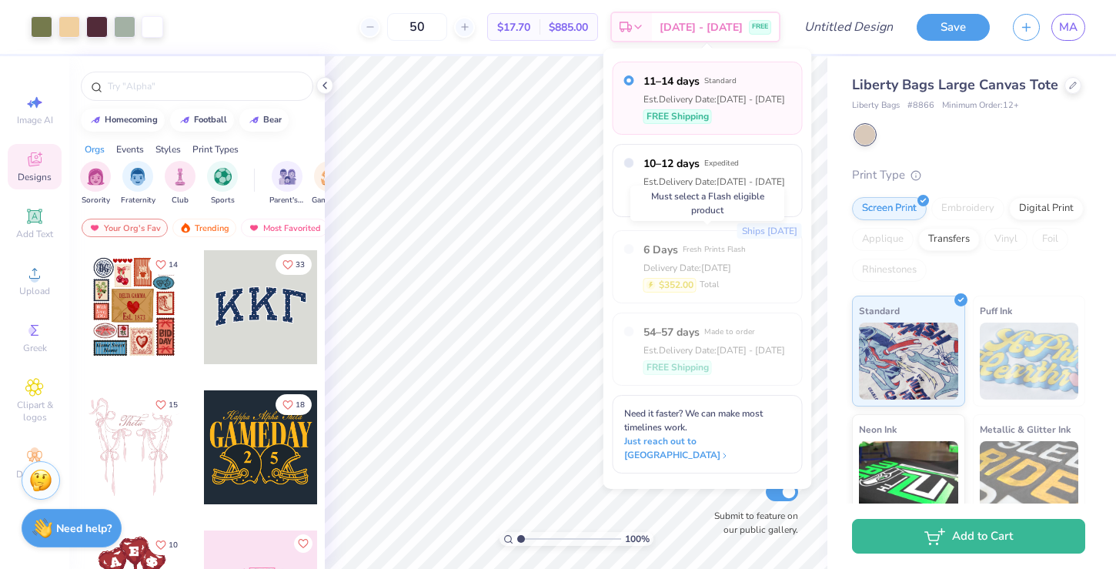
click at [703, 247] on span "Fresh Prints Flash" at bounding box center [714, 249] width 63 height 11
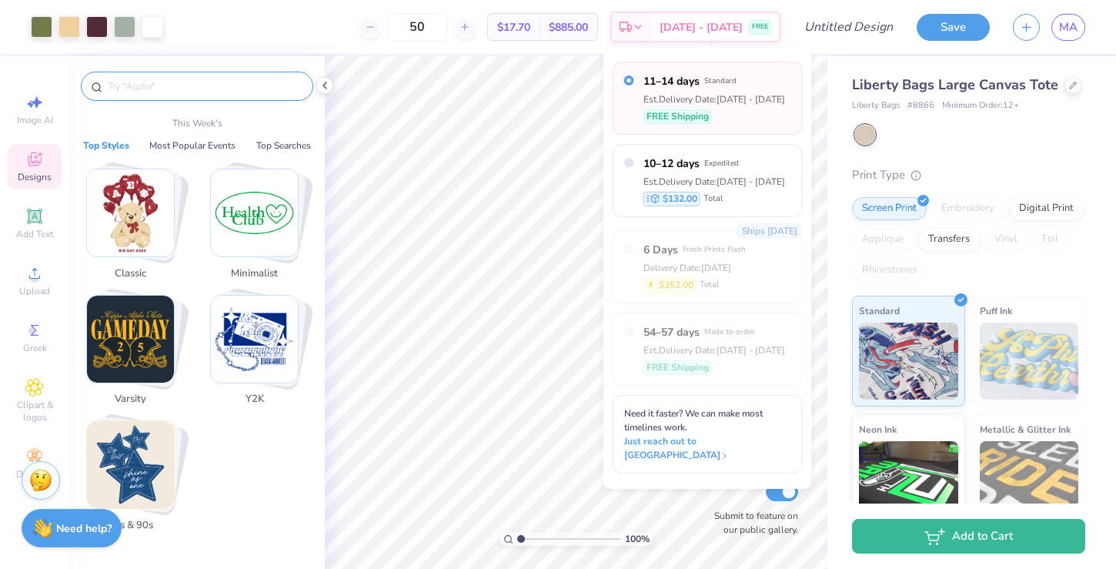
click at [222, 82] on input "text" at bounding box center [204, 86] width 197 height 15
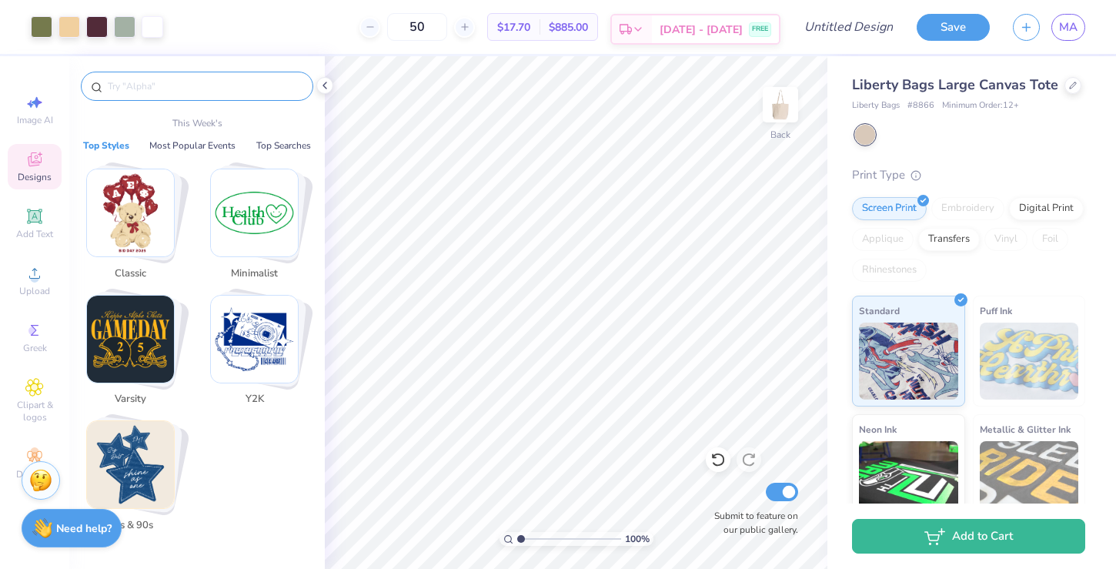
click at [749, 15] on div "Sep 16 - 19 FREE" at bounding box center [715, 29] width 127 height 28
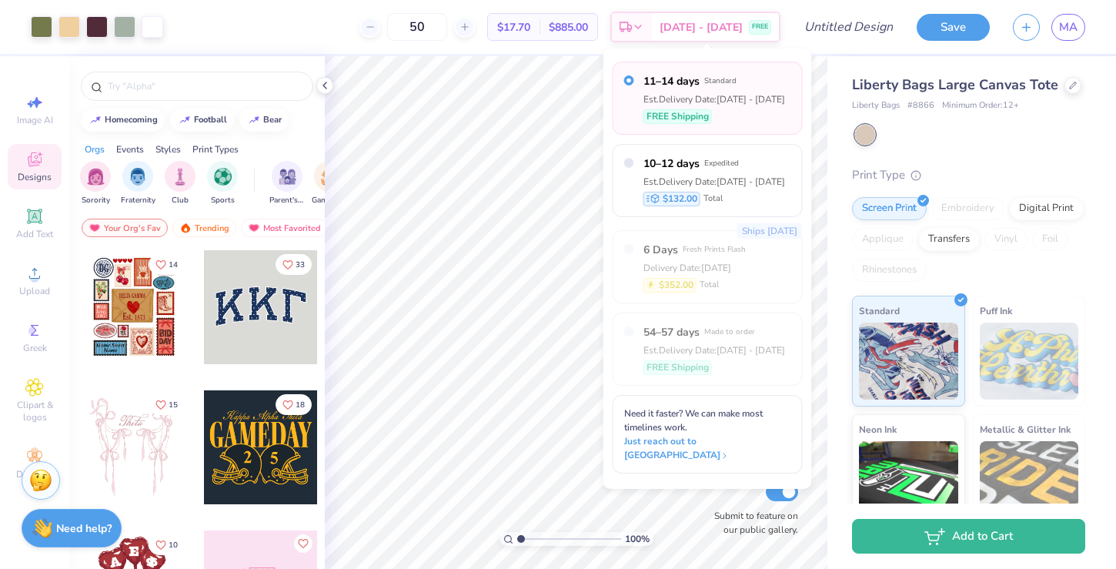
click at [707, 261] on div "Delivery Date: Sep 13" at bounding box center [695, 268] width 102 height 14
click at [235, 75] on div at bounding box center [197, 86] width 232 height 29
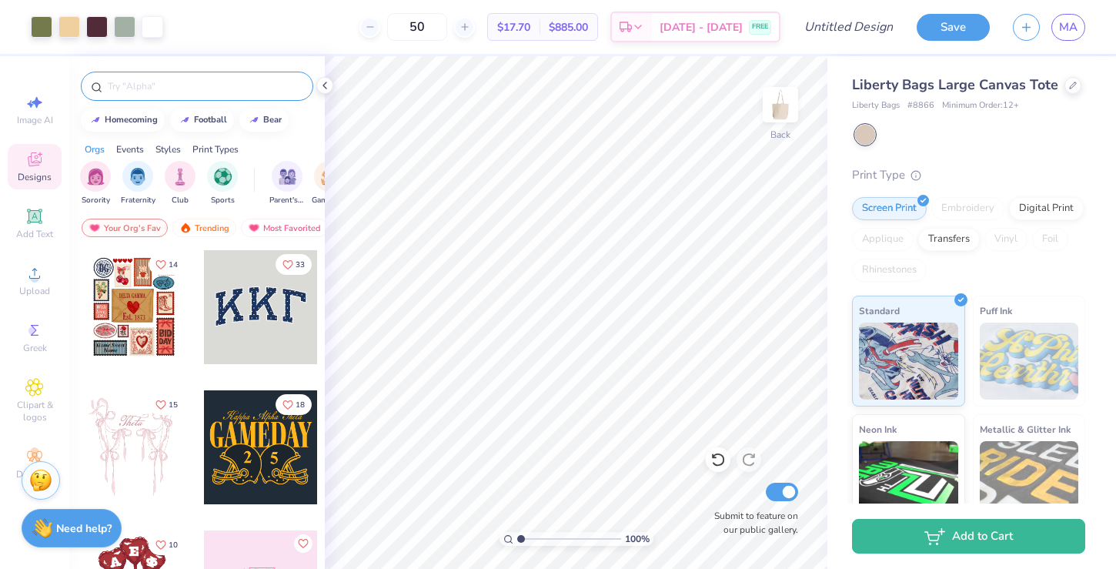
click at [228, 89] on input "text" at bounding box center [204, 86] width 197 height 15
type input "flash order"
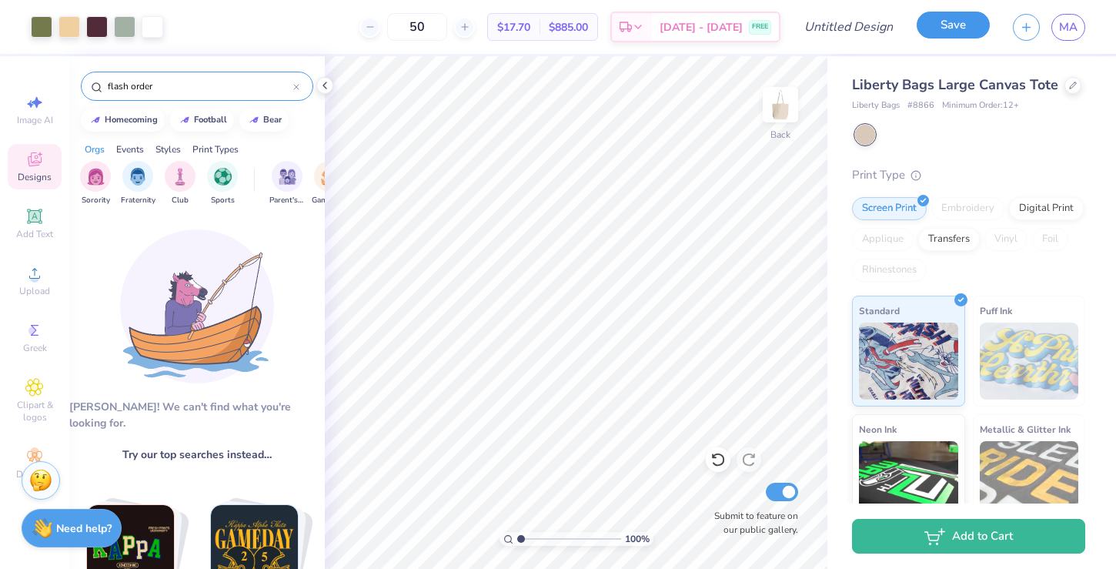
click at [929, 27] on button "Save" at bounding box center [953, 25] width 73 height 27
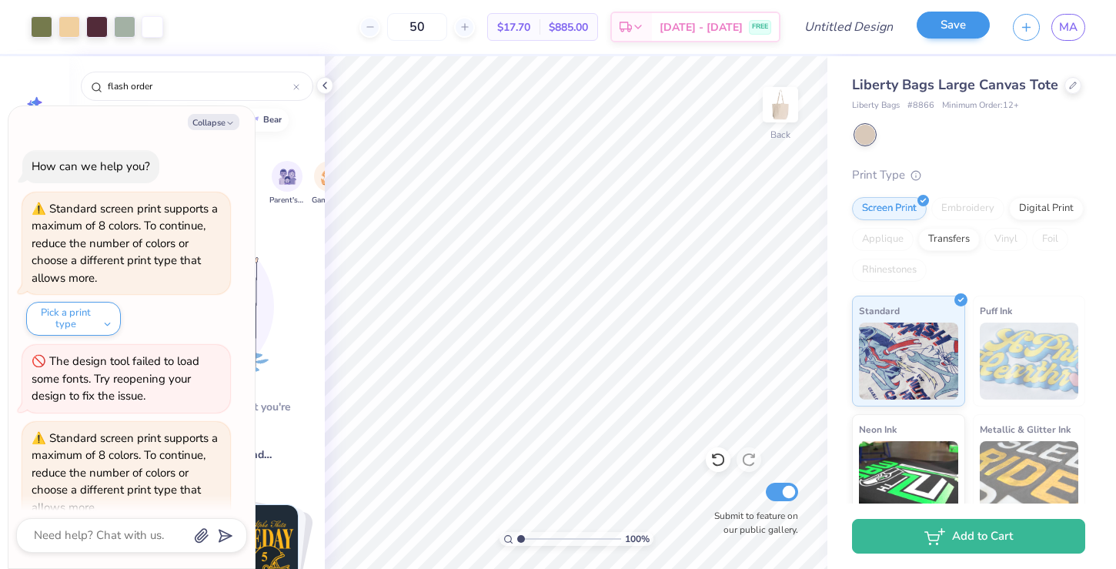
scroll to position [567, 0]
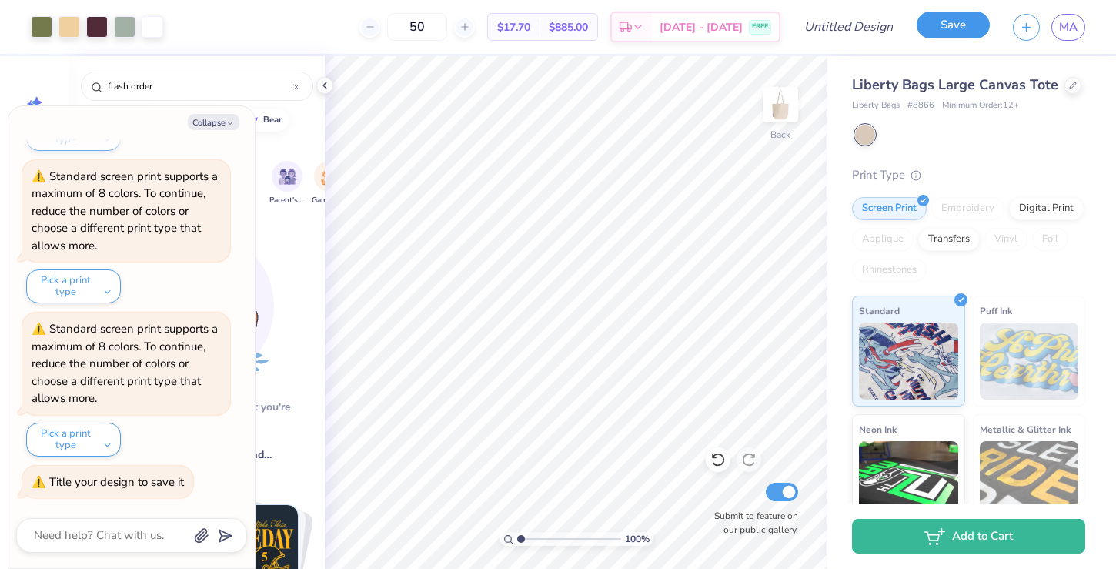
click at [946, 22] on button "Save" at bounding box center [953, 25] width 73 height 27
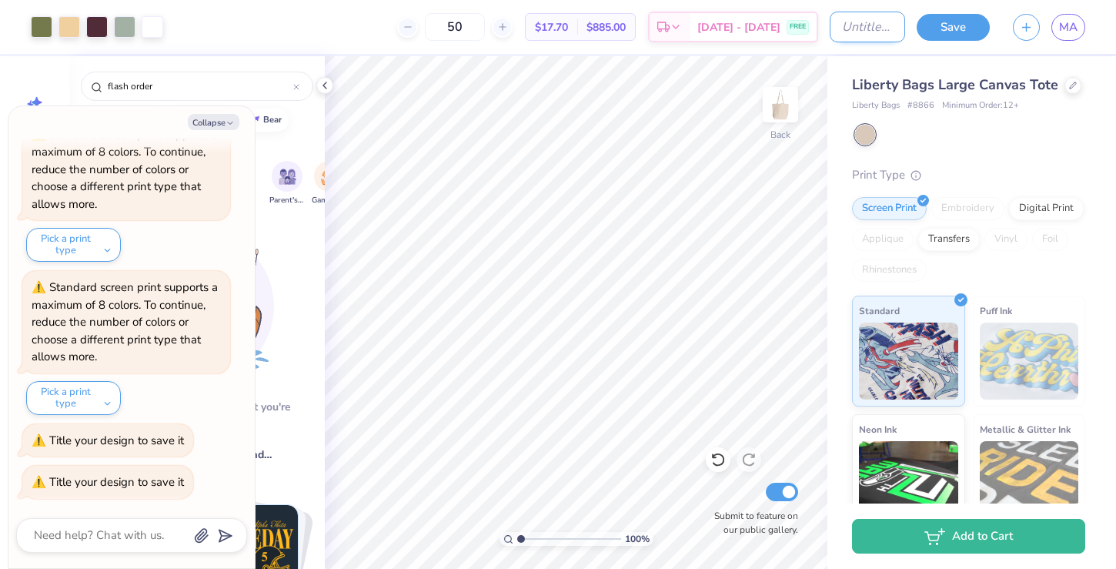
type textarea "x"
click at [866, 29] on input "Design Title" at bounding box center [867, 27] width 75 height 31
type input "b"
type textarea "x"
type input "bi"
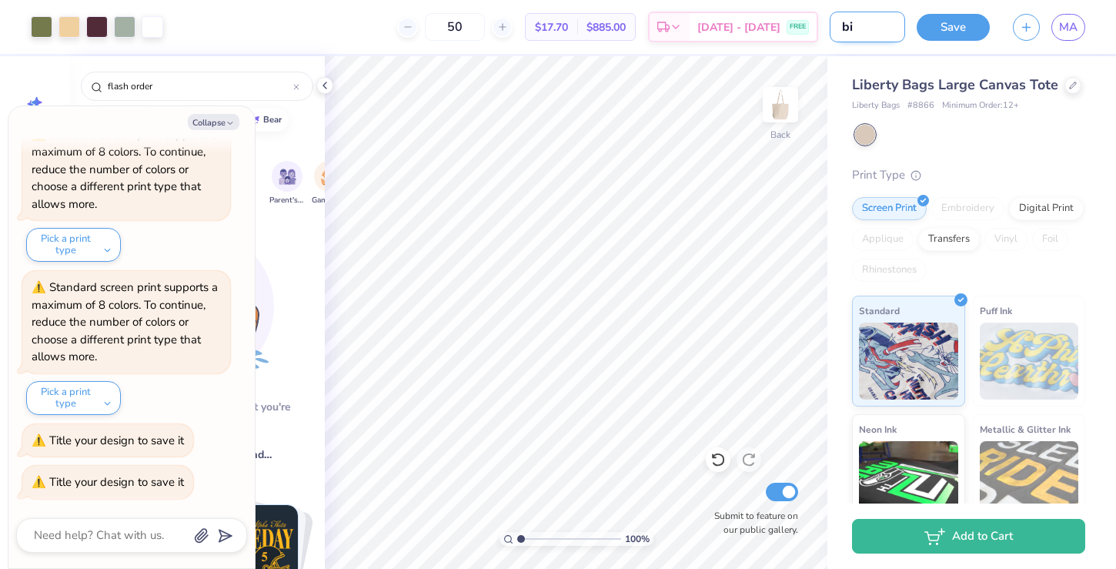
type textarea "x"
type input "bid"
type textarea "x"
type input "bid"
type textarea "x"
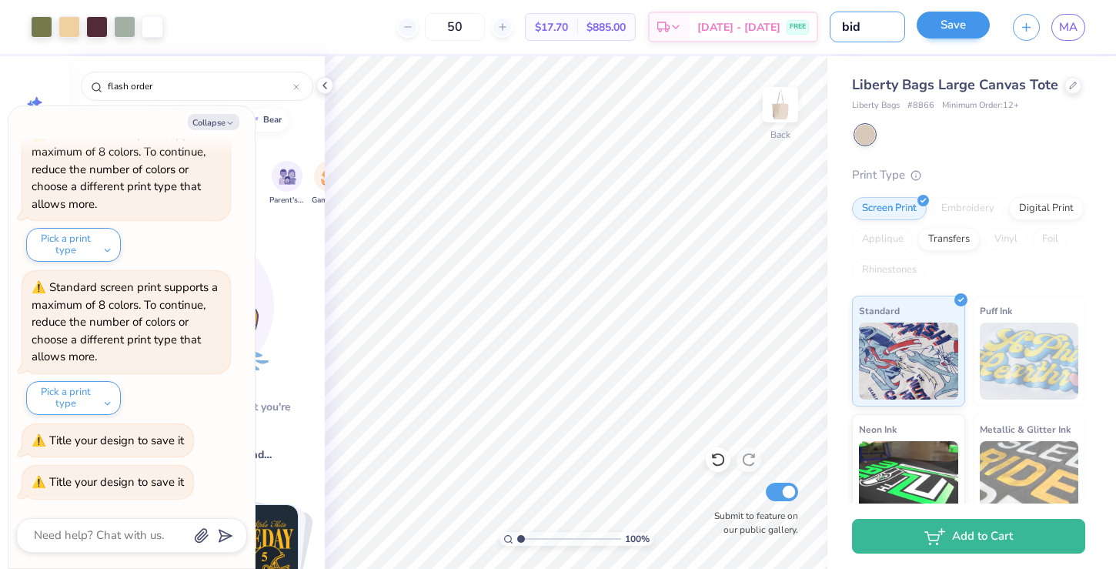
type input "bid"
click at [975, 25] on button "Save" at bounding box center [953, 25] width 73 height 27
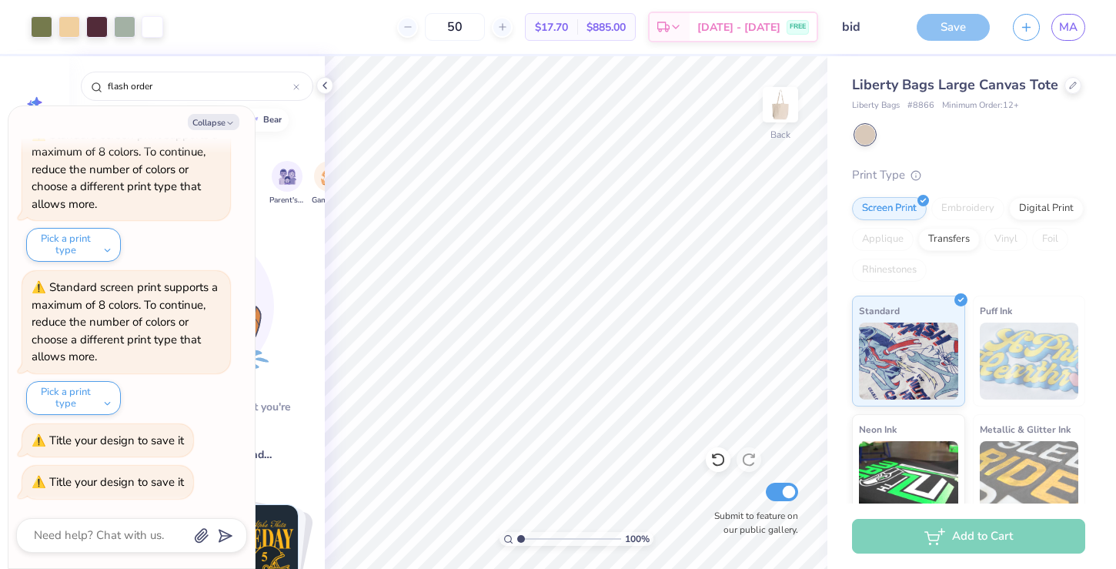
click at [961, 28] on div "Save" at bounding box center [953, 27] width 73 height 27
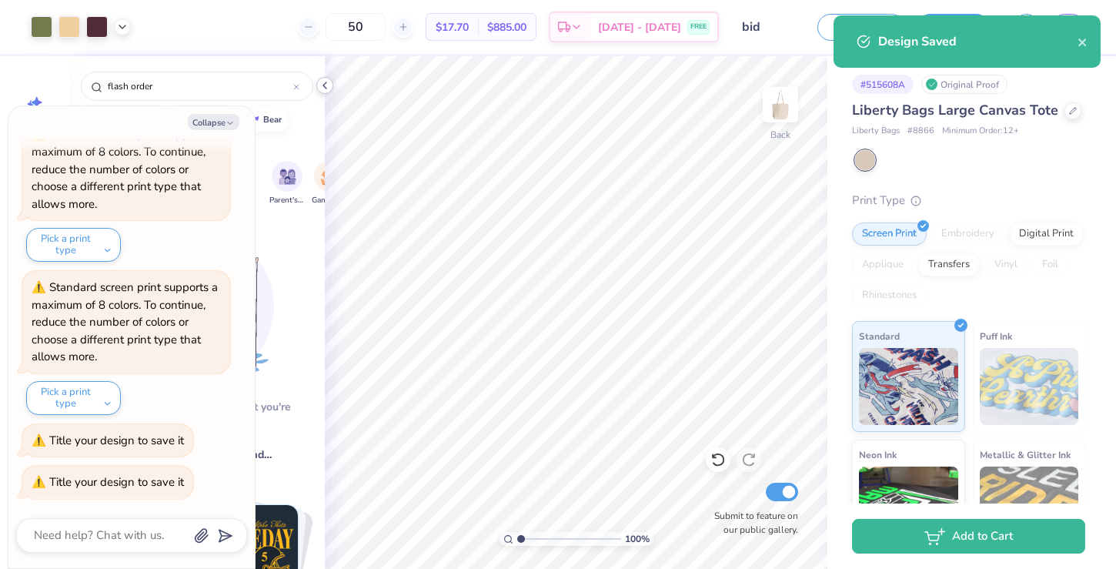
click at [328, 82] on icon at bounding box center [325, 85] width 12 height 12
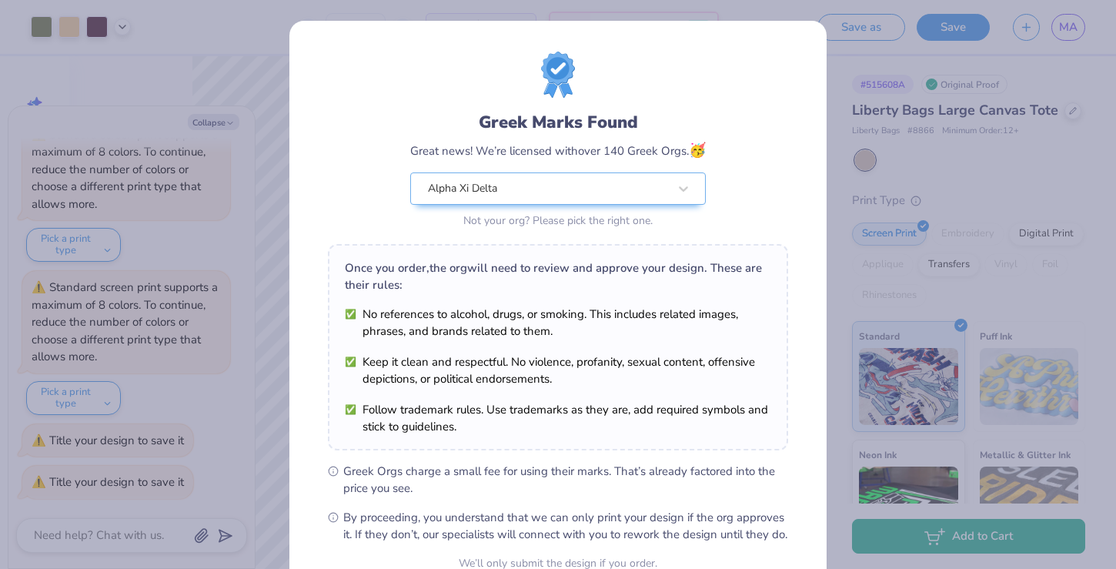
click at [319, 156] on div "Greek Marks Found Great news! We’re licensed with over 140 Greek Orgs. 🥳 Alpha …" at bounding box center [557, 352] width 537 height 662
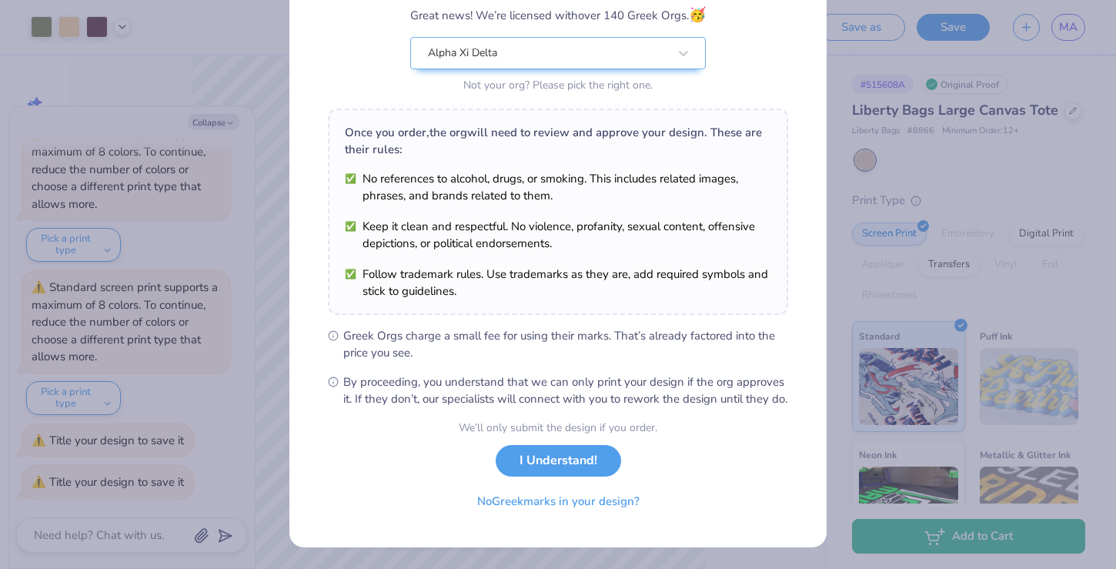
scroll to position [152, 0]
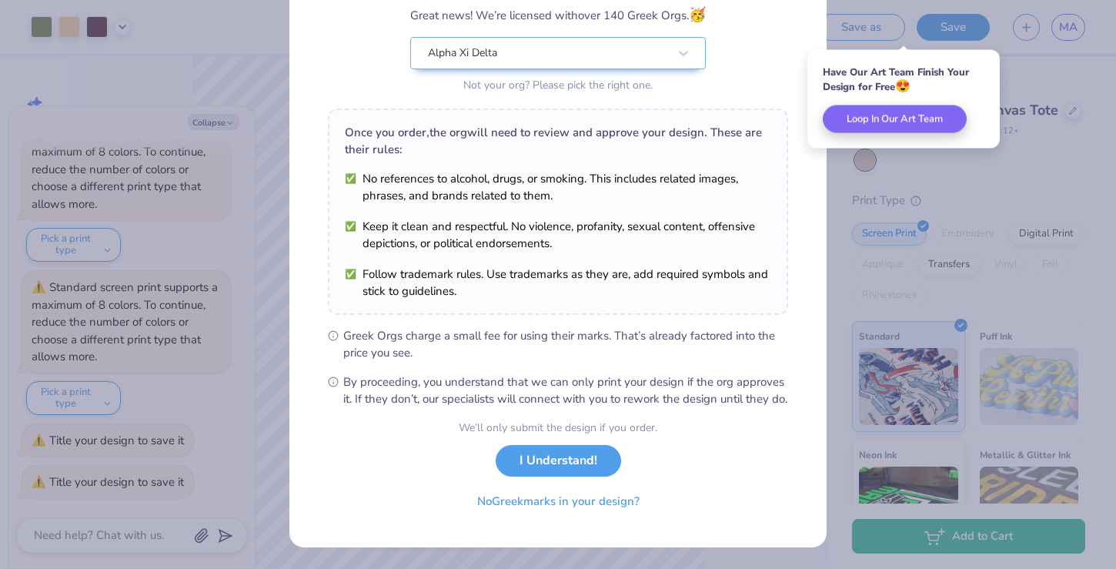
click at [286, 423] on div "Greek Marks Found Great news! We’re licensed with over 140 Greek Orgs. 🥳 Alpha …" at bounding box center [558, 284] width 1116 height 569
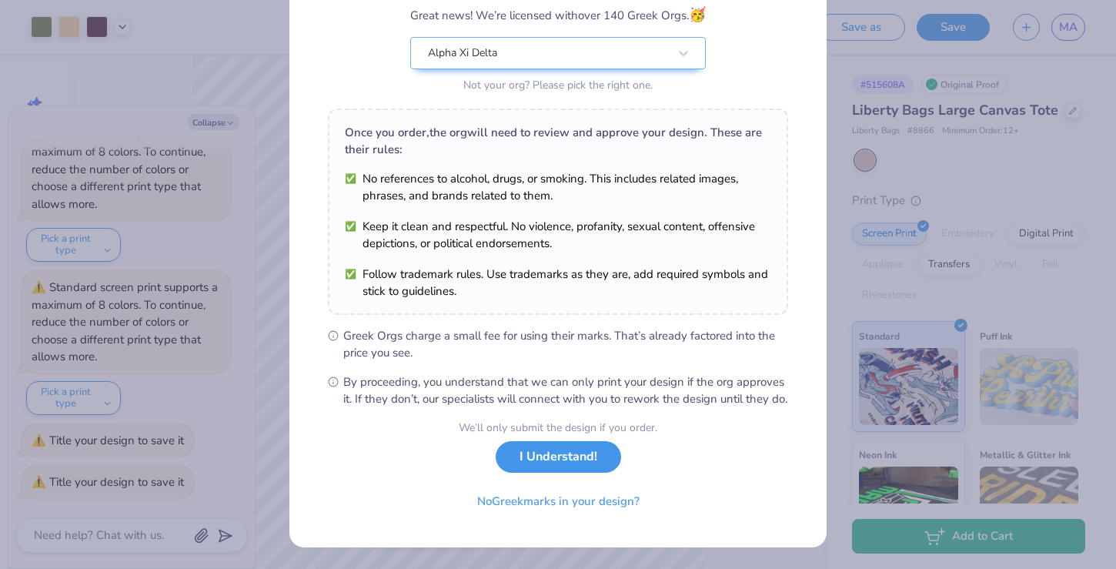
click at [520, 460] on button "I Understand!" at bounding box center [558, 457] width 125 height 32
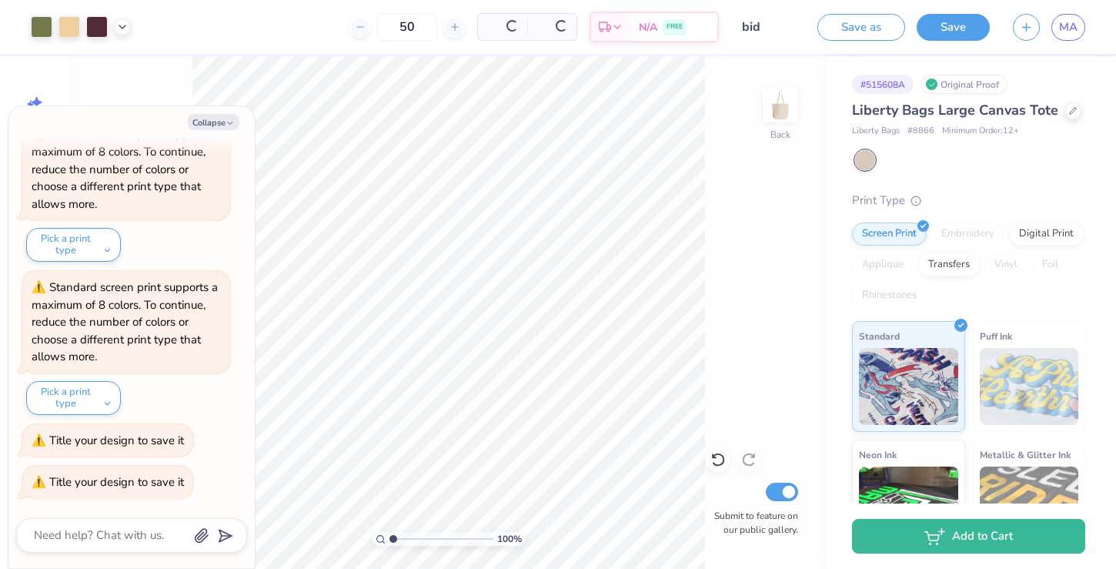
scroll to position [0, 0]
type textarea "x"
click at [1059, 25] on span "MA" at bounding box center [1068, 27] width 18 height 18
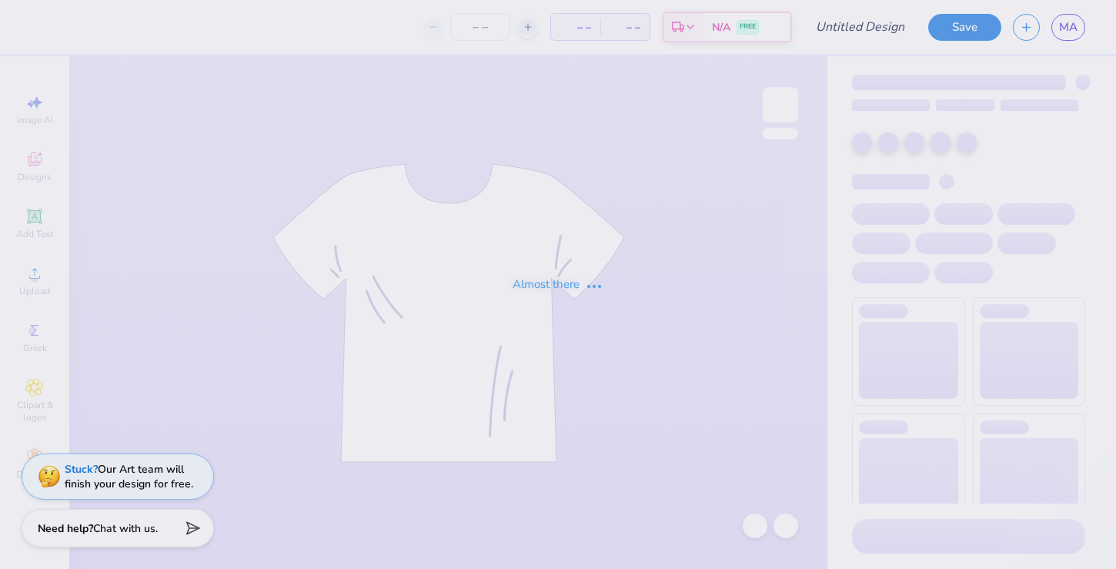
type input "bid"
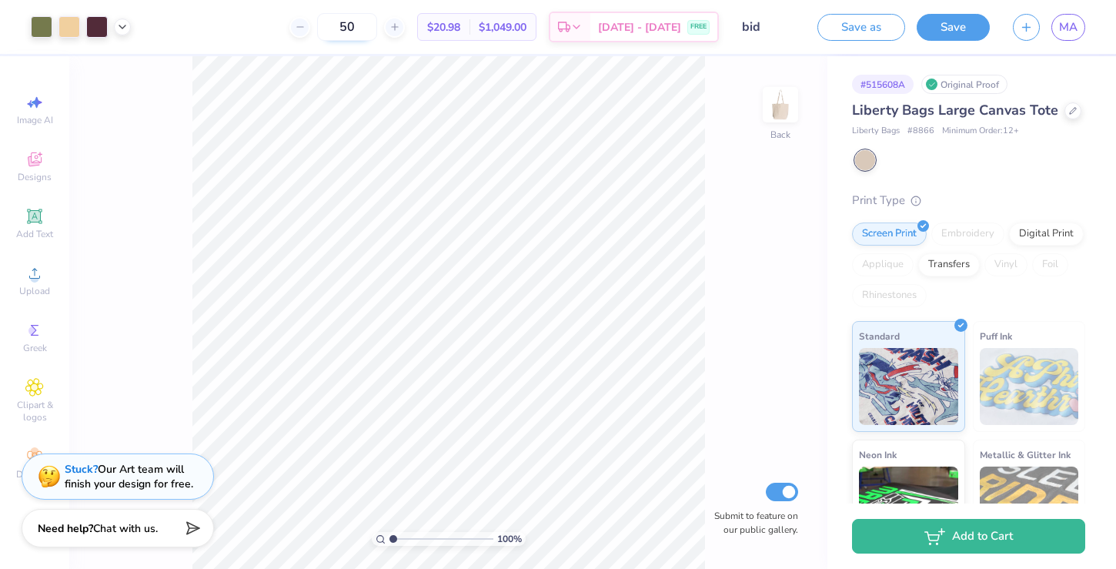
click at [377, 24] on input "50" at bounding box center [347, 27] width 60 height 28
drag, startPoint x: 380, startPoint y: 24, endPoint x: 339, endPoint y: 23, distance: 40.8
click at [339, 23] on input "50" at bounding box center [347, 27] width 60 height 28
type input "45"
click at [639, 35] on span "[DATE] - [DATE]" at bounding box center [639, 30] width 83 height 16
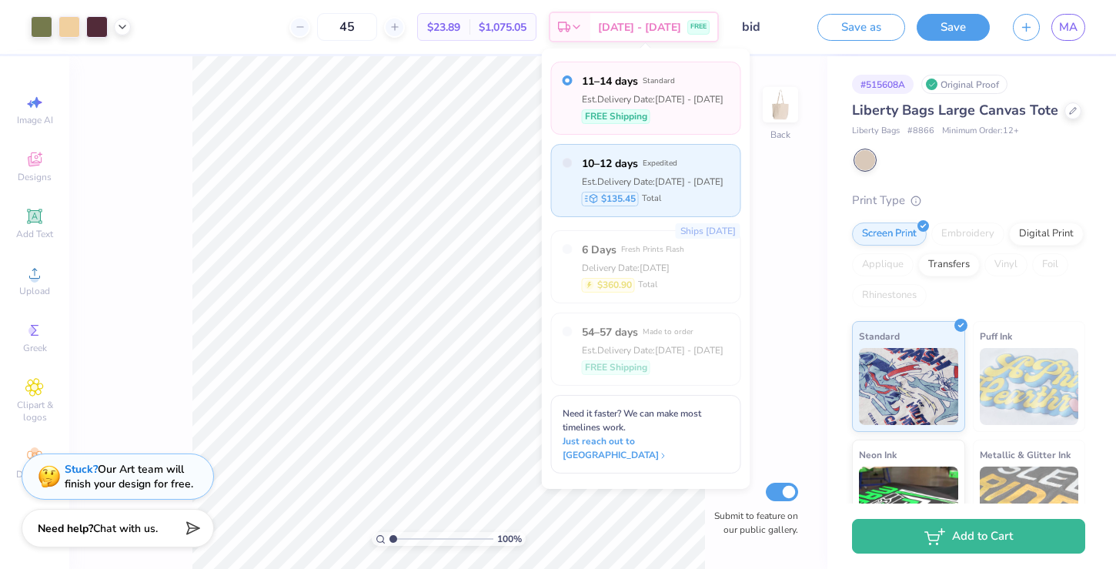
click at [647, 158] on span "Expedited" at bounding box center [660, 163] width 35 height 11
radio input "false"
radio input "true"
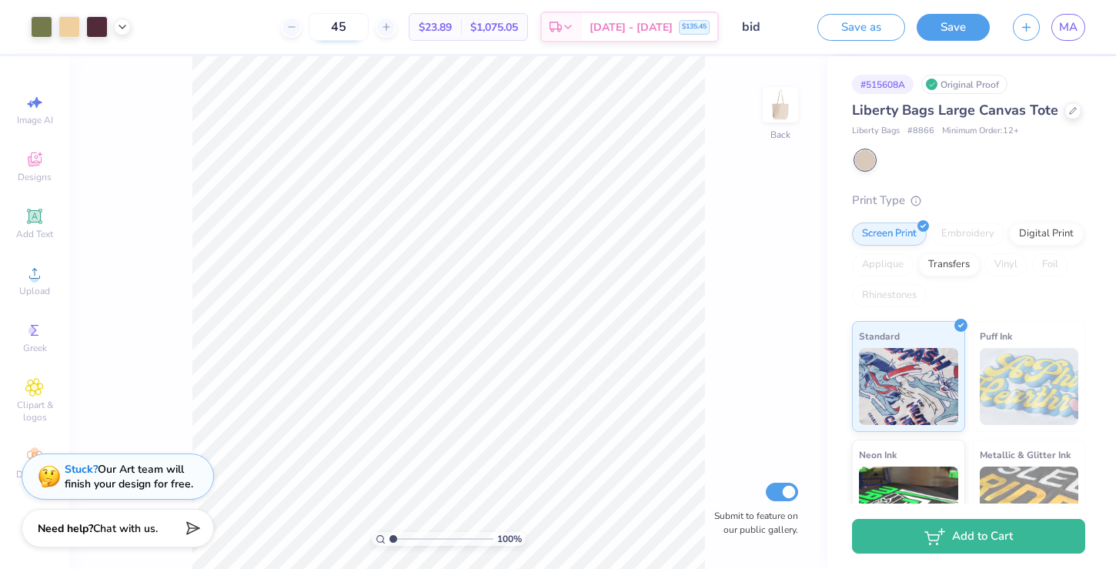
drag, startPoint x: 369, startPoint y: 34, endPoint x: 349, endPoint y: 30, distance: 19.6
click at [349, 30] on input "45" at bounding box center [339, 27] width 60 height 28
type input "50"
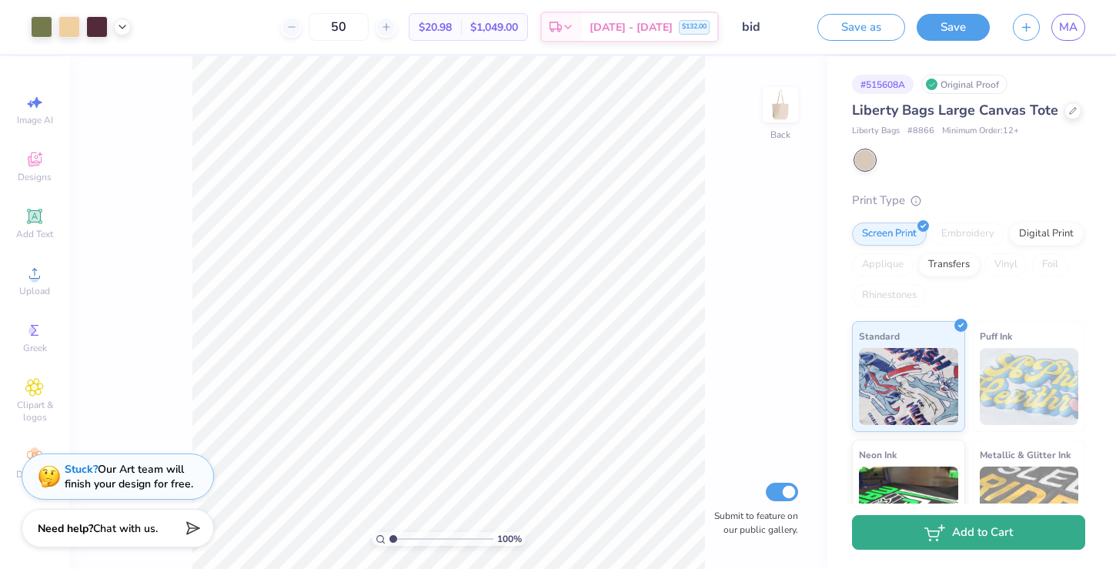
click at [1033, 535] on button "Add to Cart" at bounding box center [968, 532] width 233 height 35
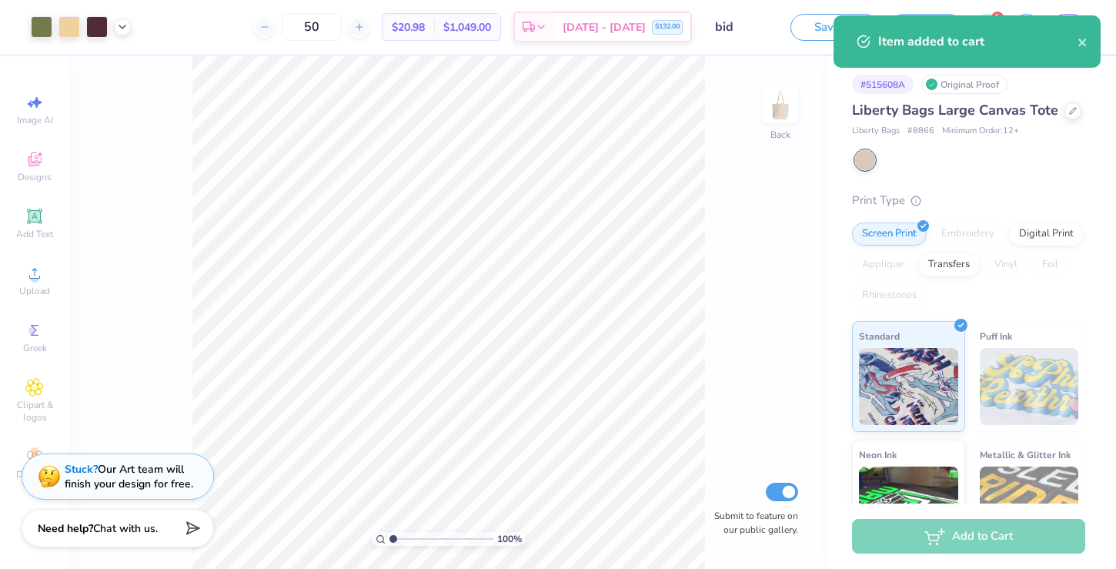
click at [1068, 45] on div "Item added to cart" at bounding box center [977, 41] width 199 height 18
click at [943, 37] on div "Item added to cart" at bounding box center [977, 41] width 199 height 18
click at [1081, 42] on icon "close" at bounding box center [1083, 42] width 8 height 8
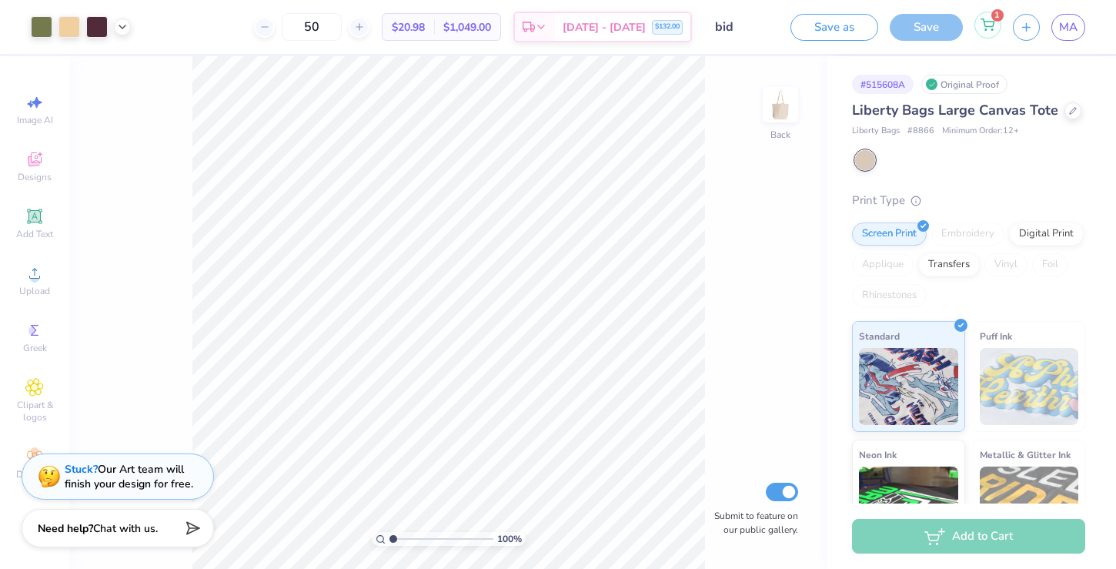
click at [992, 28] on icon at bounding box center [988, 24] width 14 height 12
